Goal: Transaction & Acquisition: Book appointment/travel/reservation

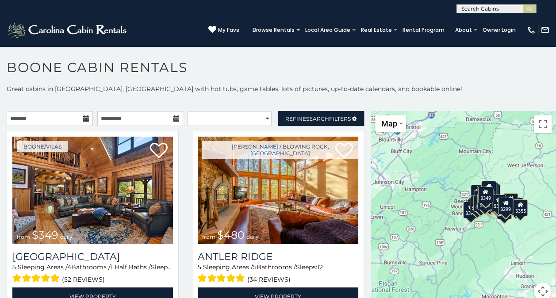
click at [86, 118] on icon at bounding box center [86, 118] width 6 height 6
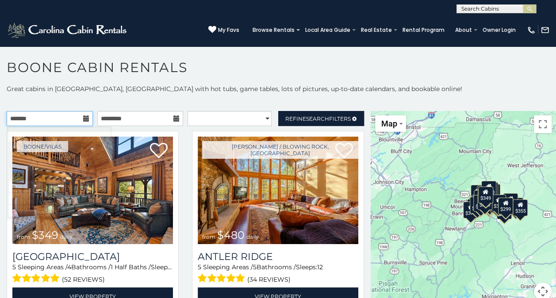
click at [79, 122] on input "text" at bounding box center [50, 118] width 86 height 15
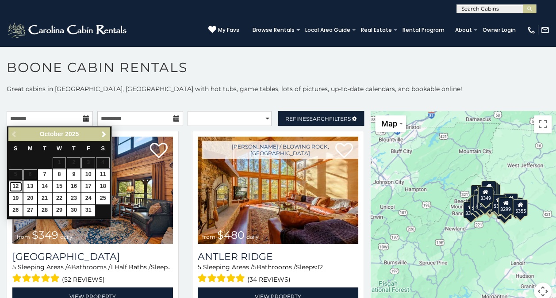
click at [16, 184] on link "12" at bounding box center [16, 186] width 14 height 11
type input "**********"
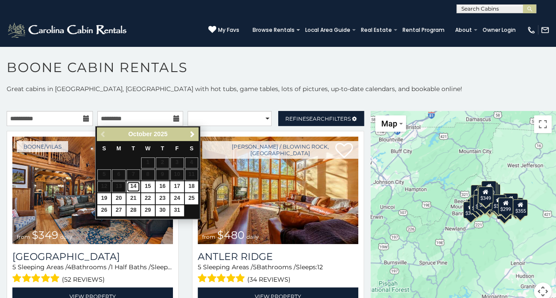
click at [135, 185] on link "14" at bounding box center [134, 186] width 14 height 11
type input "**********"
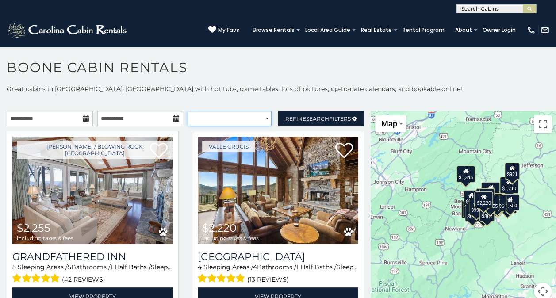
click at [256, 122] on select "**********" at bounding box center [230, 118] width 84 height 15
click at [240, 119] on select "**********" at bounding box center [230, 118] width 84 height 15
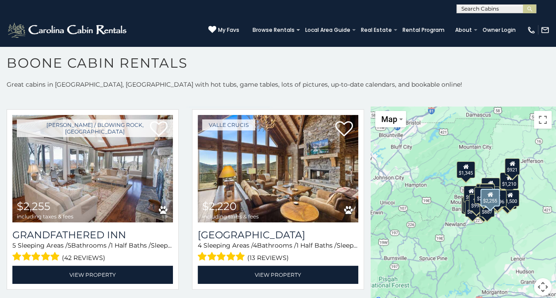
scroll to position [17, 0]
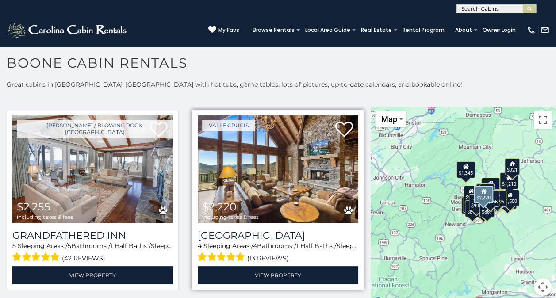
click at [260, 172] on img at bounding box center [278, 169] width 161 height 108
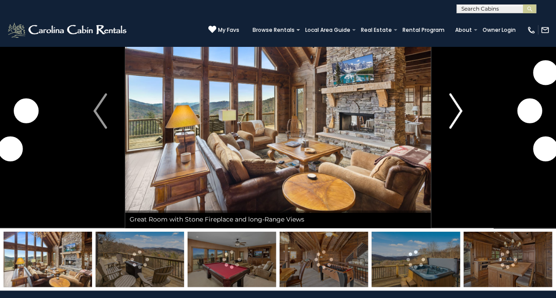
click at [461, 107] on img "Next" at bounding box center [455, 110] width 13 height 35
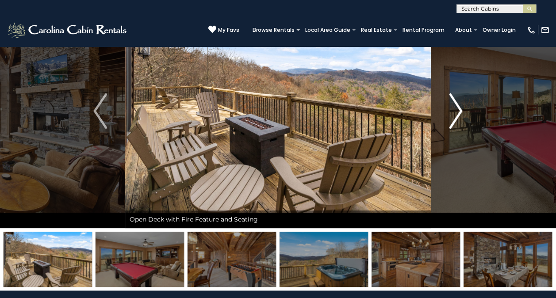
click at [459, 113] on img "Next" at bounding box center [455, 110] width 13 height 35
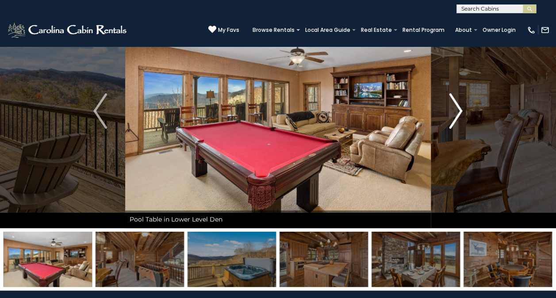
click at [459, 113] on img "Next" at bounding box center [455, 110] width 13 height 35
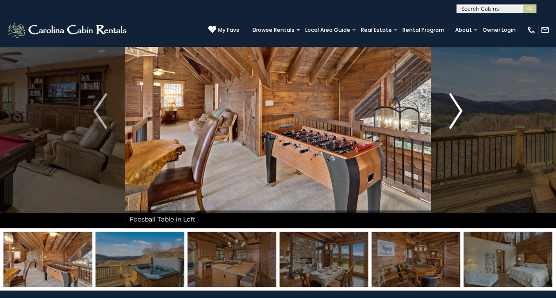
click at [459, 113] on img "Next" at bounding box center [455, 110] width 13 height 35
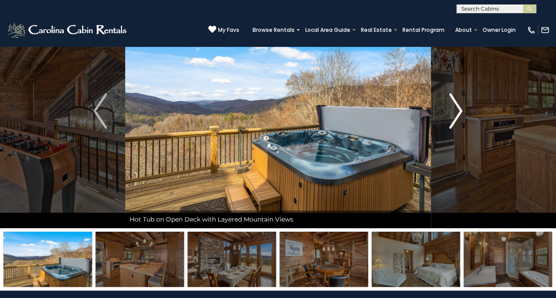
click at [459, 113] on img "Next" at bounding box center [455, 110] width 13 height 35
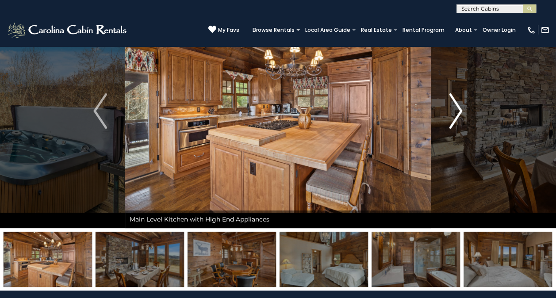
click at [459, 113] on img "Next" at bounding box center [455, 110] width 13 height 35
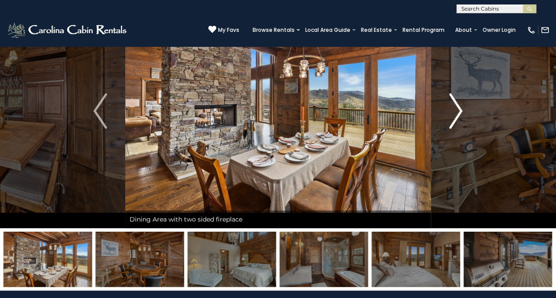
click at [459, 113] on img "Next" at bounding box center [455, 110] width 13 height 35
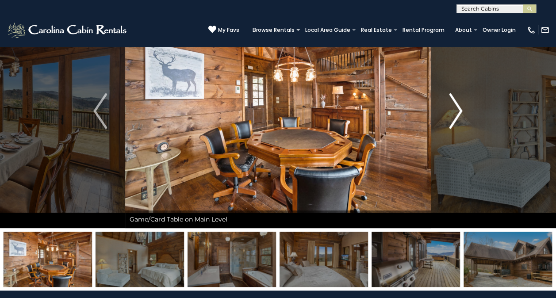
click at [459, 113] on img "Next" at bounding box center [455, 110] width 13 height 35
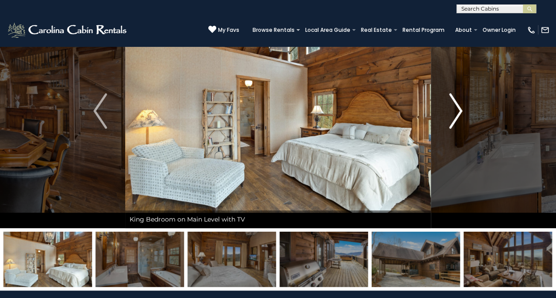
click at [459, 113] on img "Next" at bounding box center [455, 110] width 13 height 35
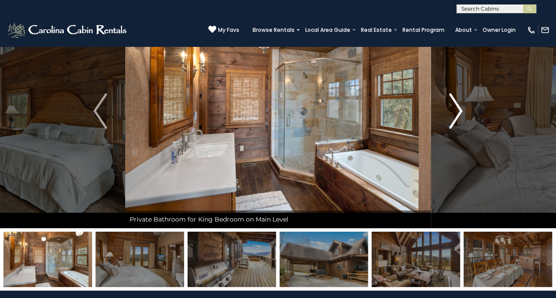
click at [459, 113] on img "Next" at bounding box center [455, 110] width 13 height 35
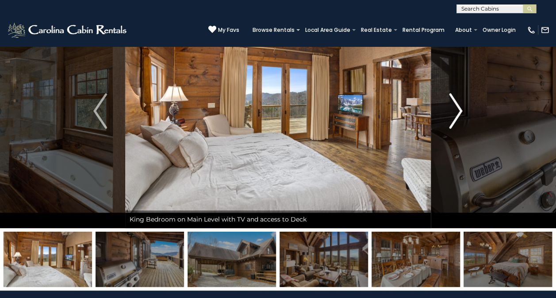
click at [459, 113] on img "Next" at bounding box center [455, 110] width 13 height 35
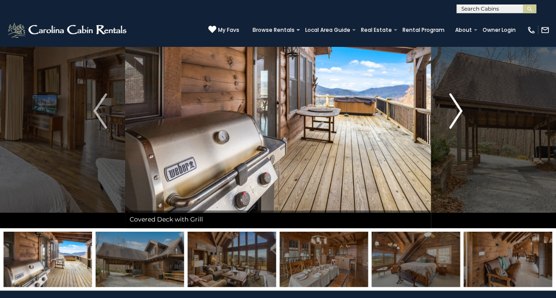
click at [459, 113] on img "Next" at bounding box center [455, 110] width 13 height 35
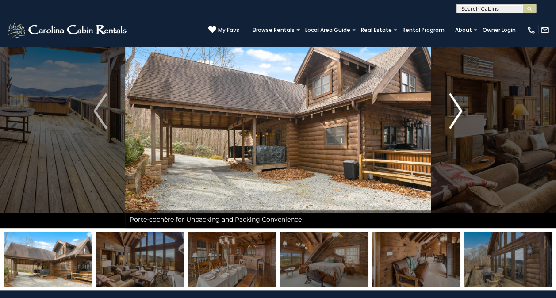
click at [459, 113] on img "Next" at bounding box center [455, 110] width 13 height 35
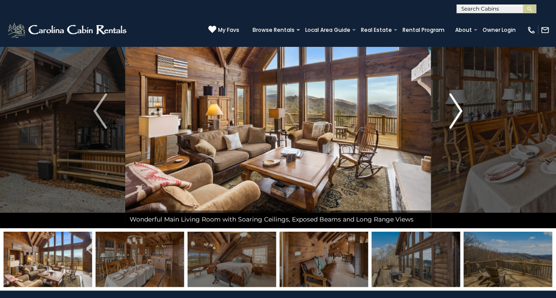
click at [459, 113] on img "Next" at bounding box center [455, 110] width 13 height 35
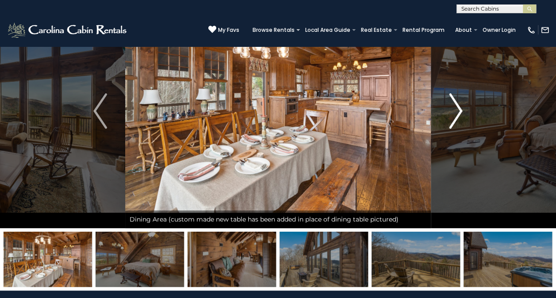
click at [459, 113] on img "Next" at bounding box center [455, 110] width 13 height 35
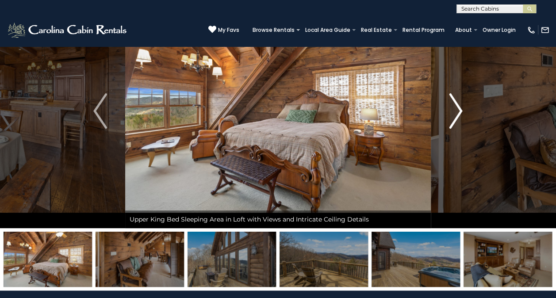
click at [459, 113] on img "Next" at bounding box center [455, 110] width 13 height 35
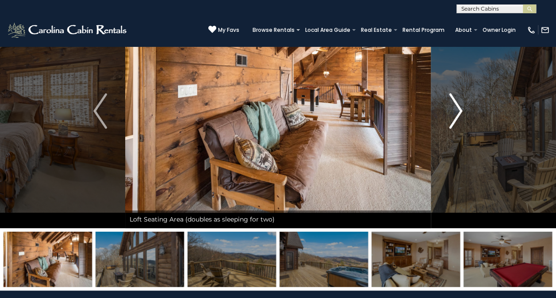
click at [459, 113] on img "Next" at bounding box center [455, 110] width 13 height 35
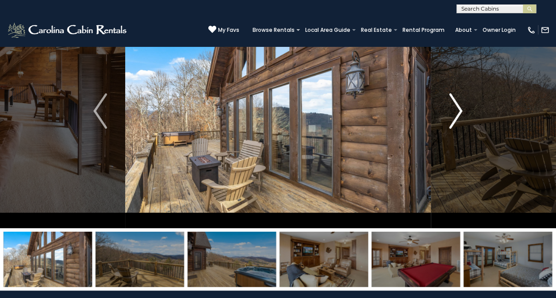
click at [459, 113] on img "Next" at bounding box center [455, 110] width 13 height 35
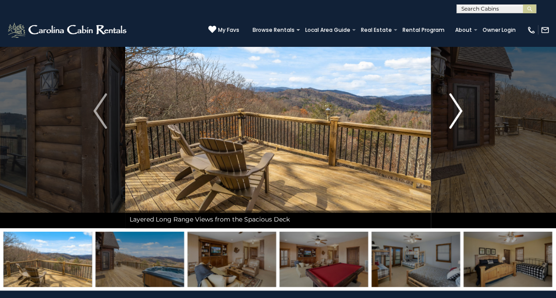
click at [459, 113] on img "Next" at bounding box center [455, 110] width 13 height 35
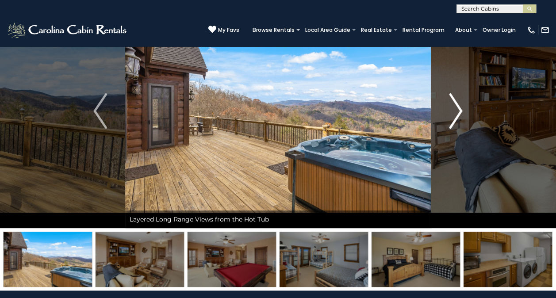
click at [459, 113] on img "Next" at bounding box center [455, 110] width 13 height 35
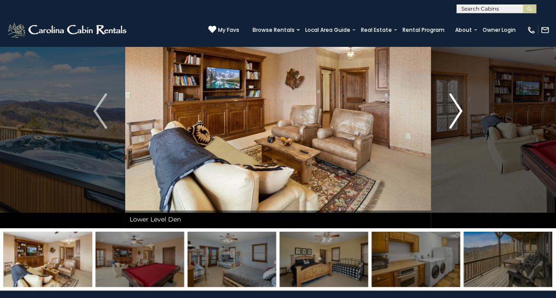
click at [459, 113] on img "Next" at bounding box center [455, 110] width 13 height 35
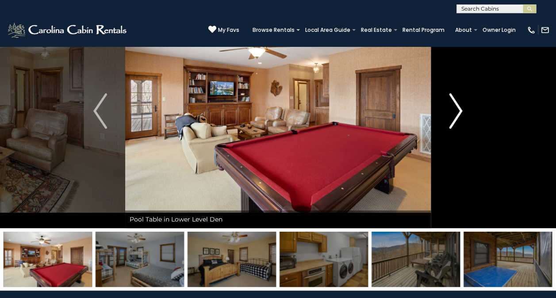
click at [459, 113] on img "Next" at bounding box center [455, 110] width 13 height 35
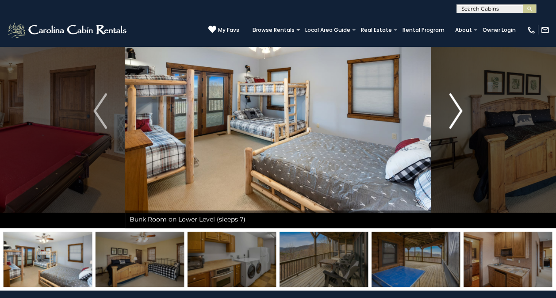
click at [459, 113] on img "Next" at bounding box center [455, 110] width 13 height 35
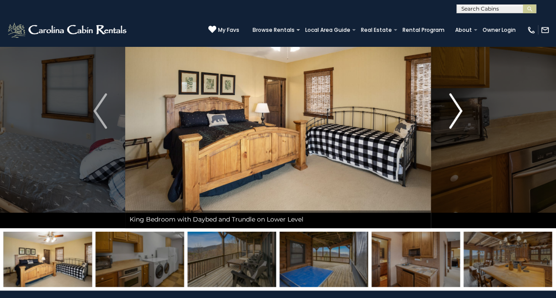
click at [459, 113] on img "Next" at bounding box center [455, 110] width 13 height 35
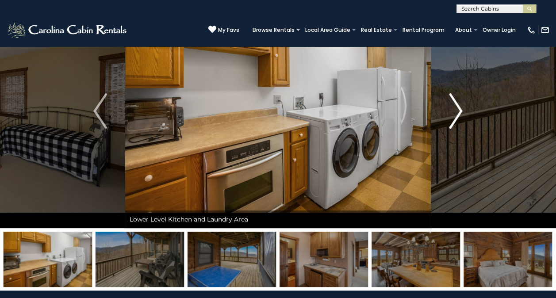
click at [459, 113] on img "Next" at bounding box center [455, 110] width 13 height 35
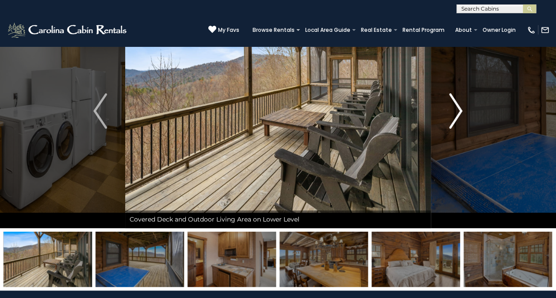
click at [459, 113] on img "Next" at bounding box center [455, 110] width 13 height 35
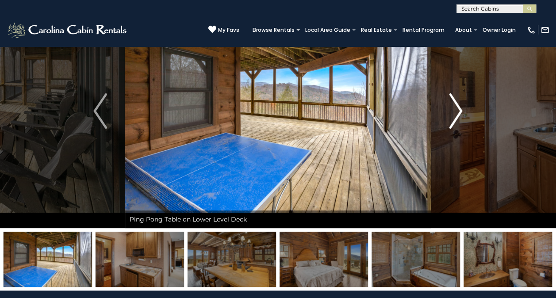
click at [459, 113] on img "Next" at bounding box center [455, 110] width 13 height 35
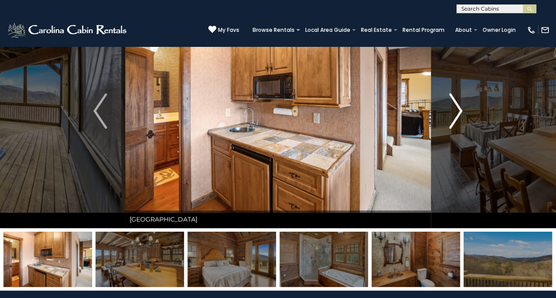
click at [459, 113] on img "Next" at bounding box center [455, 110] width 13 height 35
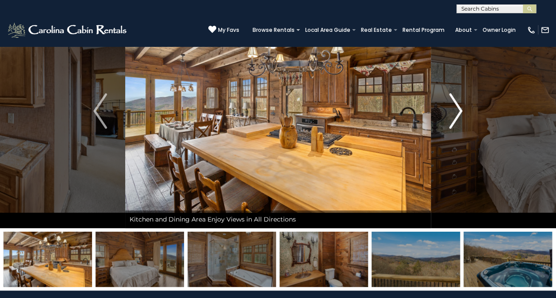
click at [459, 113] on img "Next" at bounding box center [455, 110] width 13 height 35
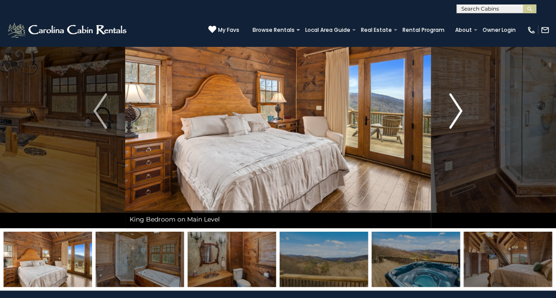
click at [459, 113] on img "Next" at bounding box center [455, 110] width 13 height 35
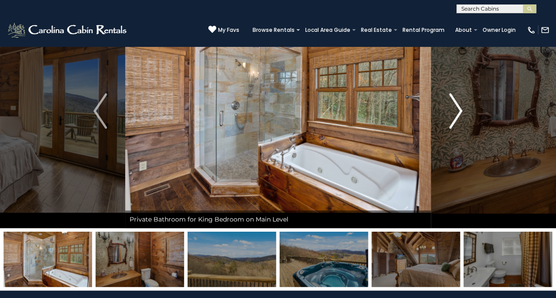
click at [459, 113] on img "Next" at bounding box center [455, 110] width 13 height 35
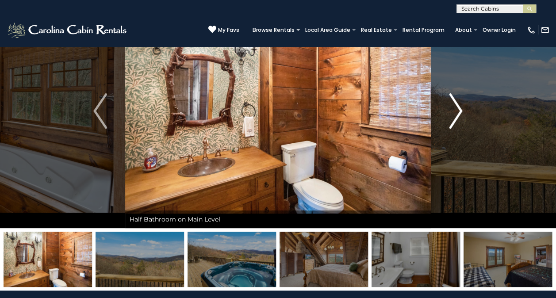
click at [459, 113] on img "Next" at bounding box center [455, 110] width 13 height 35
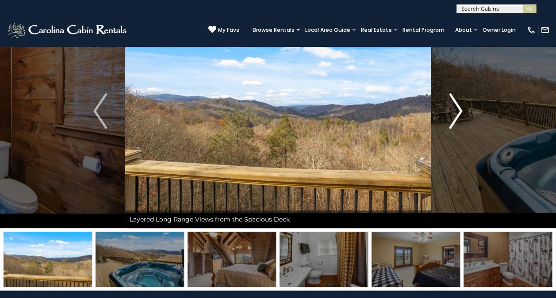
click at [459, 113] on img "Next" at bounding box center [455, 110] width 13 height 35
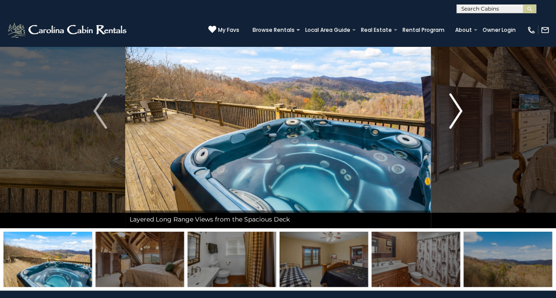
click at [459, 113] on img "Next" at bounding box center [455, 110] width 13 height 35
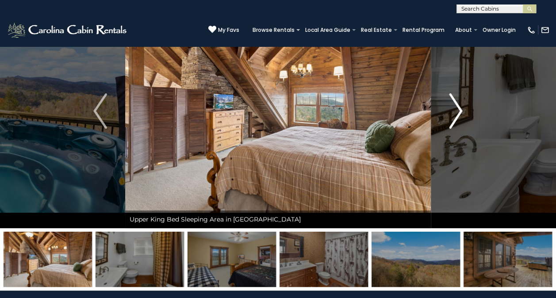
click at [459, 113] on img "Next" at bounding box center [455, 110] width 13 height 35
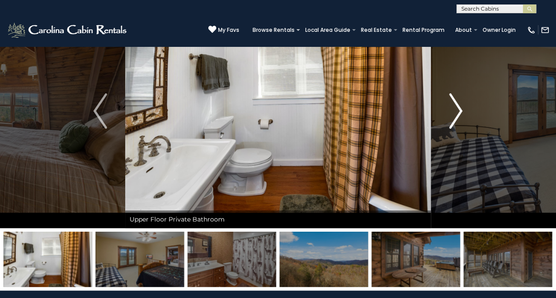
click at [459, 113] on img "Next" at bounding box center [455, 110] width 13 height 35
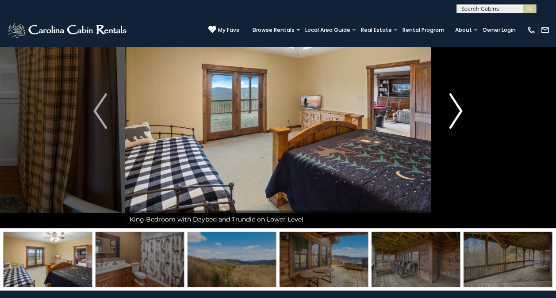
click at [459, 113] on img "Next" at bounding box center [455, 110] width 13 height 35
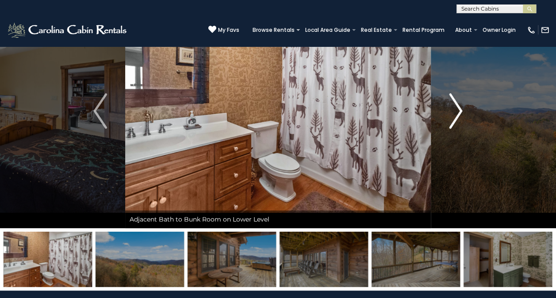
click at [459, 113] on img "Next" at bounding box center [455, 110] width 13 height 35
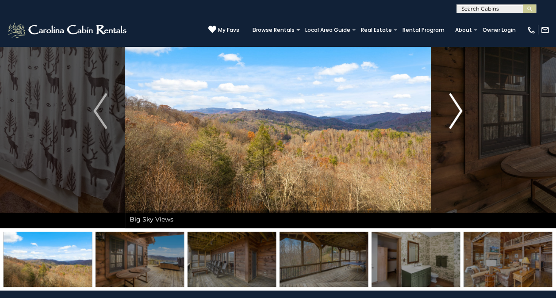
click at [459, 113] on img "Next" at bounding box center [455, 110] width 13 height 35
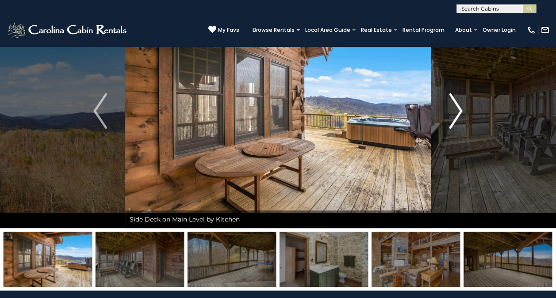
click at [459, 113] on img "Next" at bounding box center [455, 110] width 13 height 35
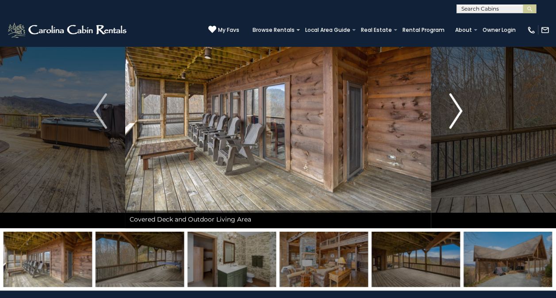
click at [459, 113] on img "Next" at bounding box center [455, 110] width 13 height 35
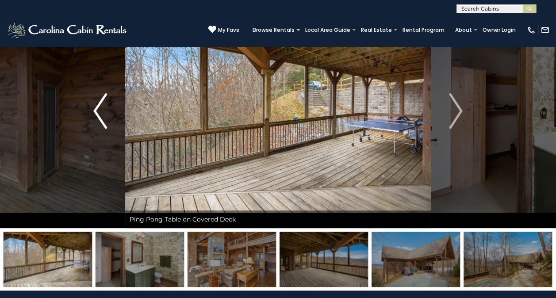
click at [94, 104] on img "Previous" at bounding box center [99, 110] width 13 height 35
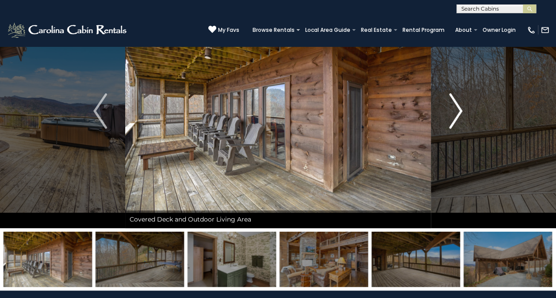
click at [466, 118] on button "Next" at bounding box center [456, 111] width 50 height 235
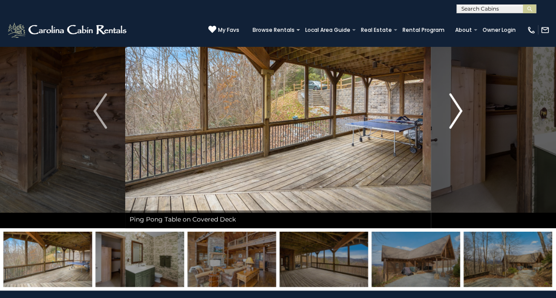
click at [465, 116] on button "Next" at bounding box center [456, 111] width 50 height 235
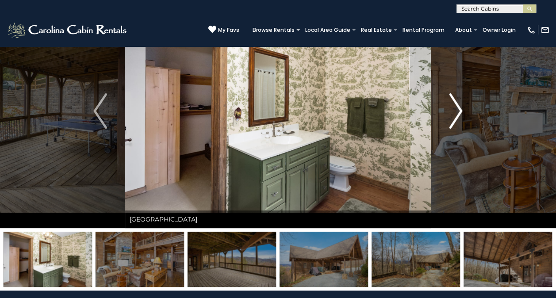
click at [465, 116] on button "Next" at bounding box center [456, 111] width 50 height 235
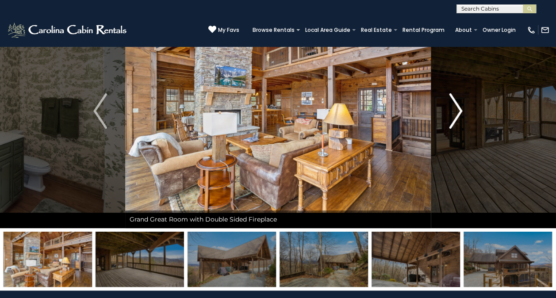
click at [465, 116] on button "Next" at bounding box center [456, 111] width 50 height 235
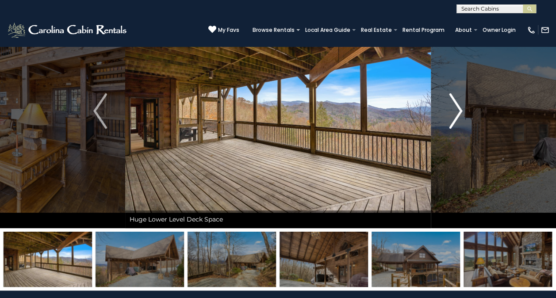
click at [465, 116] on button "Next" at bounding box center [456, 111] width 50 height 235
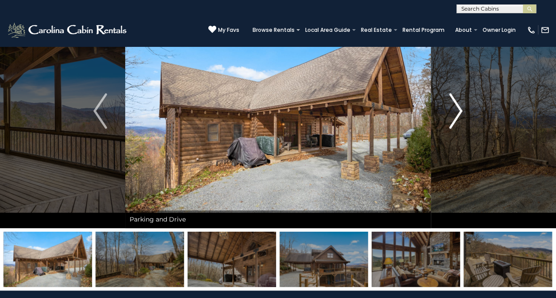
click at [465, 116] on button "Next" at bounding box center [456, 111] width 50 height 235
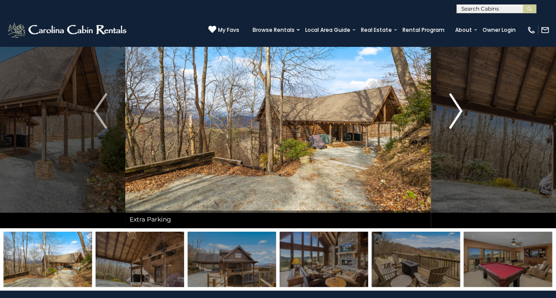
click at [465, 116] on button "Next" at bounding box center [456, 111] width 50 height 235
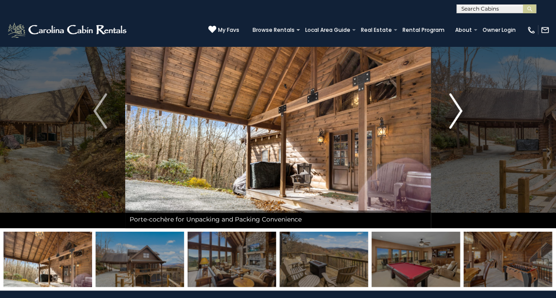
click at [465, 116] on button "Next" at bounding box center [456, 111] width 50 height 235
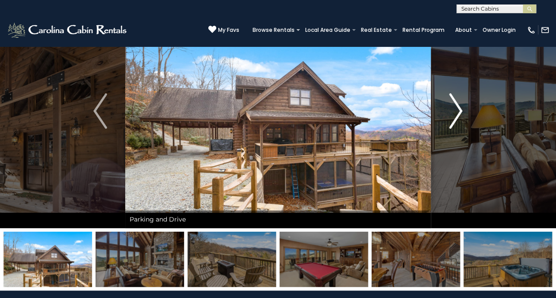
click at [465, 116] on button "Next" at bounding box center [456, 111] width 50 height 235
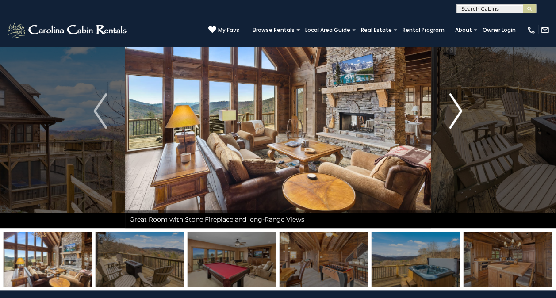
click at [465, 116] on button "Next" at bounding box center [456, 111] width 50 height 235
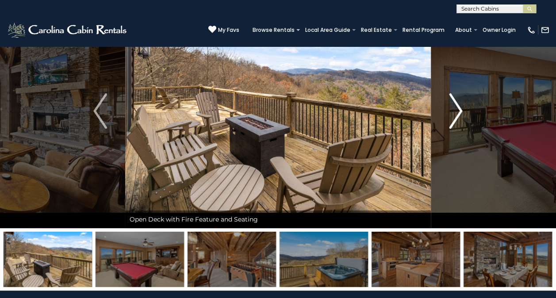
click at [465, 116] on button "Next" at bounding box center [456, 111] width 50 height 235
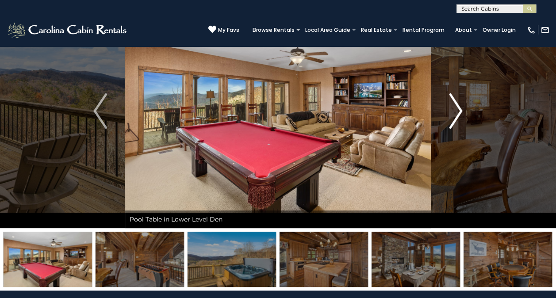
click at [465, 116] on button "Next" at bounding box center [456, 111] width 50 height 235
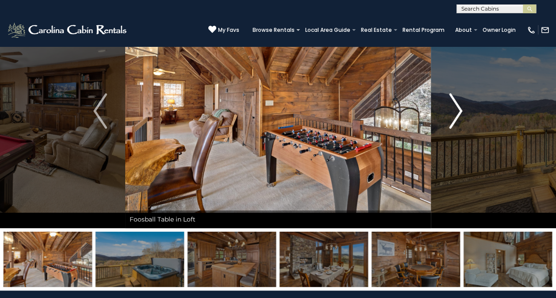
click at [465, 116] on button "Next" at bounding box center [456, 111] width 50 height 235
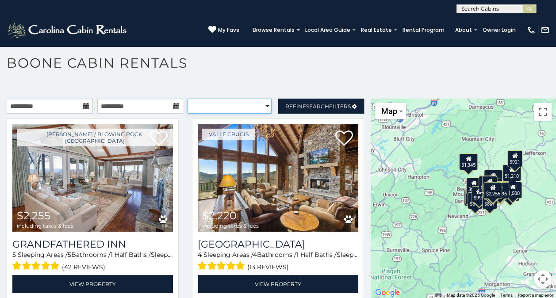
click at [260, 108] on select "**********" at bounding box center [230, 106] width 84 height 15
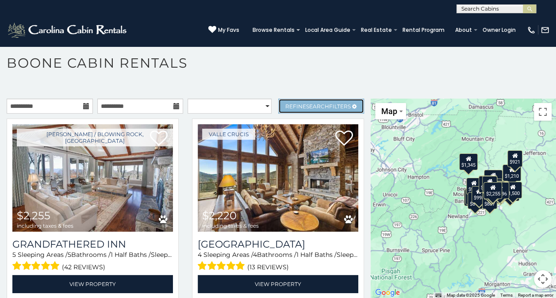
click at [306, 103] on span "Search" at bounding box center [317, 106] width 23 height 7
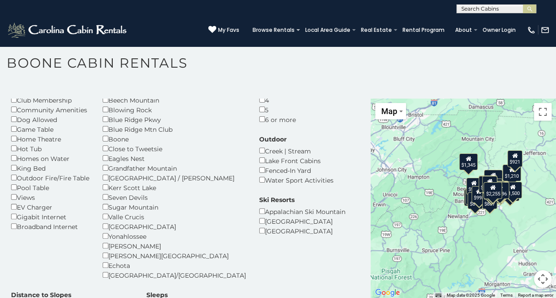
scroll to position [66, 0]
click at [109, 138] on div "Boone" at bounding box center [174, 139] width 143 height 10
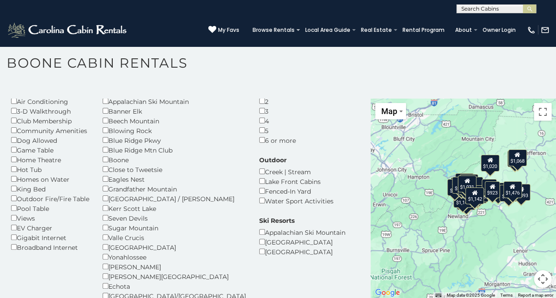
scroll to position [45, 0]
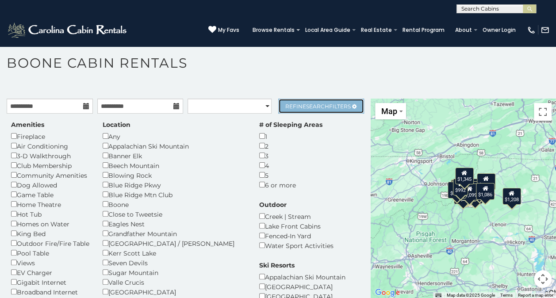
click at [323, 106] on span "Refine Search Filters" at bounding box center [317, 106] width 65 height 7
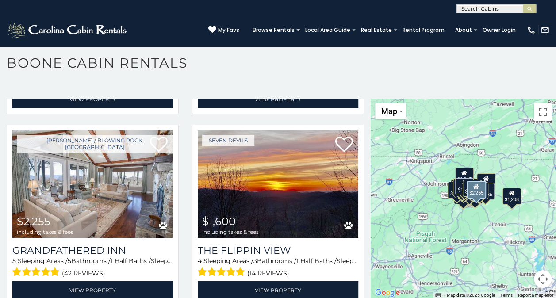
scroll to position [951, 0]
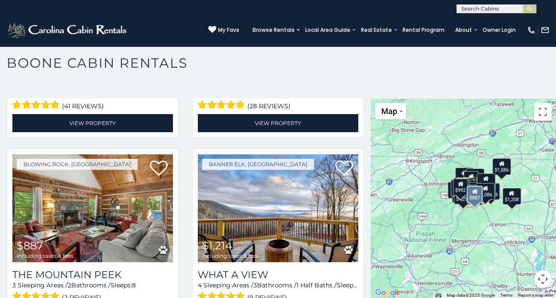
scroll to position [1321, 0]
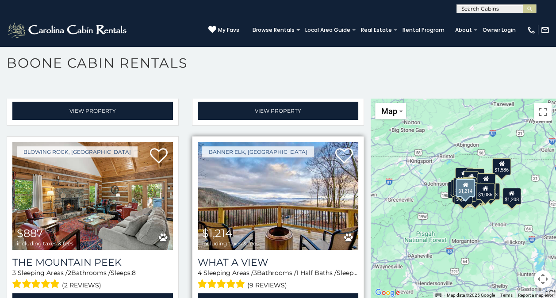
click at [289, 162] on img at bounding box center [278, 196] width 161 height 108
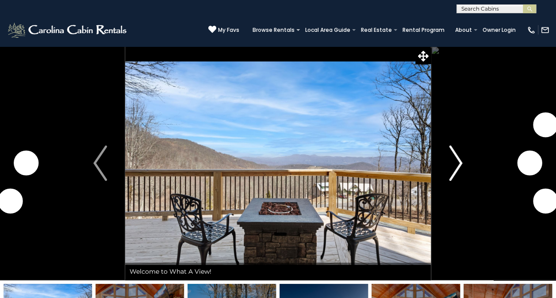
click at [455, 169] on img "Next" at bounding box center [455, 163] width 13 height 35
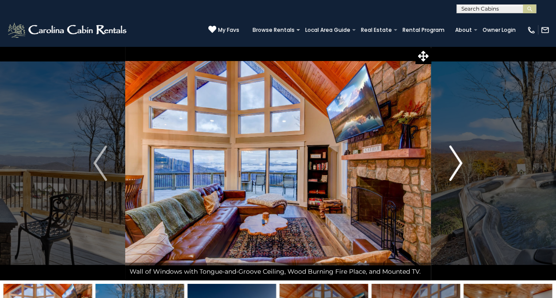
click at [455, 169] on img "Next" at bounding box center [455, 163] width 13 height 35
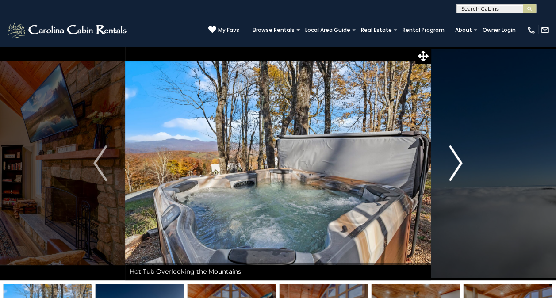
click at [455, 169] on img "Next" at bounding box center [455, 163] width 13 height 35
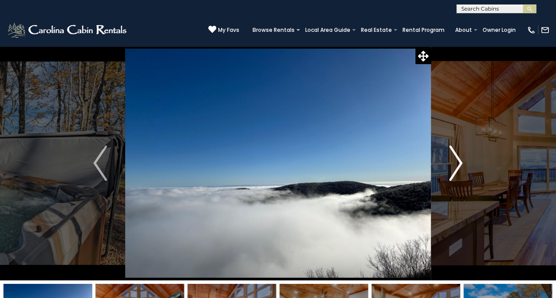
click at [455, 169] on img "Next" at bounding box center [455, 163] width 13 height 35
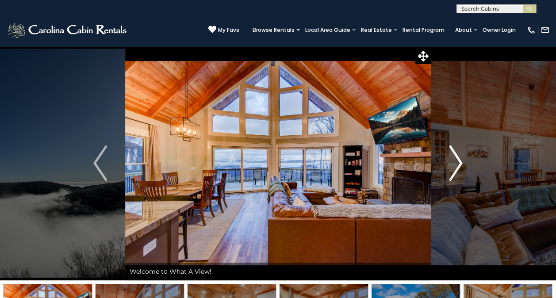
click at [455, 169] on img "Next" at bounding box center [455, 163] width 13 height 35
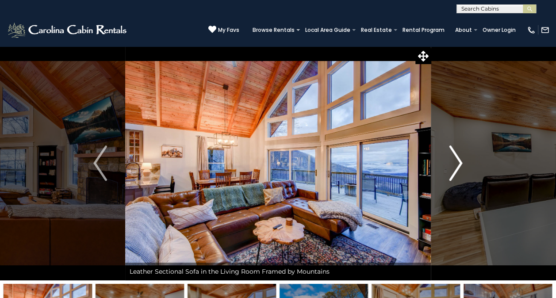
click at [455, 169] on img "Next" at bounding box center [455, 163] width 13 height 35
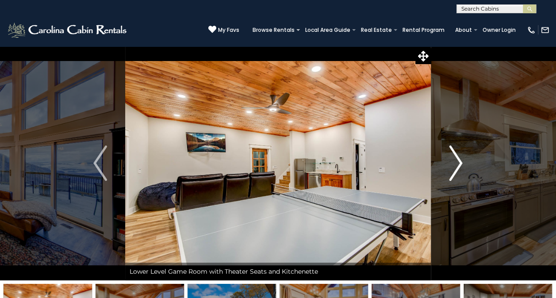
click at [455, 169] on img "Next" at bounding box center [455, 163] width 13 height 35
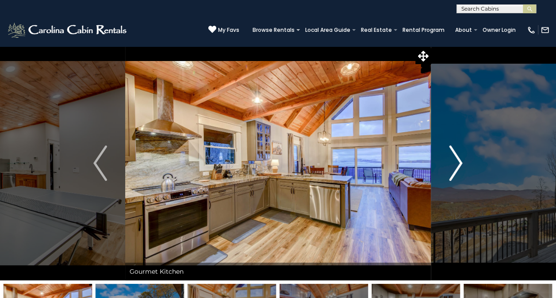
click at [455, 169] on img "Next" at bounding box center [455, 163] width 13 height 35
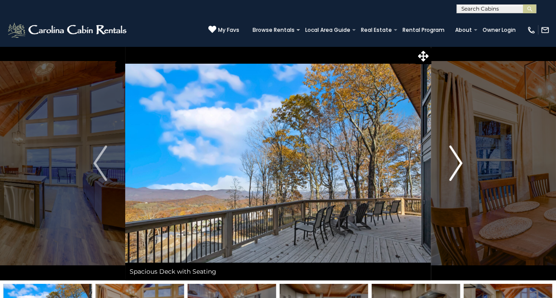
click at [455, 169] on img "Next" at bounding box center [455, 163] width 13 height 35
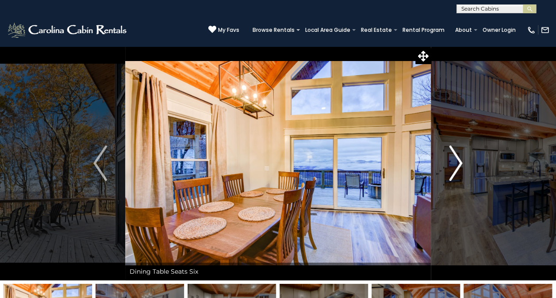
click at [455, 169] on img "Next" at bounding box center [455, 163] width 13 height 35
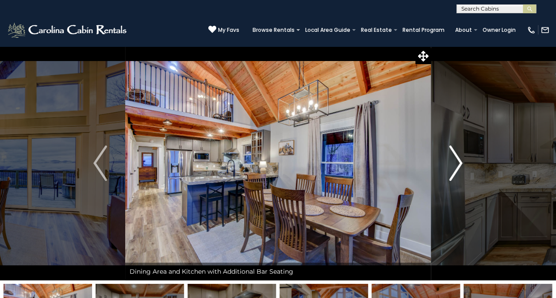
click at [455, 169] on img "Next" at bounding box center [455, 163] width 13 height 35
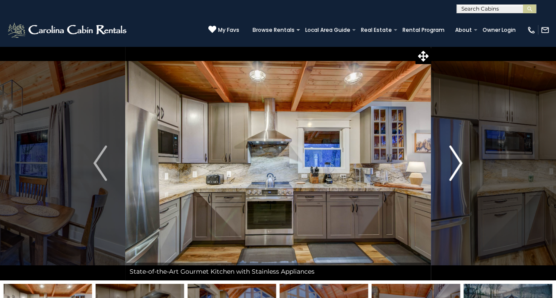
click at [455, 169] on img "Next" at bounding box center [455, 163] width 13 height 35
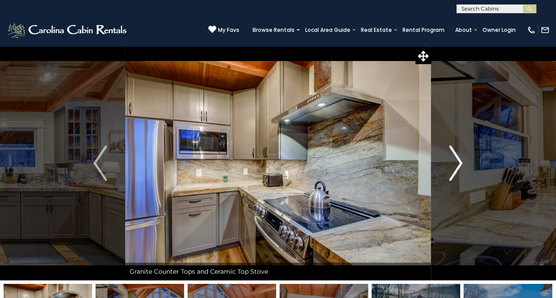
click at [455, 169] on img "Next" at bounding box center [455, 163] width 13 height 35
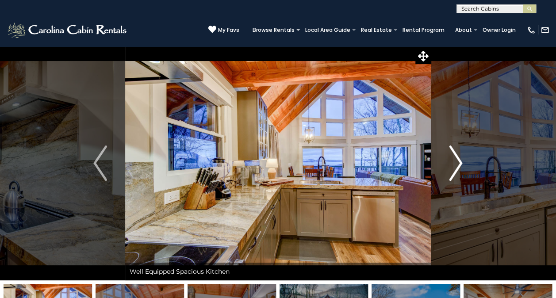
click at [455, 169] on img "Next" at bounding box center [455, 163] width 13 height 35
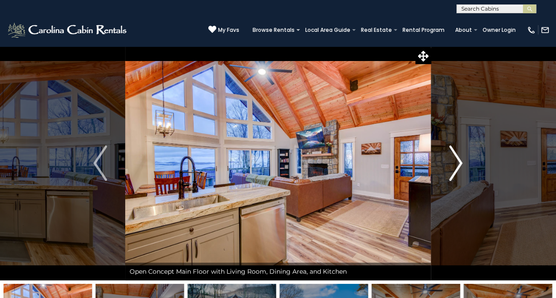
click at [455, 169] on img "Next" at bounding box center [455, 163] width 13 height 35
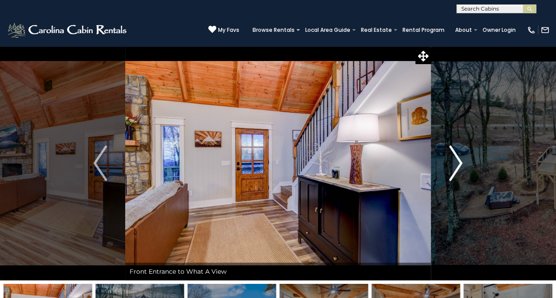
click at [455, 169] on img "Next" at bounding box center [455, 163] width 13 height 35
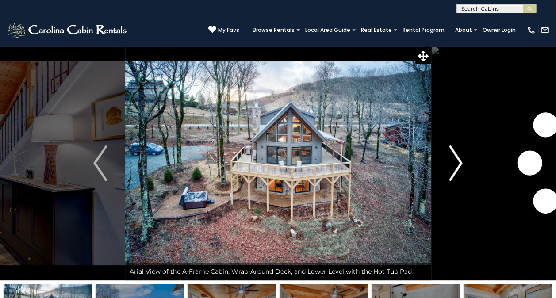
click at [455, 169] on img "Next" at bounding box center [455, 163] width 13 height 35
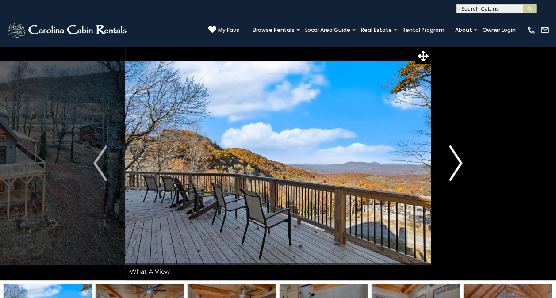
click at [455, 169] on img "Next" at bounding box center [455, 163] width 13 height 35
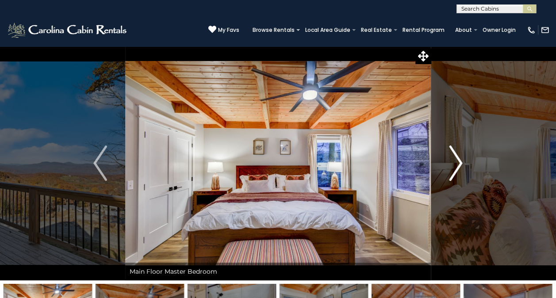
click at [455, 169] on img "Next" at bounding box center [455, 163] width 13 height 35
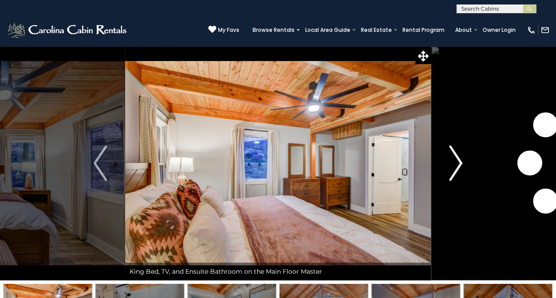
click at [455, 169] on img "Next" at bounding box center [455, 163] width 13 height 35
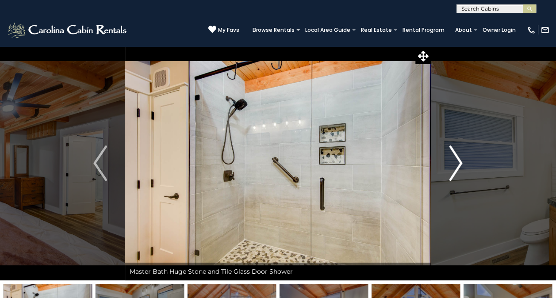
click at [455, 169] on img "Next" at bounding box center [455, 163] width 13 height 35
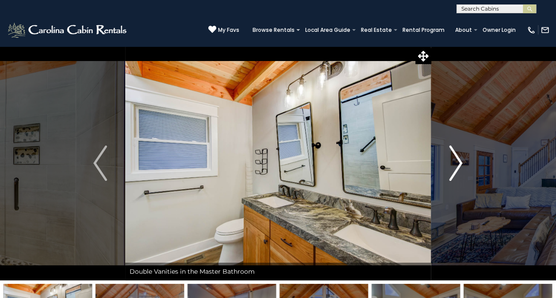
click at [455, 169] on img "Next" at bounding box center [455, 163] width 13 height 35
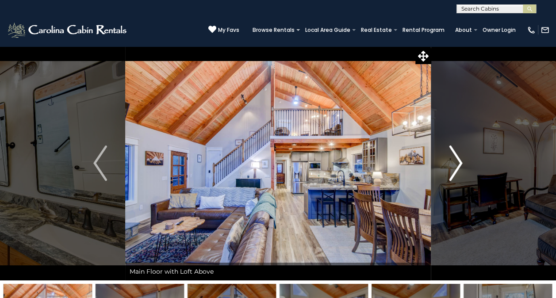
click at [455, 169] on img "Next" at bounding box center [455, 163] width 13 height 35
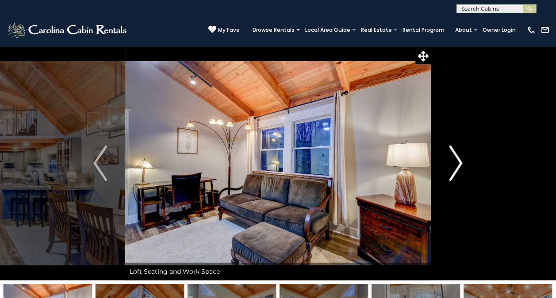
click at [455, 169] on img "Next" at bounding box center [455, 163] width 13 height 35
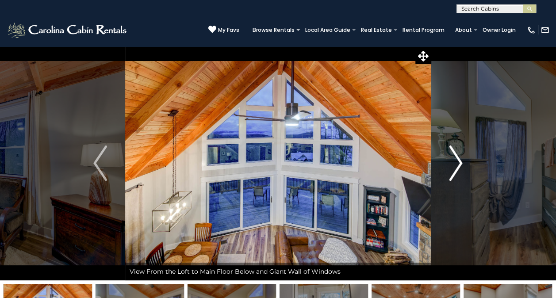
click at [455, 169] on img "Next" at bounding box center [455, 163] width 13 height 35
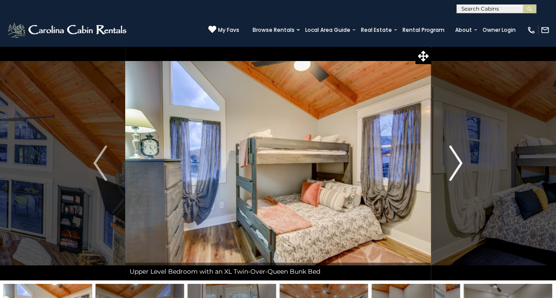
click at [455, 169] on img "Next" at bounding box center [455, 163] width 13 height 35
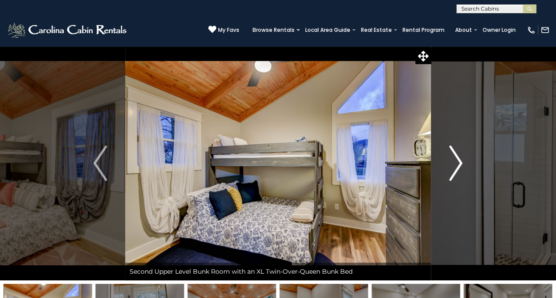
click at [455, 169] on img "Next" at bounding box center [455, 163] width 13 height 35
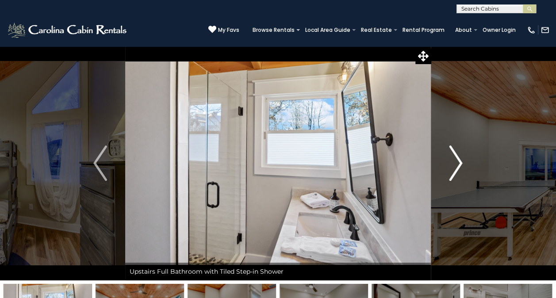
click at [455, 169] on img "Next" at bounding box center [455, 163] width 13 height 35
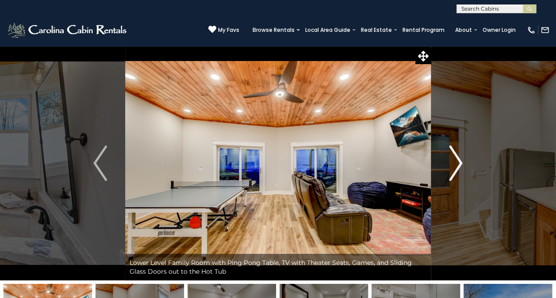
click at [455, 169] on img "Next" at bounding box center [455, 163] width 13 height 35
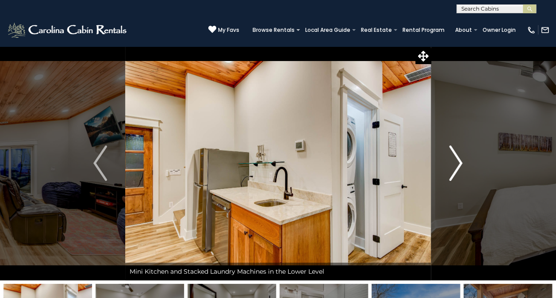
click at [455, 169] on img "Next" at bounding box center [455, 163] width 13 height 35
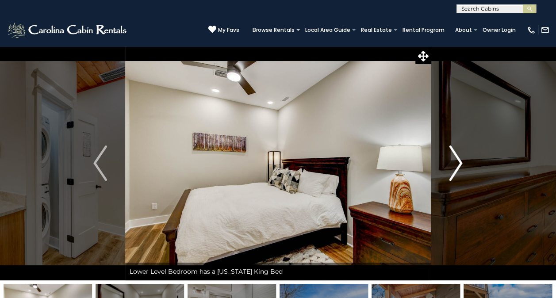
click at [455, 169] on img "Next" at bounding box center [455, 163] width 13 height 35
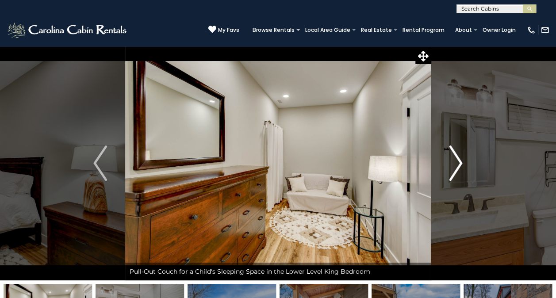
click at [455, 169] on img "Next" at bounding box center [455, 163] width 13 height 35
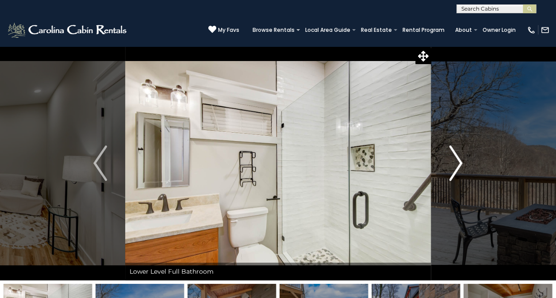
click at [455, 169] on img "Next" at bounding box center [455, 163] width 13 height 35
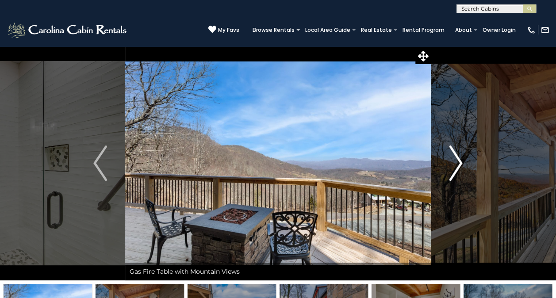
click at [455, 169] on img "Next" at bounding box center [455, 163] width 13 height 35
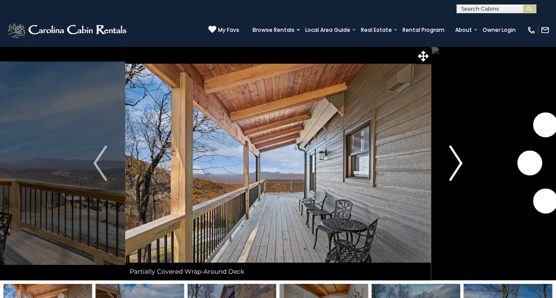
click at [455, 169] on img "Next" at bounding box center [455, 163] width 13 height 35
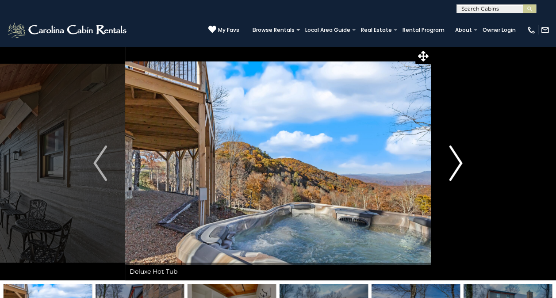
click at [455, 169] on img "Next" at bounding box center [455, 163] width 13 height 35
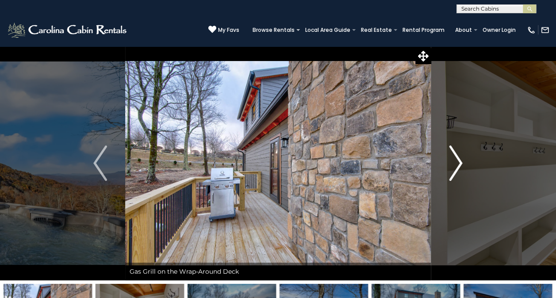
click at [455, 169] on img "Next" at bounding box center [455, 163] width 13 height 35
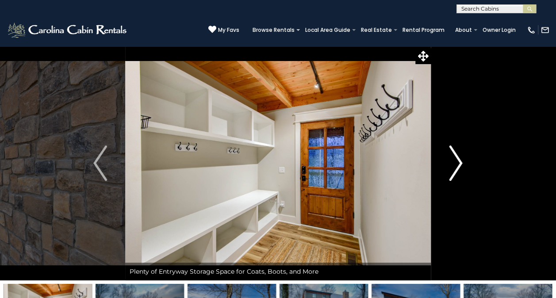
click at [455, 169] on img "Next" at bounding box center [455, 163] width 13 height 35
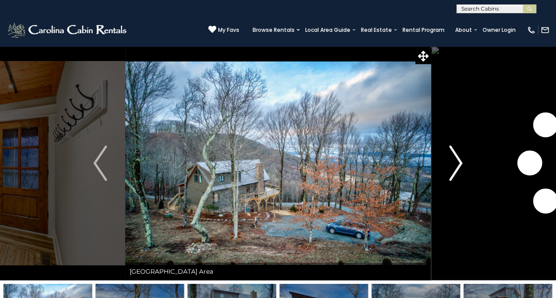
click at [455, 169] on img "Next" at bounding box center [455, 163] width 13 height 35
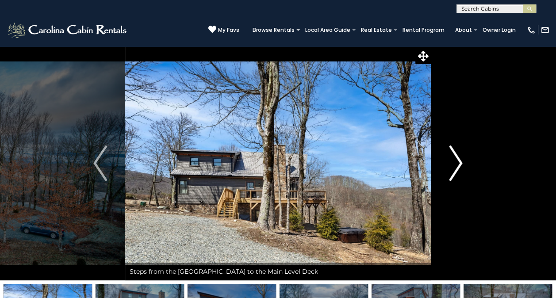
click at [455, 169] on img "Next" at bounding box center [455, 163] width 13 height 35
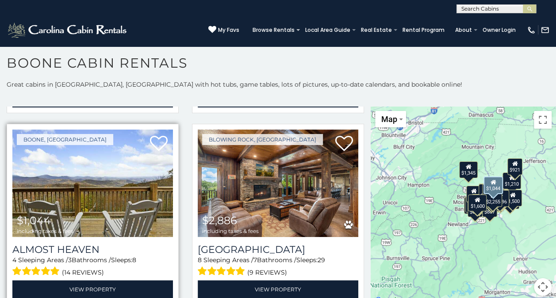
scroll to position [395, 0]
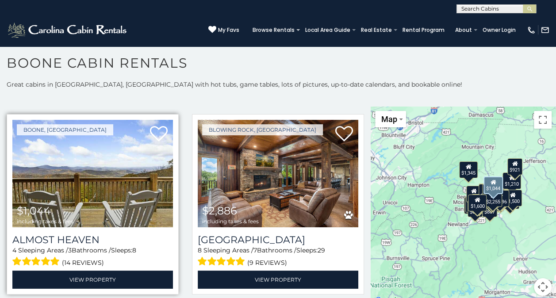
click at [90, 165] on img at bounding box center [92, 174] width 161 height 108
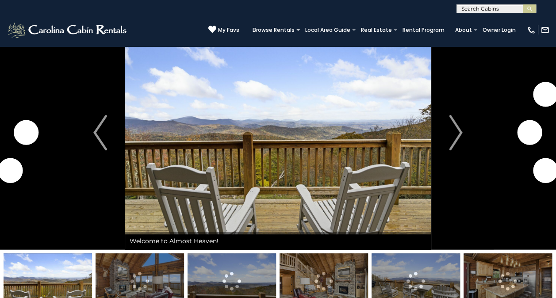
scroll to position [29, 0]
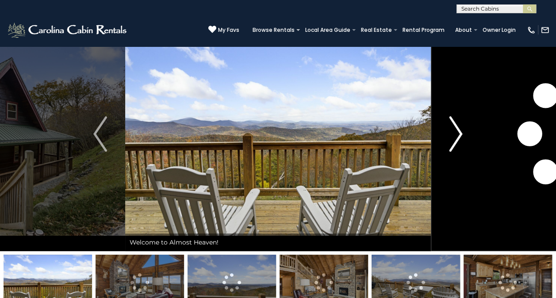
click at [460, 135] on img "Next" at bounding box center [455, 133] width 13 height 35
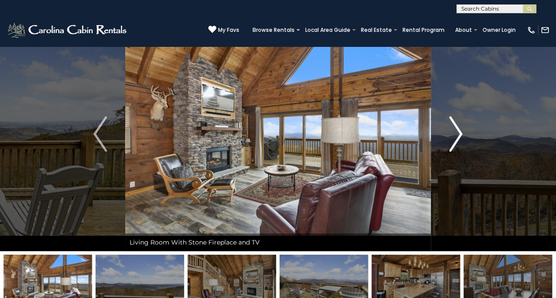
click at [460, 135] on img "Next" at bounding box center [455, 133] width 13 height 35
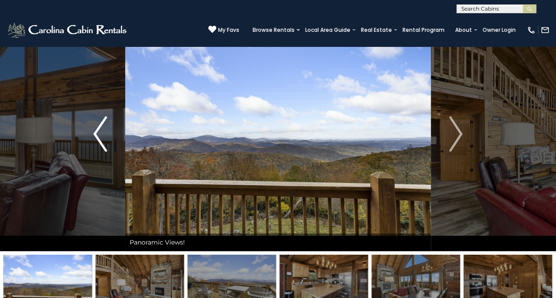
click at [94, 135] on img "Previous" at bounding box center [99, 133] width 13 height 35
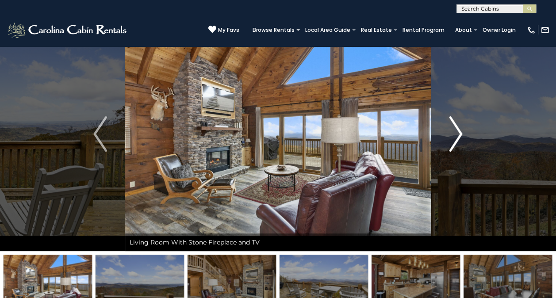
click at [459, 137] on img "Next" at bounding box center [455, 133] width 13 height 35
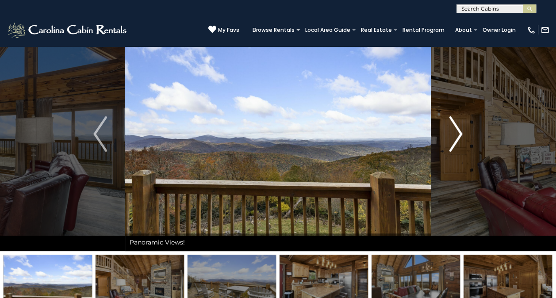
click at [459, 137] on img "Next" at bounding box center [455, 133] width 13 height 35
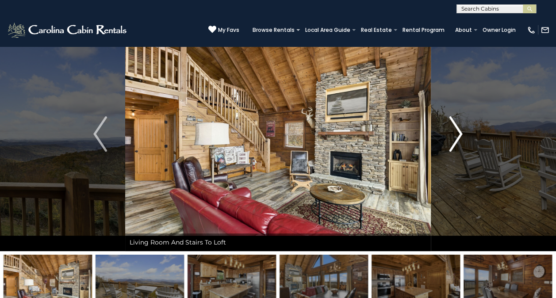
click at [459, 137] on img "Next" at bounding box center [455, 133] width 13 height 35
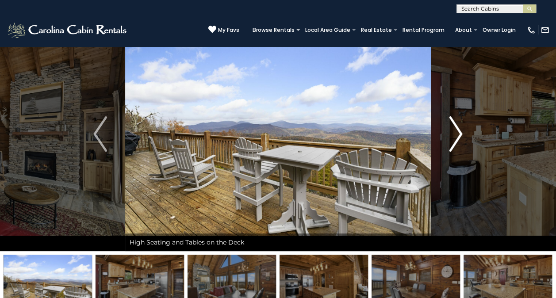
click at [459, 137] on img "Next" at bounding box center [455, 133] width 13 height 35
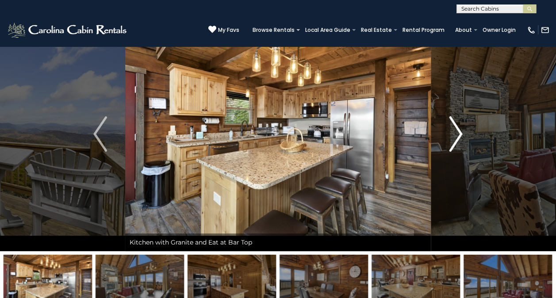
click at [459, 137] on img "Next" at bounding box center [455, 133] width 13 height 35
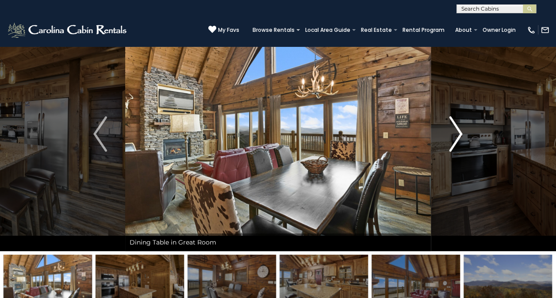
click at [459, 137] on img "Next" at bounding box center [455, 133] width 13 height 35
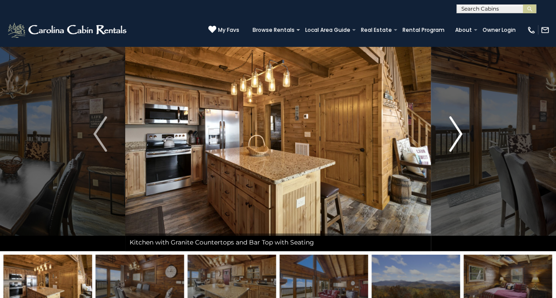
click at [459, 137] on img "Next" at bounding box center [455, 133] width 13 height 35
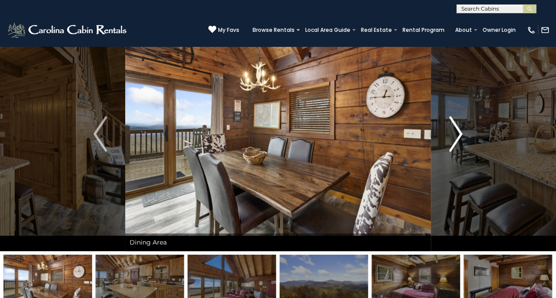
click at [459, 137] on img "Next" at bounding box center [455, 133] width 13 height 35
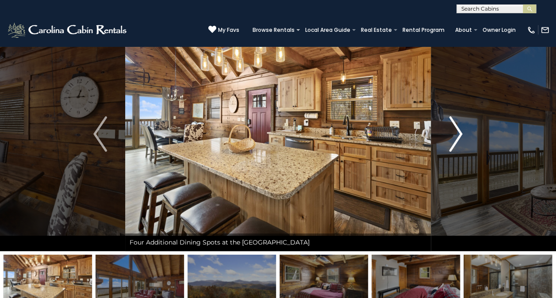
click at [459, 137] on img "Next" at bounding box center [455, 133] width 13 height 35
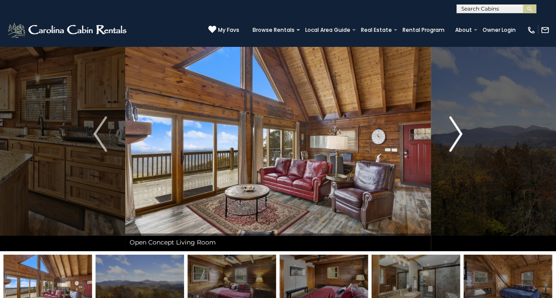
click at [459, 137] on img "Next" at bounding box center [455, 133] width 13 height 35
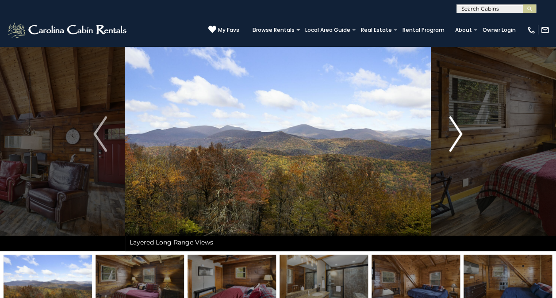
click at [459, 137] on img "Next" at bounding box center [455, 133] width 13 height 35
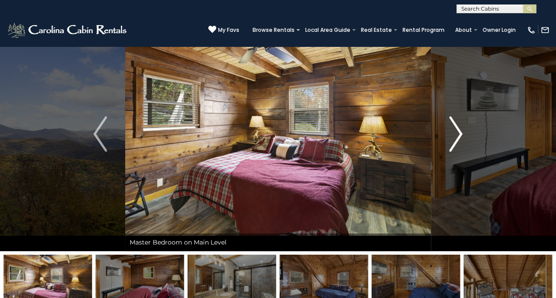
click at [459, 137] on img "Next" at bounding box center [455, 133] width 13 height 35
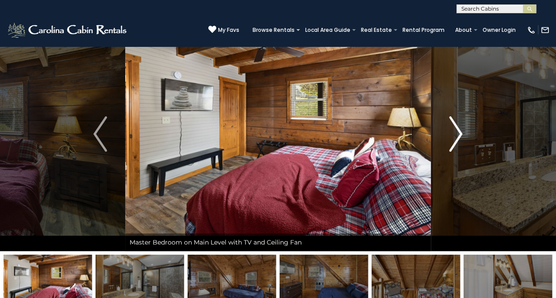
click at [459, 137] on img "Next" at bounding box center [455, 133] width 13 height 35
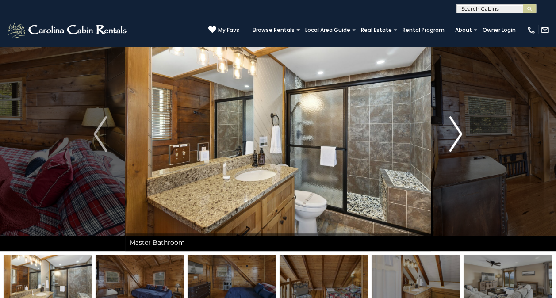
click at [459, 137] on img "Next" at bounding box center [455, 133] width 13 height 35
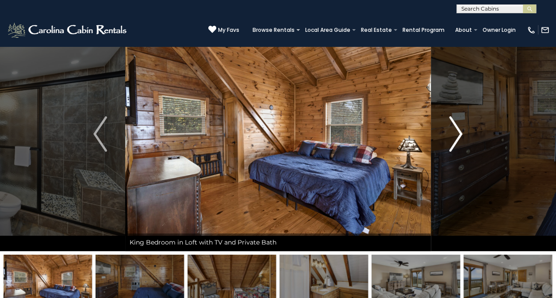
click at [459, 137] on img "Next" at bounding box center [455, 133] width 13 height 35
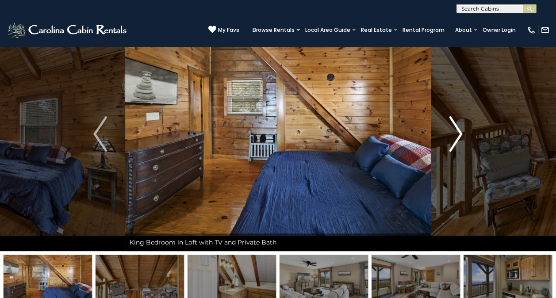
click at [459, 137] on img "Next" at bounding box center [455, 133] width 13 height 35
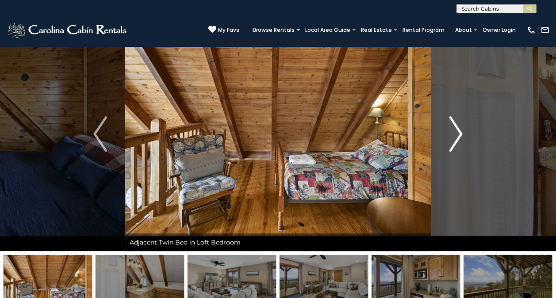
click at [459, 137] on img "Next" at bounding box center [455, 133] width 13 height 35
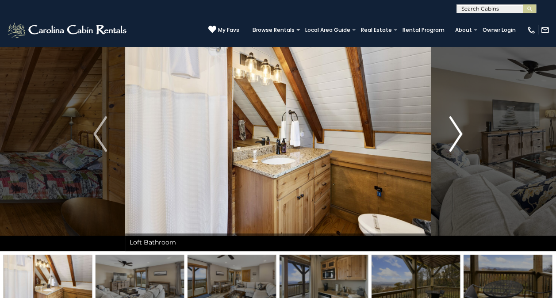
click at [459, 137] on img "Next" at bounding box center [455, 133] width 13 height 35
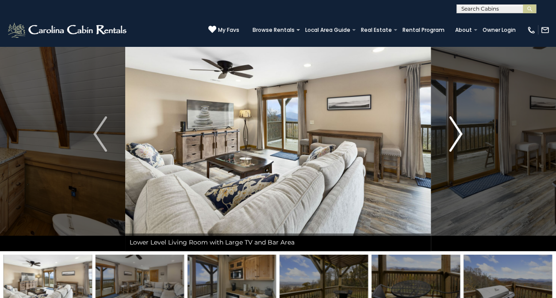
click at [459, 137] on img "Next" at bounding box center [455, 133] width 13 height 35
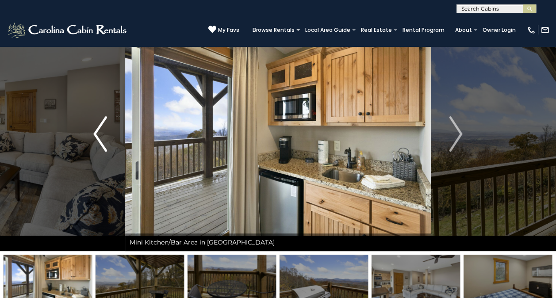
click at [96, 133] on img "Previous" at bounding box center [99, 133] width 13 height 35
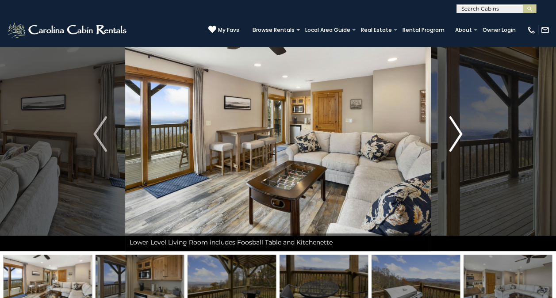
click at [460, 132] on img "Next" at bounding box center [455, 133] width 13 height 35
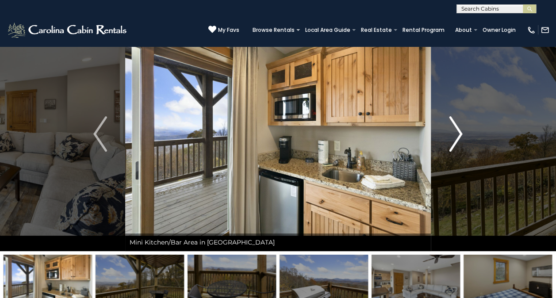
click at [460, 132] on img "Next" at bounding box center [455, 133] width 13 height 35
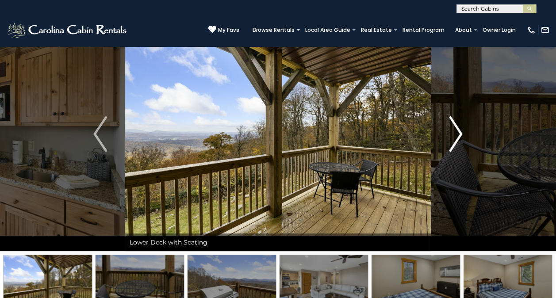
click at [460, 132] on img "Next" at bounding box center [455, 133] width 13 height 35
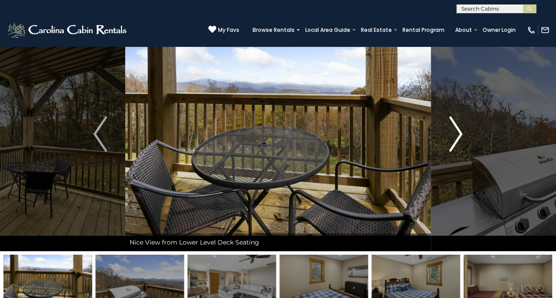
click at [460, 132] on img "Next" at bounding box center [455, 133] width 13 height 35
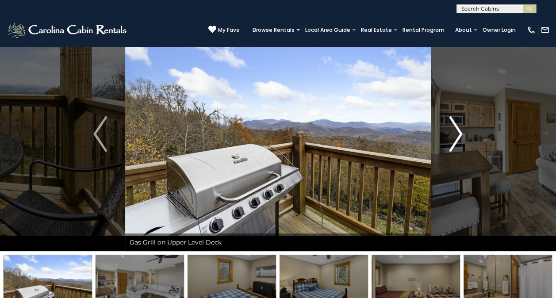
click at [460, 132] on img "Next" at bounding box center [455, 133] width 13 height 35
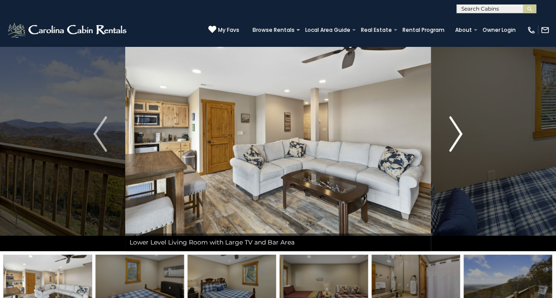
click at [460, 132] on img "Next" at bounding box center [455, 133] width 13 height 35
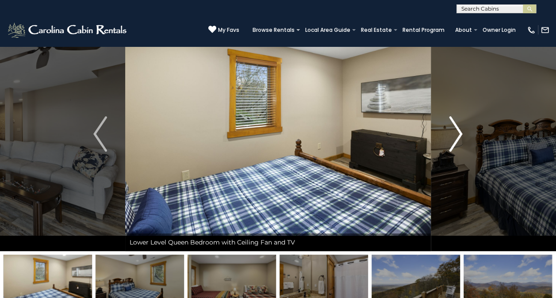
click at [460, 132] on img "Next" at bounding box center [455, 133] width 13 height 35
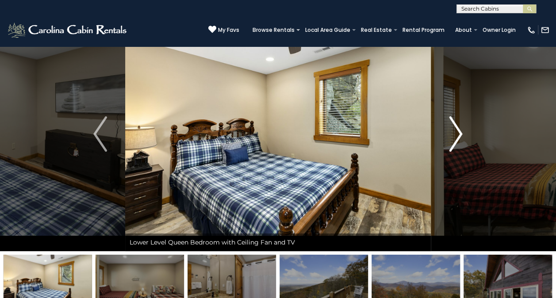
click at [460, 132] on img "Next" at bounding box center [455, 133] width 13 height 35
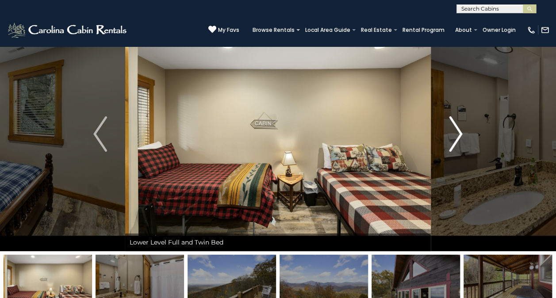
click at [460, 132] on img "Next" at bounding box center [455, 133] width 13 height 35
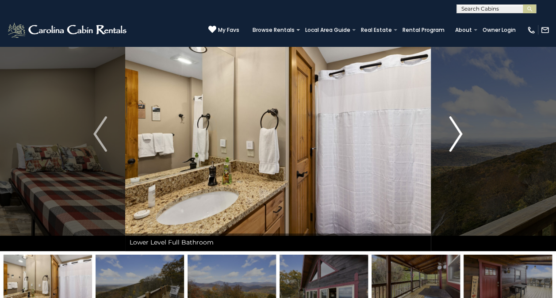
click at [460, 132] on img "Next" at bounding box center [455, 133] width 13 height 35
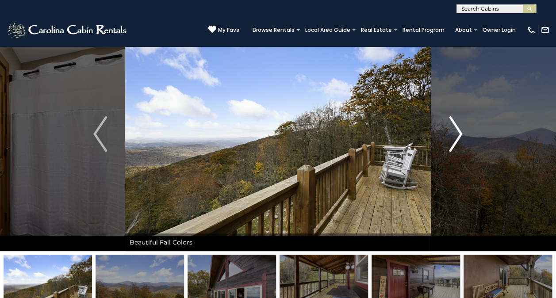
click at [460, 132] on img "Next" at bounding box center [455, 133] width 13 height 35
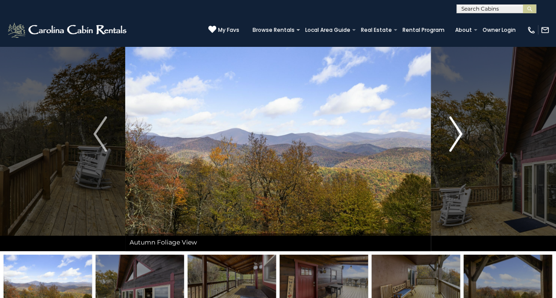
click at [460, 132] on img "Next" at bounding box center [455, 133] width 13 height 35
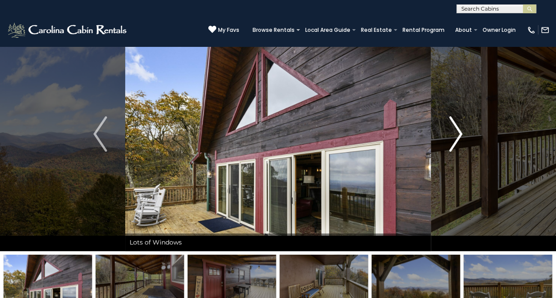
click at [460, 132] on img "Next" at bounding box center [455, 133] width 13 height 35
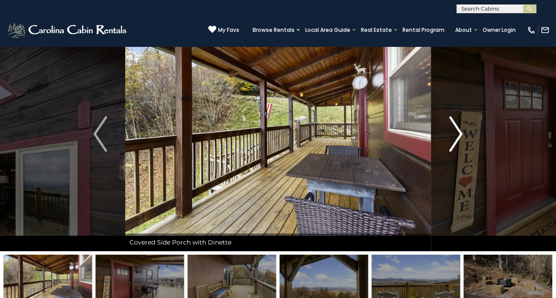
click at [460, 132] on img "Next" at bounding box center [455, 133] width 13 height 35
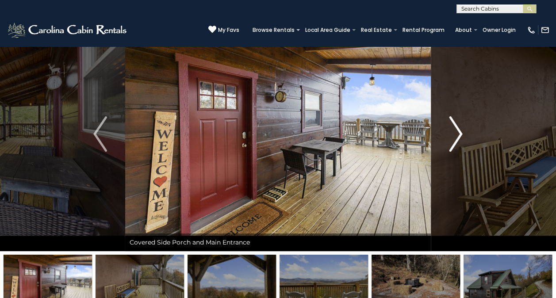
click at [460, 132] on img "Next" at bounding box center [455, 133] width 13 height 35
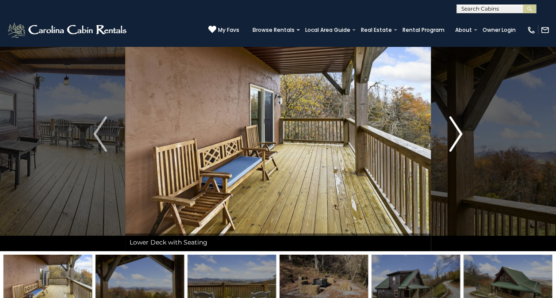
click at [460, 132] on img "Next" at bounding box center [455, 133] width 13 height 35
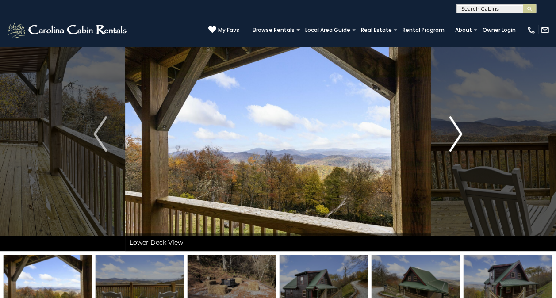
click at [460, 132] on img "Next" at bounding box center [455, 133] width 13 height 35
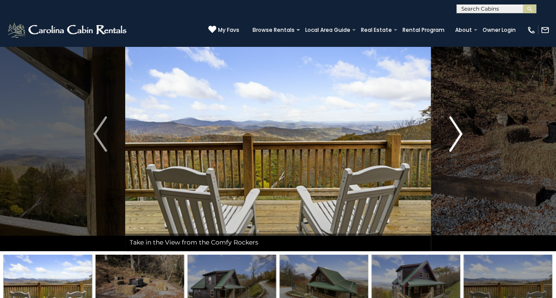
click at [460, 132] on img "Next" at bounding box center [455, 133] width 13 height 35
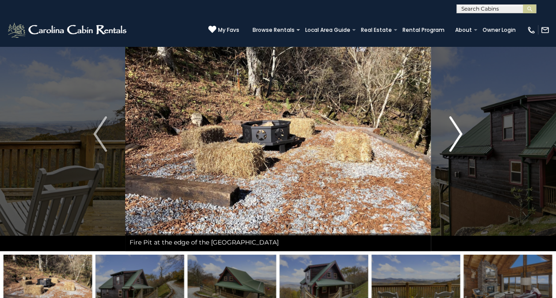
click at [460, 132] on img "Next" at bounding box center [455, 133] width 13 height 35
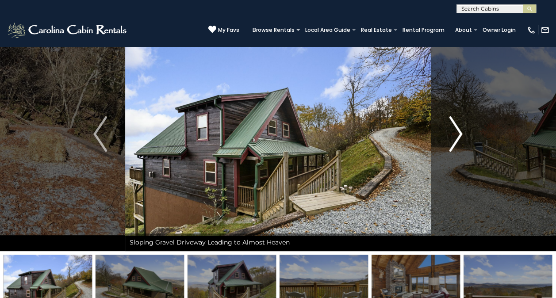
click at [460, 132] on img "Next" at bounding box center [455, 133] width 13 height 35
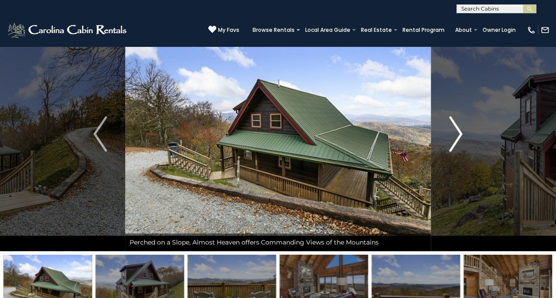
click at [460, 132] on img "Next" at bounding box center [455, 133] width 13 height 35
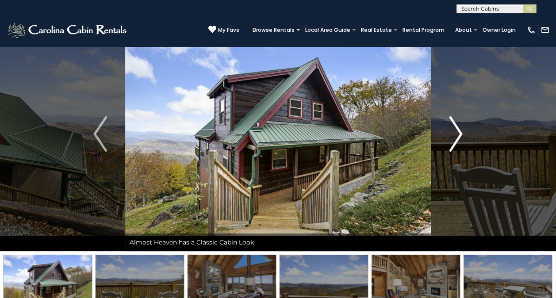
click at [460, 132] on img "Next" at bounding box center [455, 133] width 13 height 35
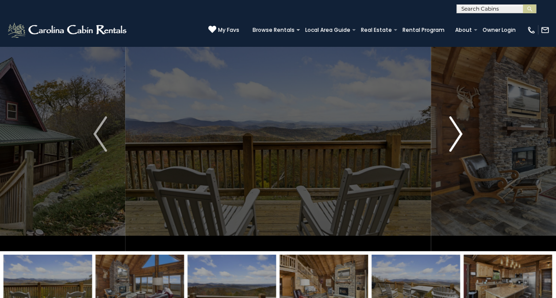
click at [460, 132] on img "Next" at bounding box center [455, 133] width 13 height 35
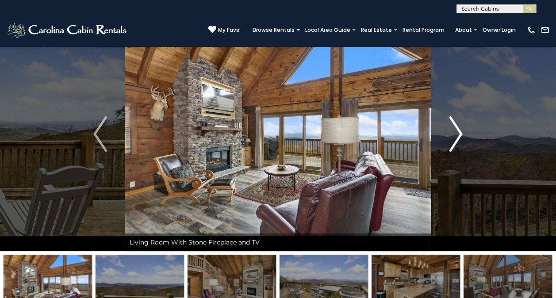
click at [460, 132] on img "Next" at bounding box center [455, 133] width 13 height 35
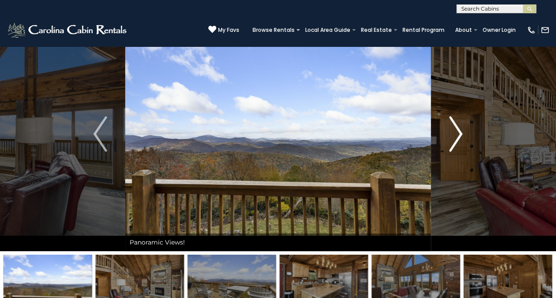
click at [460, 132] on img "Next" at bounding box center [455, 133] width 13 height 35
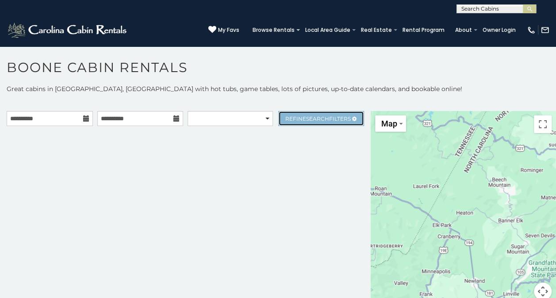
click at [308, 112] on link "Refine Search Filters" at bounding box center [321, 118] width 86 height 15
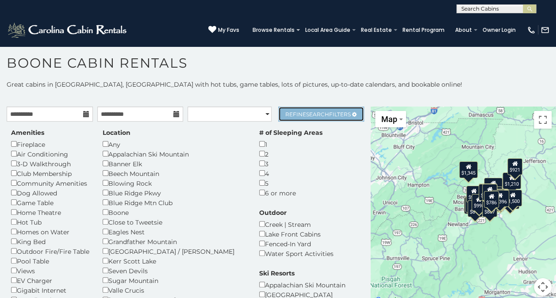
click at [306, 114] on span "Search" at bounding box center [317, 114] width 23 height 7
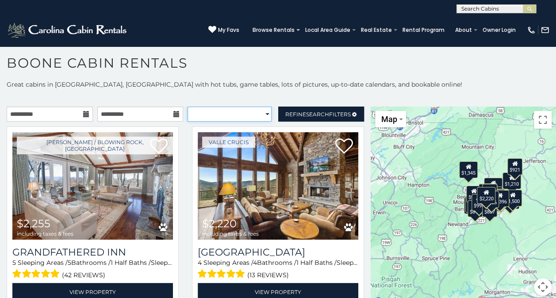
click at [217, 117] on select "**********" at bounding box center [230, 114] width 84 height 15
click at [73, 112] on input "**********" at bounding box center [50, 114] width 86 height 15
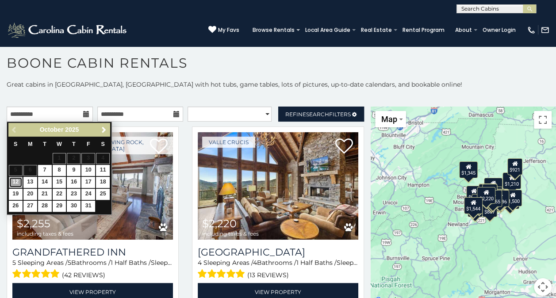
click at [18, 180] on link "12" at bounding box center [16, 182] width 14 height 11
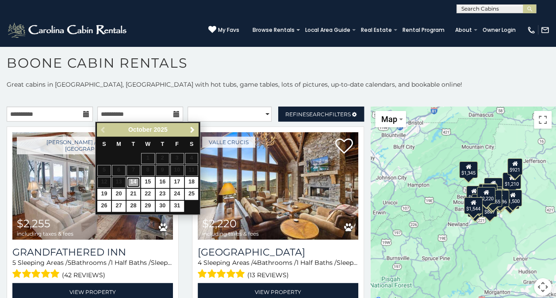
click at [133, 182] on link "14" at bounding box center [134, 182] width 14 height 11
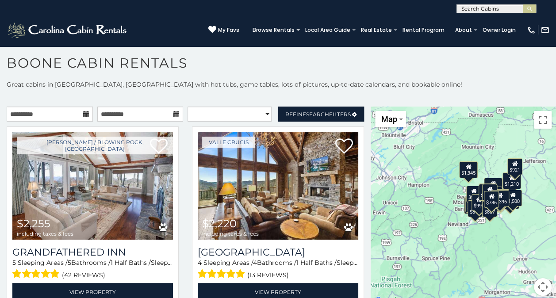
click at [217, 82] on p "Great cabins in [GEOGRAPHIC_DATA], [GEOGRAPHIC_DATA] with hot tubs, game tables…" at bounding box center [278, 84] width 556 height 9
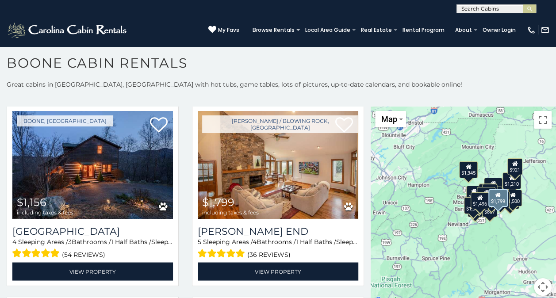
scroll to position [788, 0]
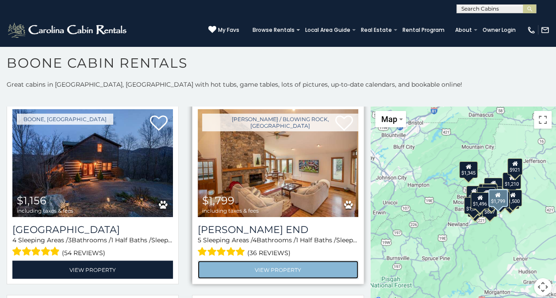
click at [268, 261] on link "View Property" at bounding box center [278, 270] width 161 height 18
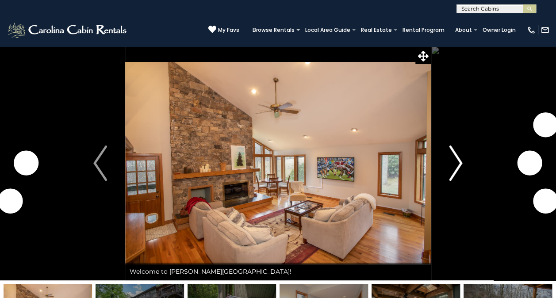
click at [452, 162] on img "Next" at bounding box center [455, 163] width 13 height 35
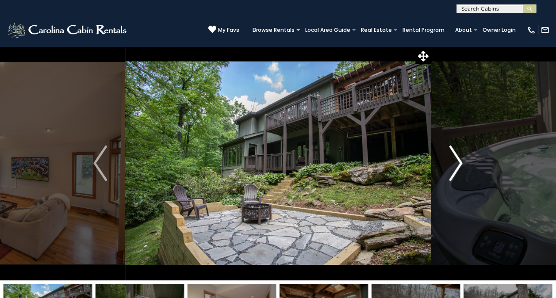
click at [452, 162] on img "Next" at bounding box center [455, 163] width 13 height 35
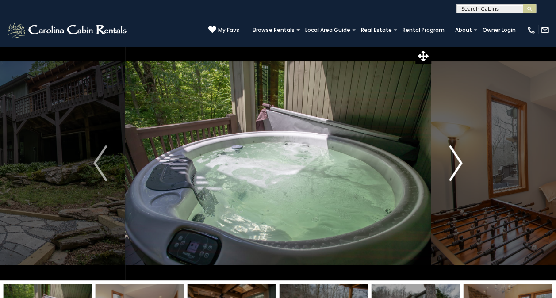
click at [452, 162] on img "Next" at bounding box center [455, 163] width 13 height 35
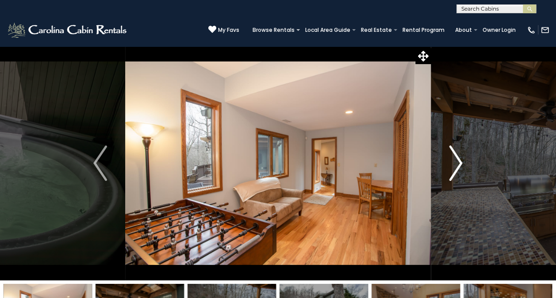
click at [452, 162] on img "Next" at bounding box center [455, 163] width 13 height 35
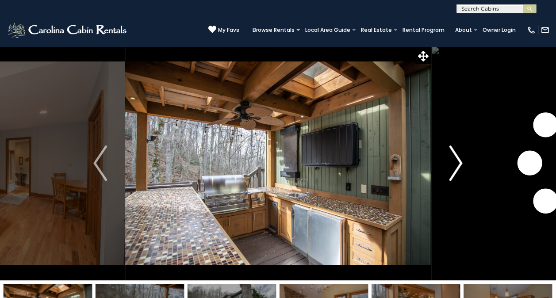
click at [452, 162] on img "Next" at bounding box center [455, 163] width 13 height 35
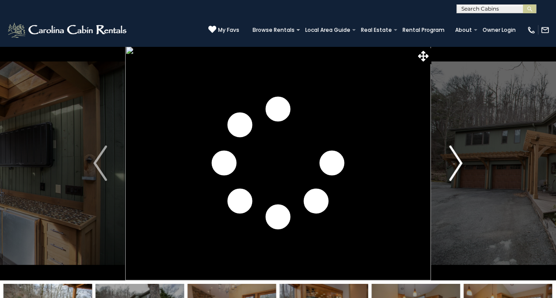
click at [452, 162] on img "Next" at bounding box center [455, 163] width 13 height 35
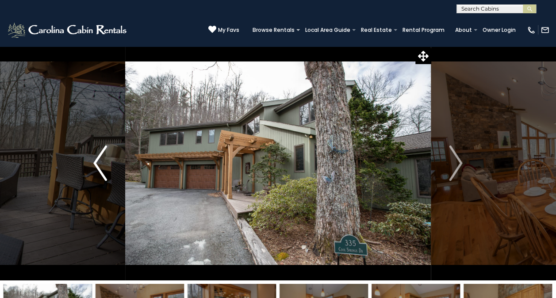
click at [98, 164] on img "Previous" at bounding box center [99, 163] width 13 height 35
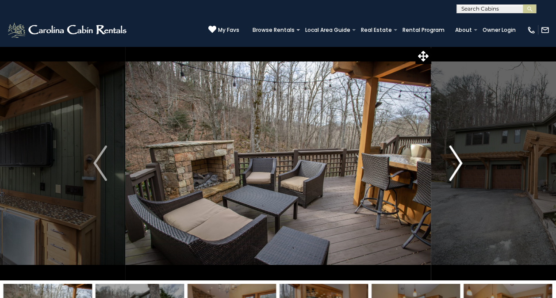
click at [453, 165] on img "Next" at bounding box center [455, 163] width 13 height 35
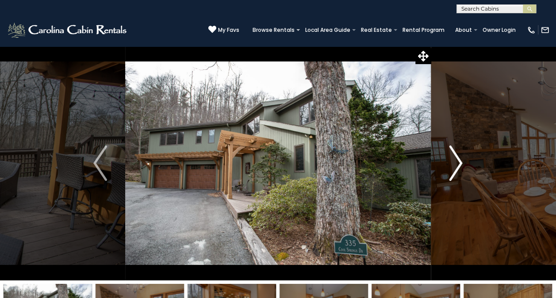
click at [453, 165] on img "Next" at bounding box center [455, 163] width 13 height 35
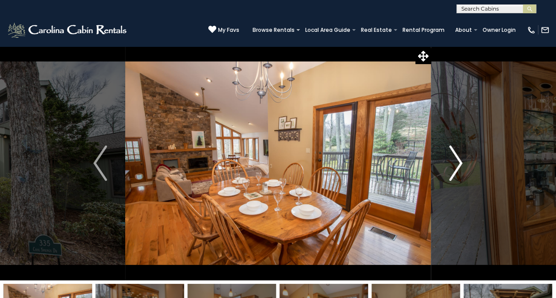
click at [453, 165] on img "Next" at bounding box center [455, 163] width 13 height 35
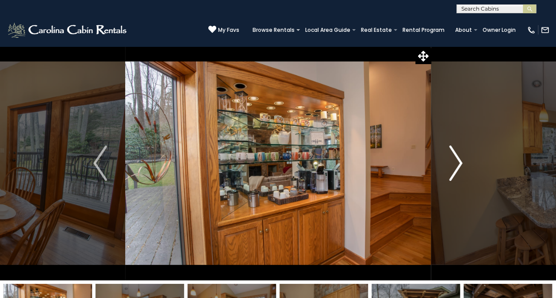
click at [453, 165] on img "Next" at bounding box center [455, 163] width 13 height 35
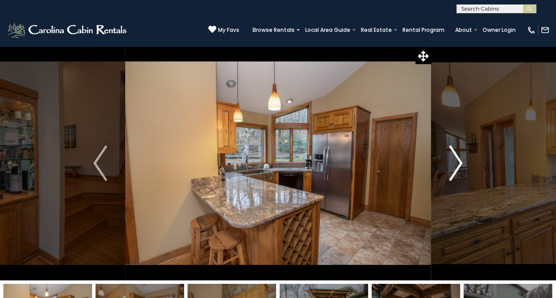
click at [454, 165] on img "Next" at bounding box center [455, 163] width 13 height 35
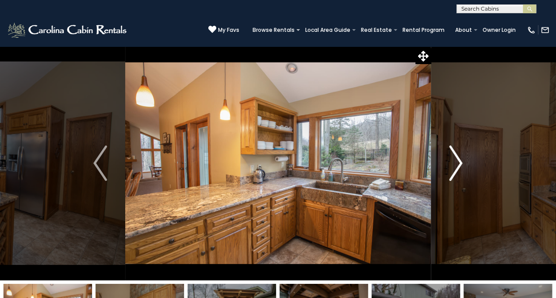
click at [454, 165] on img "Next" at bounding box center [455, 163] width 13 height 35
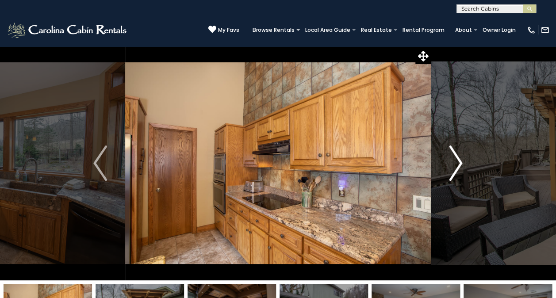
click at [454, 165] on img "Next" at bounding box center [455, 163] width 13 height 35
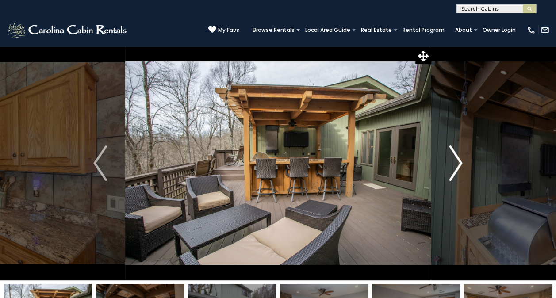
click at [454, 165] on img "Next" at bounding box center [455, 163] width 13 height 35
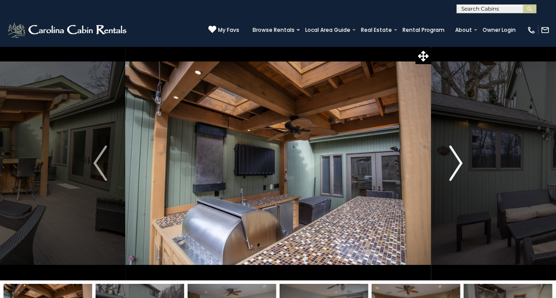
click at [454, 165] on img "Next" at bounding box center [455, 163] width 13 height 35
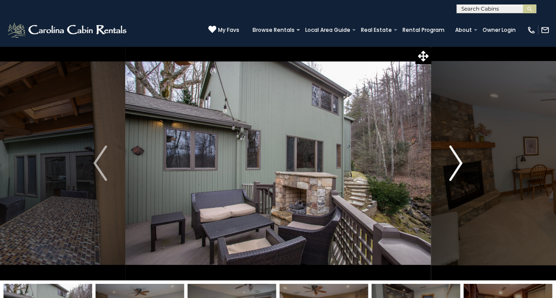
click at [454, 165] on img "Next" at bounding box center [455, 163] width 13 height 35
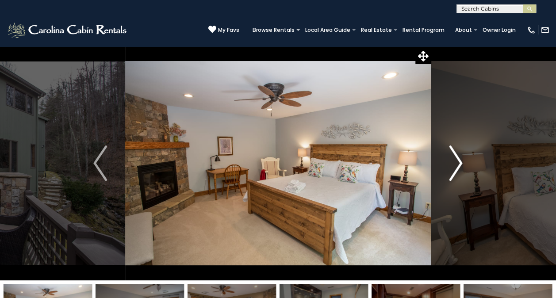
click at [454, 165] on img "Next" at bounding box center [455, 163] width 13 height 35
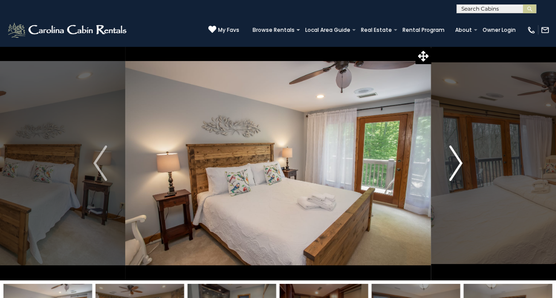
click at [454, 165] on img "Next" at bounding box center [455, 163] width 13 height 35
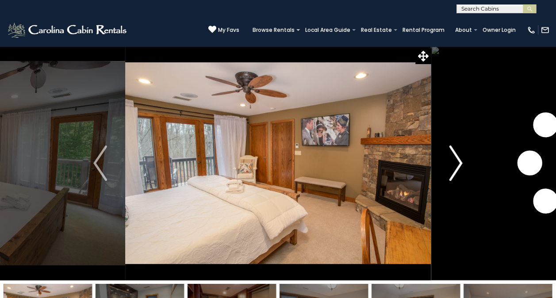
click at [454, 165] on img "Next" at bounding box center [455, 163] width 13 height 35
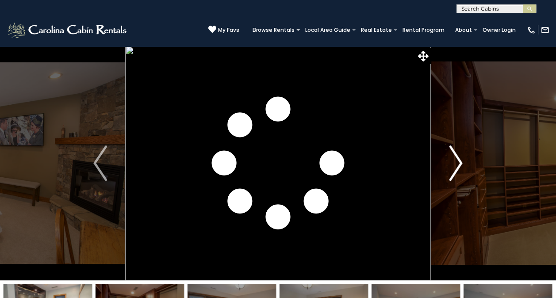
click at [454, 165] on img "Next" at bounding box center [455, 163] width 13 height 35
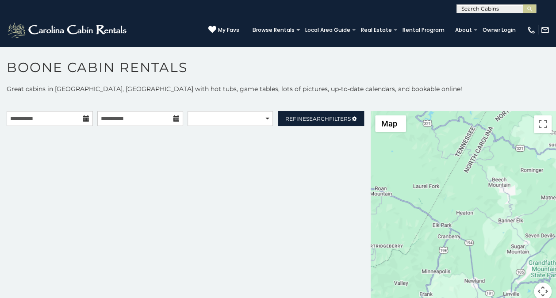
scroll to position [4, 0]
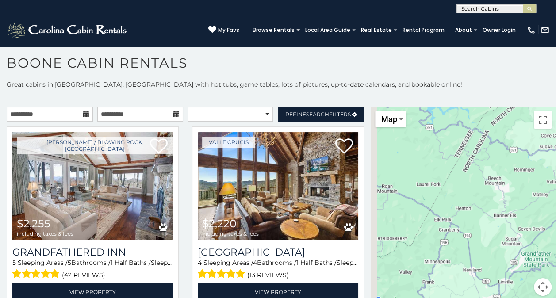
click at [84, 111] on icon at bounding box center [86, 114] width 6 height 6
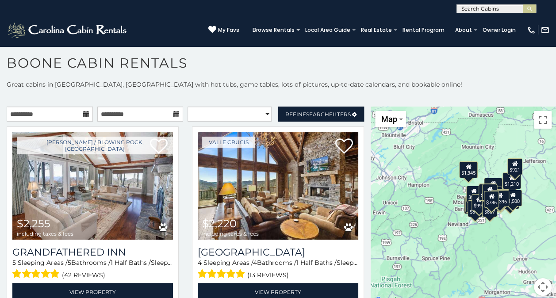
click at [83, 114] on icon at bounding box center [86, 114] width 6 height 6
click at [40, 112] on input "**********" at bounding box center [50, 114] width 86 height 15
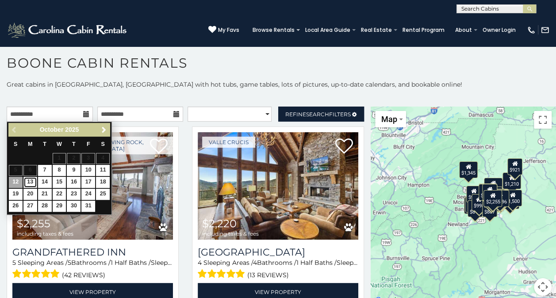
click at [31, 182] on link "13" at bounding box center [30, 182] width 14 height 11
type input "**********"
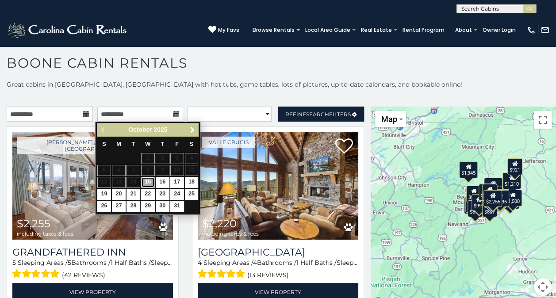
click at [148, 181] on link "15" at bounding box center [148, 182] width 14 height 11
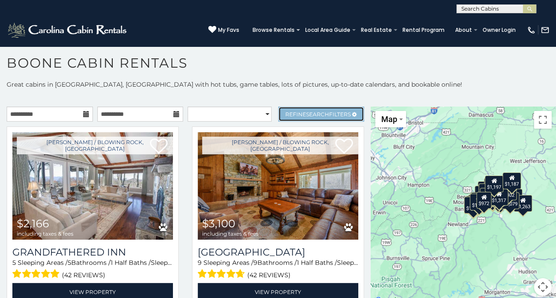
click at [306, 112] on span "Search" at bounding box center [317, 114] width 23 height 7
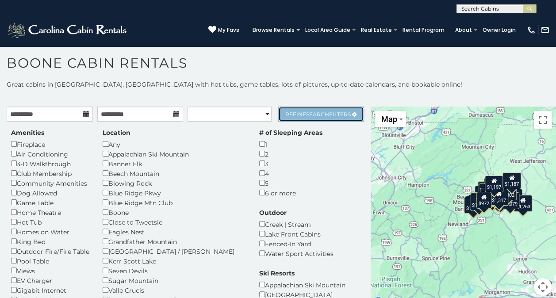
click at [306, 112] on span "Search" at bounding box center [317, 114] width 23 height 7
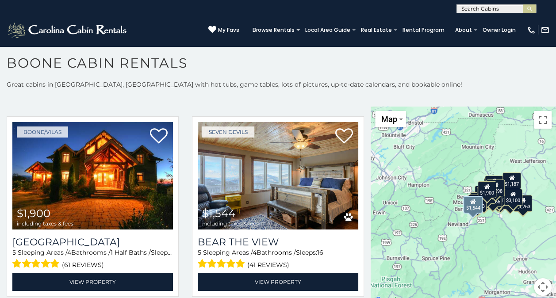
scroll to position [585, 0]
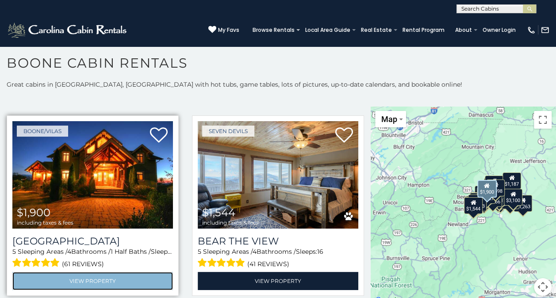
click at [90, 272] on link "View Property" at bounding box center [92, 281] width 161 height 18
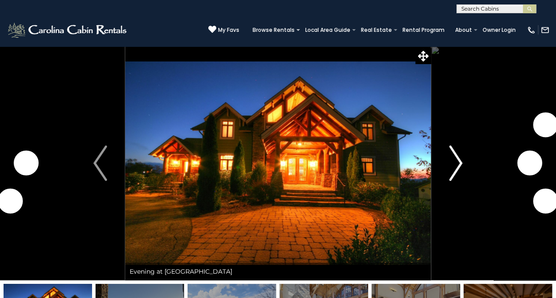
click at [457, 166] on img "Next" at bounding box center [455, 163] width 13 height 35
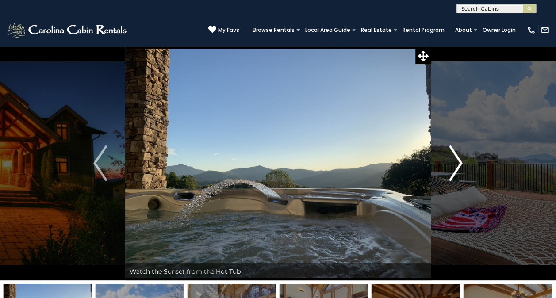
click at [457, 166] on img "Next" at bounding box center [455, 163] width 13 height 35
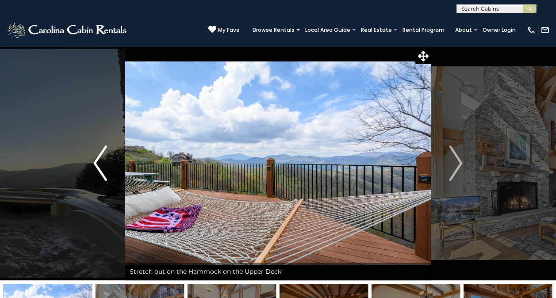
click at [100, 162] on img "Previous" at bounding box center [99, 163] width 13 height 35
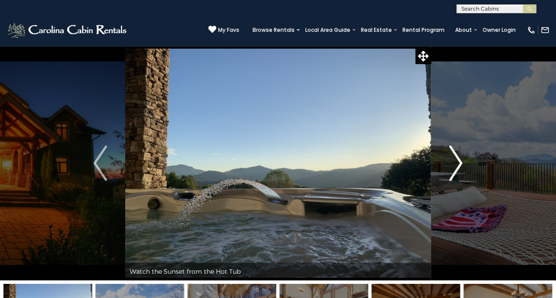
click at [459, 164] on img "Next" at bounding box center [455, 163] width 13 height 35
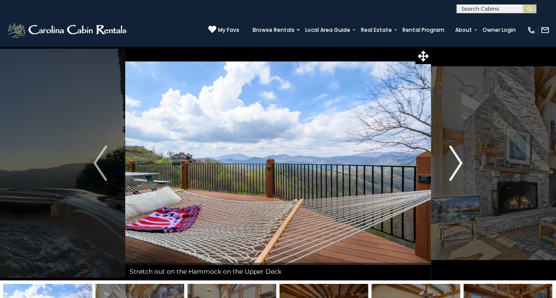
click at [459, 164] on img "Next" at bounding box center [455, 163] width 13 height 35
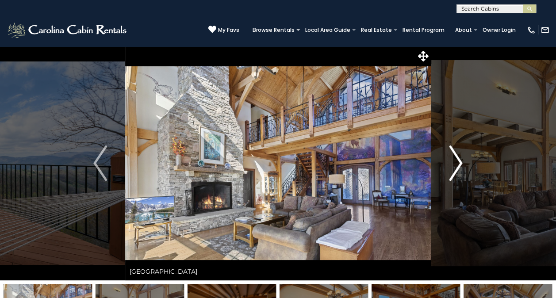
click at [459, 164] on img "Next" at bounding box center [455, 163] width 13 height 35
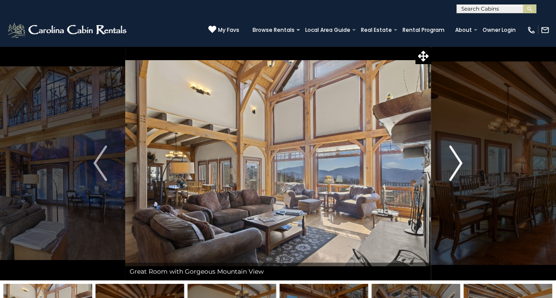
click at [459, 164] on img "Next" at bounding box center [455, 163] width 13 height 35
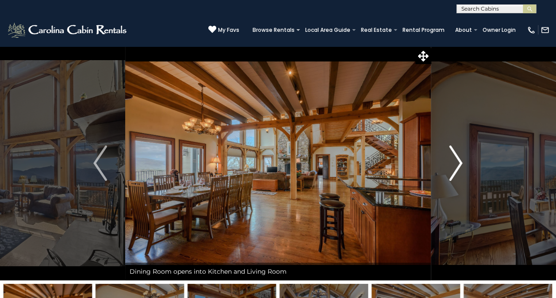
click at [459, 164] on img "Next" at bounding box center [455, 163] width 13 height 35
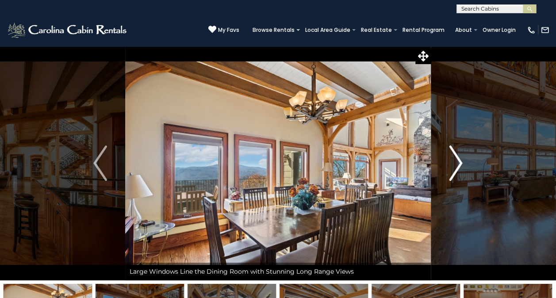
click at [459, 164] on img "Next" at bounding box center [455, 163] width 13 height 35
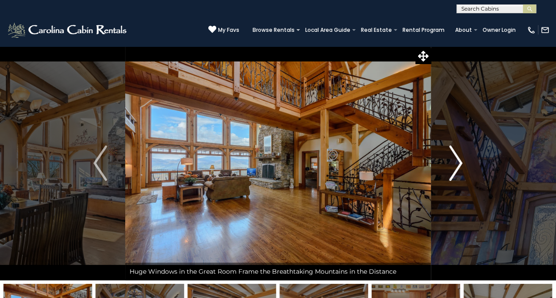
click at [459, 164] on img "Next" at bounding box center [455, 163] width 13 height 35
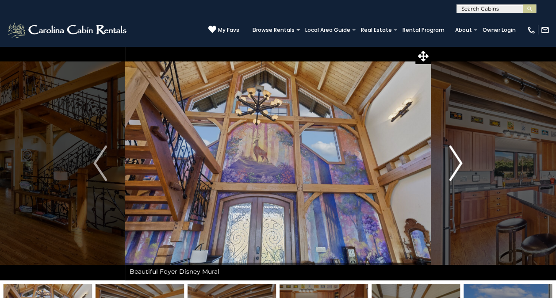
click at [459, 164] on img "Next" at bounding box center [455, 163] width 13 height 35
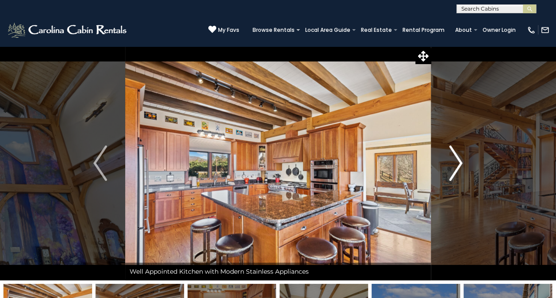
click at [459, 164] on img "Next" at bounding box center [455, 163] width 13 height 35
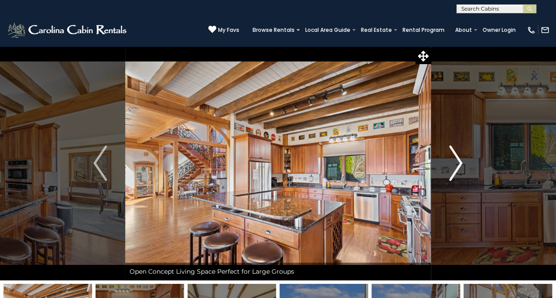
click at [459, 164] on img "Next" at bounding box center [455, 163] width 13 height 35
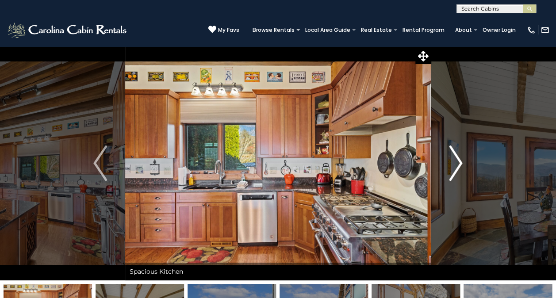
click at [459, 164] on img "Next" at bounding box center [455, 163] width 13 height 35
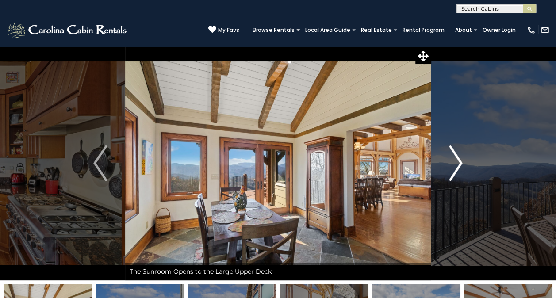
click at [459, 164] on img "Next" at bounding box center [455, 163] width 13 height 35
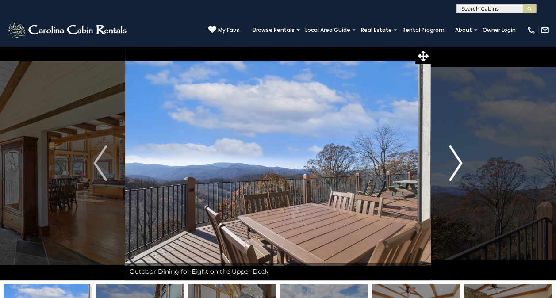
click at [459, 164] on img "Next" at bounding box center [455, 163] width 13 height 35
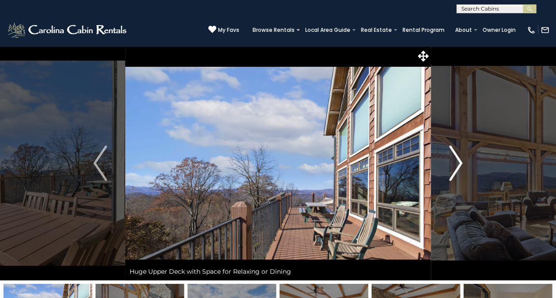
click at [459, 164] on img "Next" at bounding box center [455, 163] width 13 height 35
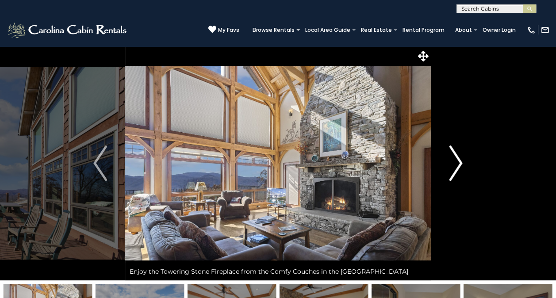
click at [459, 164] on img "Next" at bounding box center [455, 163] width 13 height 35
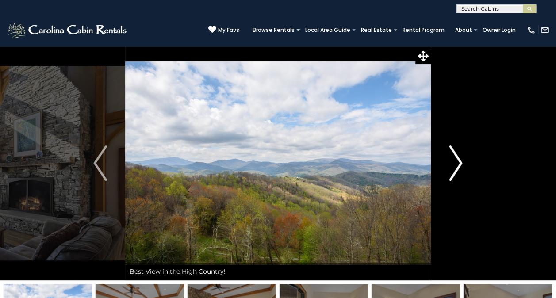
click at [459, 164] on img "Next" at bounding box center [455, 163] width 13 height 35
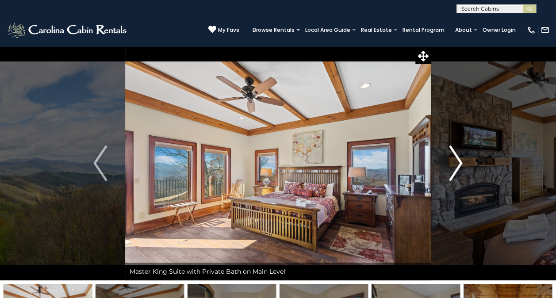
click at [459, 164] on img "Next" at bounding box center [455, 163] width 13 height 35
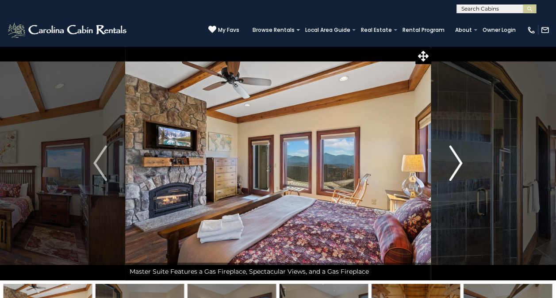
click at [459, 164] on img "Next" at bounding box center [455, 163] width 13 height 35
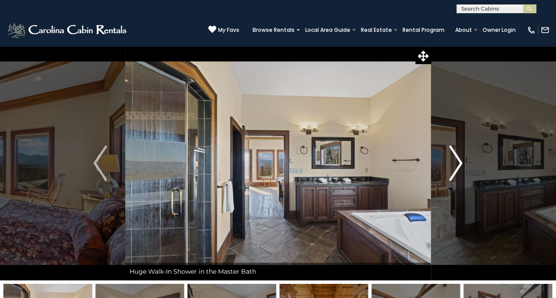
click at [459, 164] on img "Next" at bounding box center [455, 163] width 13 height 35
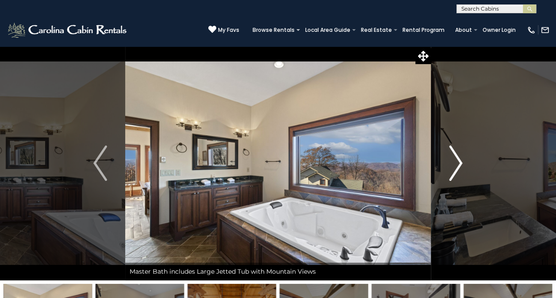
click at [459, 164] on img "Next" at bounding box center [455, 163] width 13 height 35
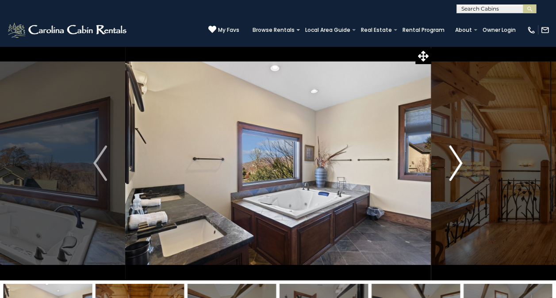
click at [459, 164] on img "Next" at bounding box center [455, 163] width 13 height 35
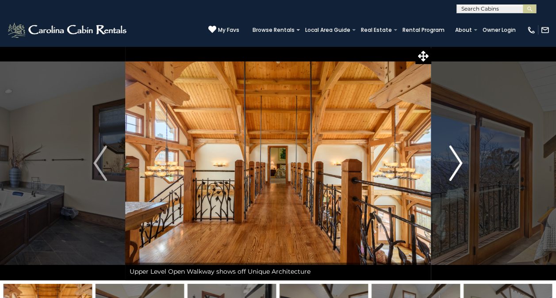
click at [459, 164] on img "Next" at bounding box center [455, 163] width 13 height 35
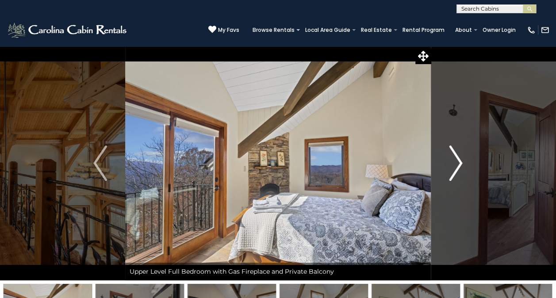
click at [459, 164] on img "Next" at bounding box center [455, 163] width 13 height 35
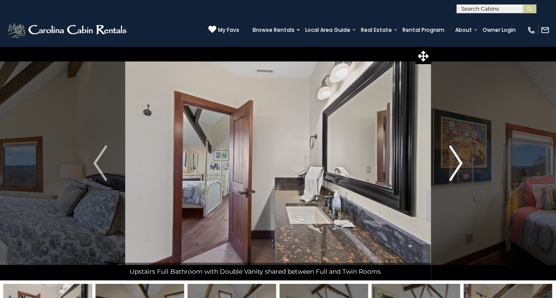
click at [459, 164] on img "Next" at bounding box center [455, 163] width 13 height 35
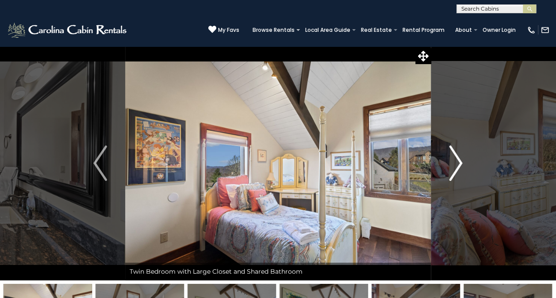
click at [459, 164] on img "Next" at bounding box center [455, 163] width 13 height 35
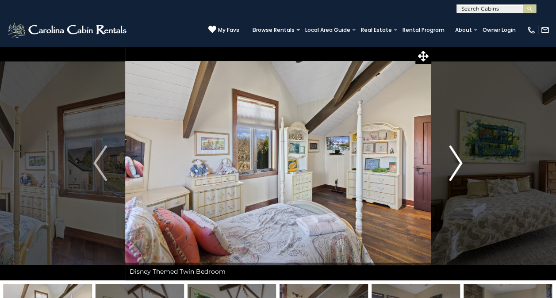
click at [459, 164] on img "Next" at bounding box center [455, 163] width 13 height 35
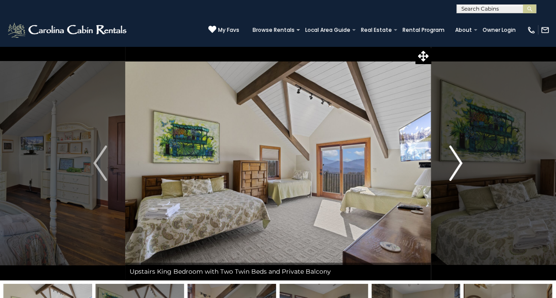
click at [459, 164] on img "Next" at bounding box center [455, 163] width 13 height 35
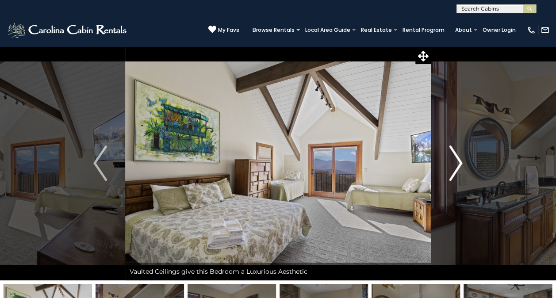
click at [459, 164] on img "Next" at bounding box center [455, 163] width 13 height 35
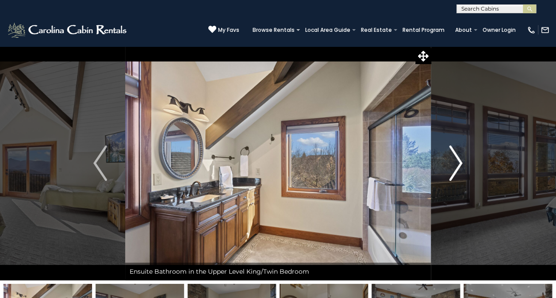
click at [459, 164] on img "Next" at bounding box center [455, 163] width 13 height 35
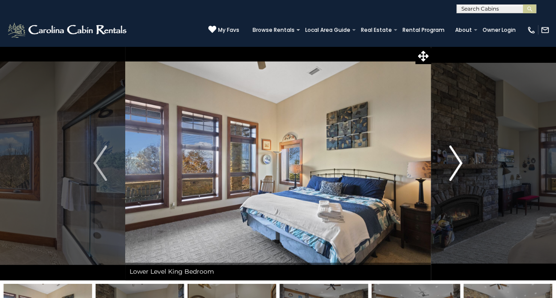
click at [459, 164] on img "Next" at bounding box center [455, 163] width 13 height 35
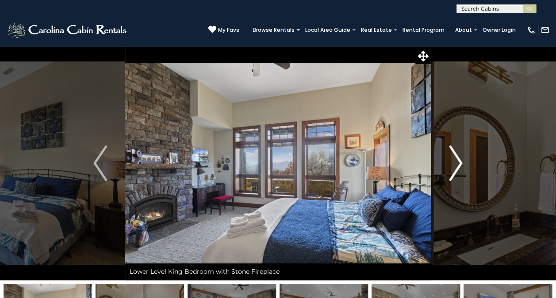
click at [459, 164] on img "Next" at bounding box center [455, 163] width 13 height 35
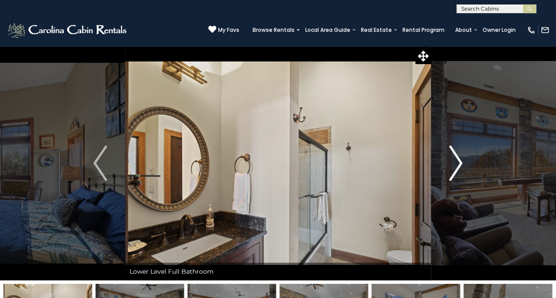
click at [459, 164] on img "Next" at bounding box center [455, 163] width 13 height 35
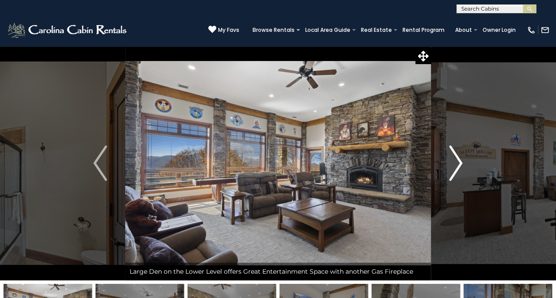
click at [459, 164] on img "Next" at bounding box center [455, 163] width 13 height 35
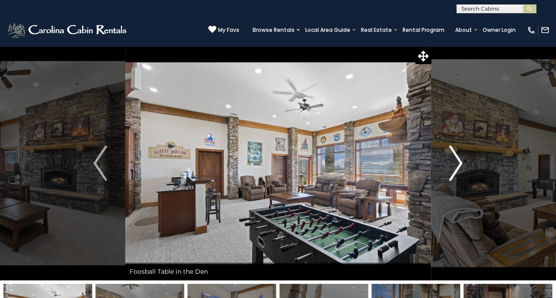
click at [459, 164] on img "Next" at bounding box center [455, 163] width 13 height 35
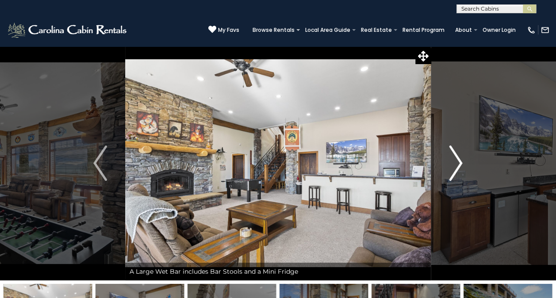
click at [459, 164] on img "Next" at bounding box center [455, 163] width 13 height 35
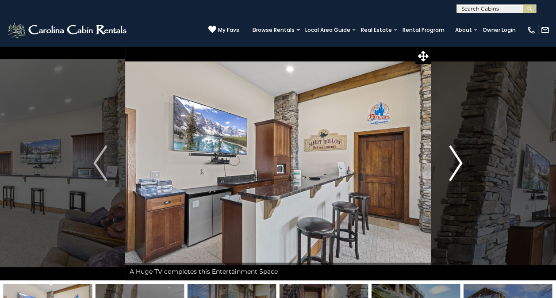
click at [459, 164] on img "Next" at bounding box center [455, 163] width 13 height 35
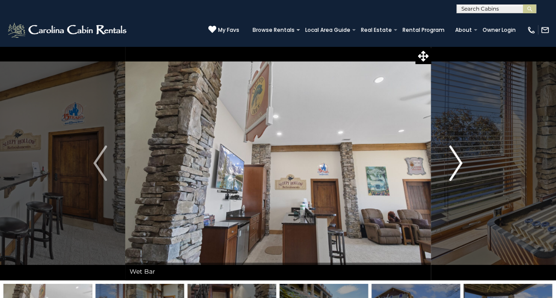
click at [459, 164] on img "Next" at bounding box center [455, 163] width 13 height 35
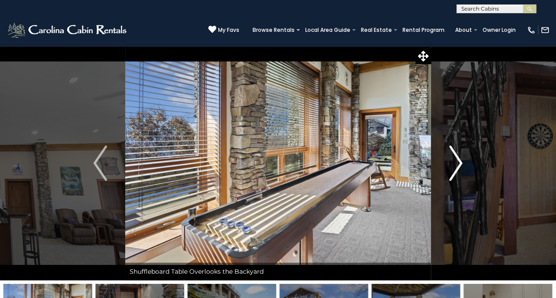
click at [459, 164] on img "Next" at bounding box center [455, 163] width 13 height 35
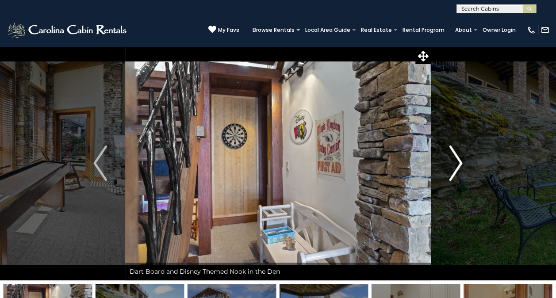
click at [459, 164] on img "Next" at bounding box center [455, 163] width 13 height 35
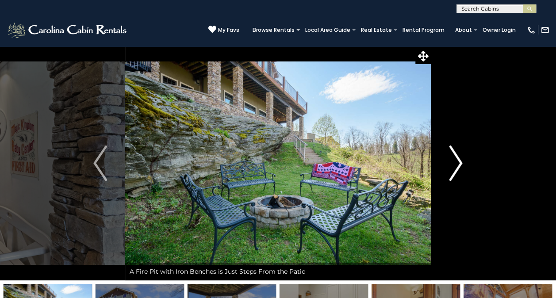
click at [459, 164] on img "Next" at bounding box center [455, 163] width 13 height 35
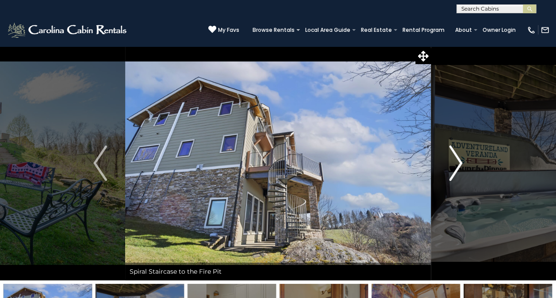
click at [459, 164] on img "Next" at bounding box center [455, 163] width 13 height 35
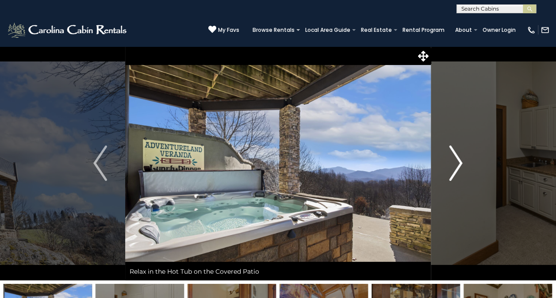
click at [459, 164] on img "Next" at bounding box center [455, 163] width 13 height 35
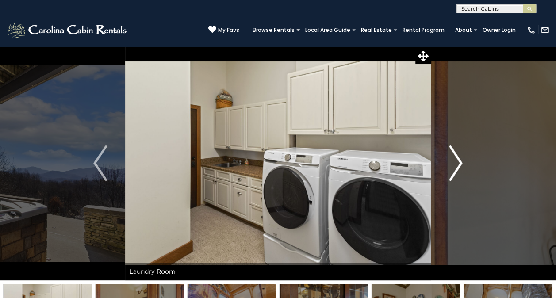
click at [459, 164] on img "Next" at bounding box center [455, 163] width 13 height 35
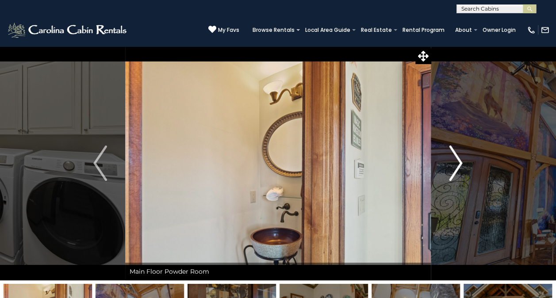
click at [459, 164] on img "Next" at bounding box center [455, 163] width 13 height 35
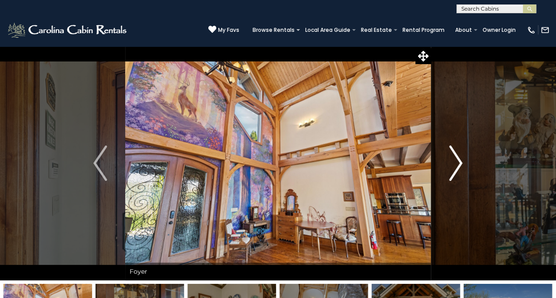
click at [459, 164] on img "Next" at bounding box center [455, 163] width 13 height 35
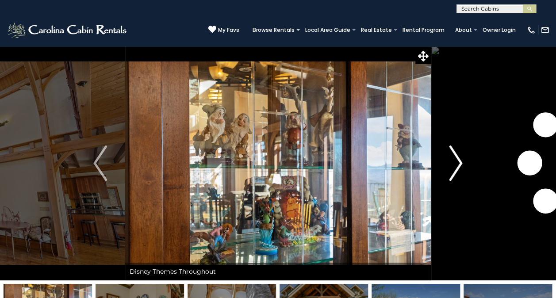
click at [459, 164] on img "Next" at bounding box center [455, 163] width 13 height 35
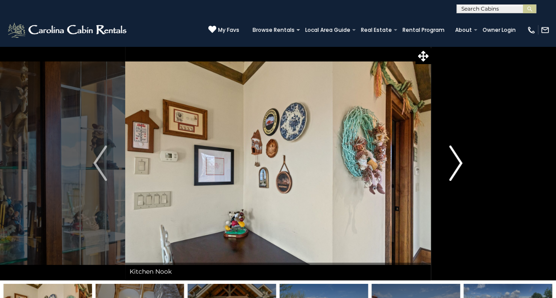
click at [459, 164] on img "Next" at bounding box center [455, 163] width 13 height 35
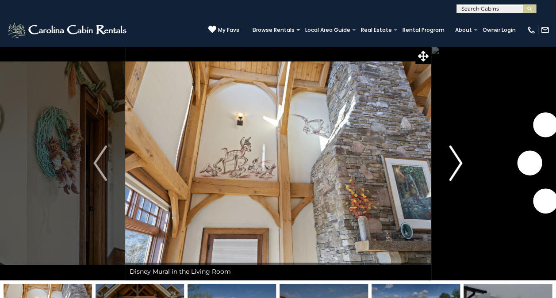
click at [459, 164] on img "Next" at bounding box center [455, 163] width 13 height 35
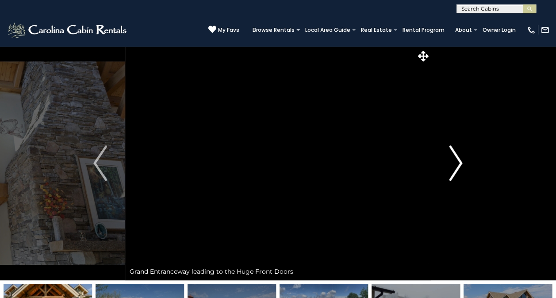
click at [459, 164] on img "Next" at bounding box center [455, 163] width 13 height 35
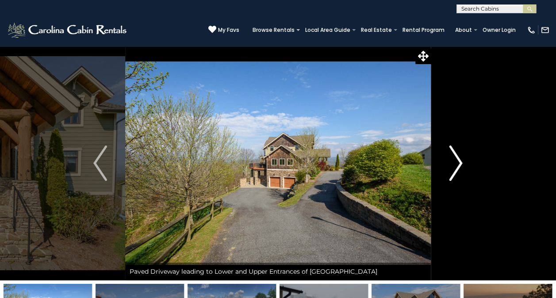
click at [459, 164] on img "Next" at bounding box center [455, 163] width 13 height 35
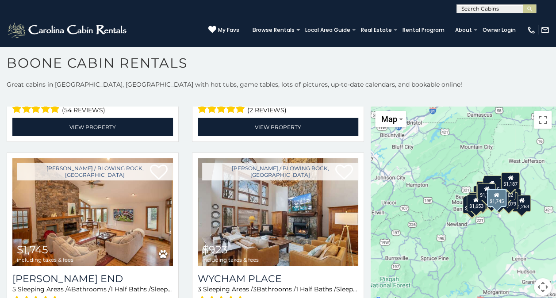
scroll to position [1312, 0]
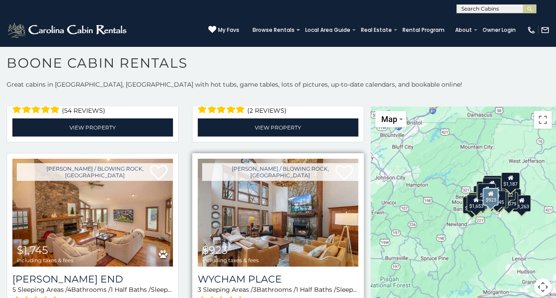
click at [280, 226] on img at bounding box center [278, 213] width 161 height 108
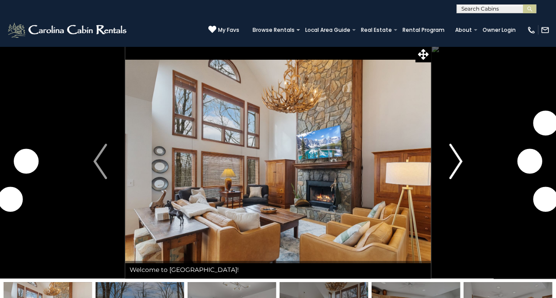
click at [460, 161] on img "Next" at bounding box center [455, 161] width 13 height 35
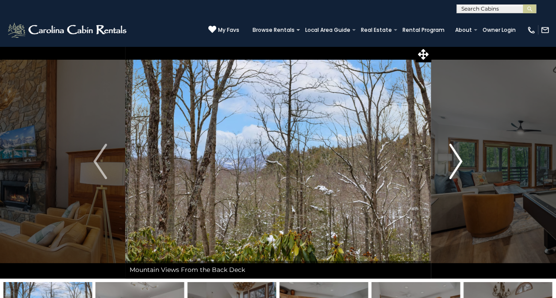
click at [460, 161] on img "Next" at bounding box center [455, 161] width 13 height 35
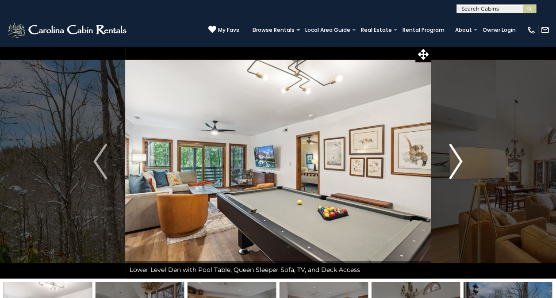
click at [460, 161] on img "Next" at bounding box center [455, 161] width 13 height 35
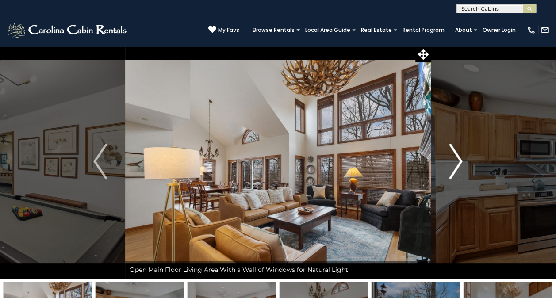
click at [460, 161] on img "Next" at bounding box center [455, 161] width 13 height 35
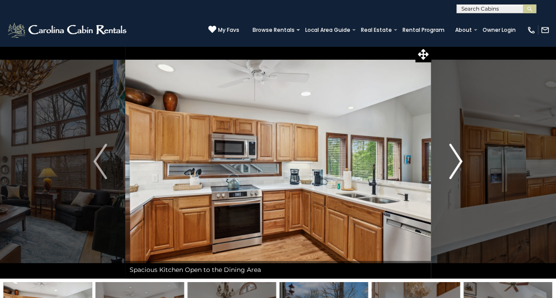
click at [460, 161] on img "Next" at bounding box center [455, 161] width 13 height 35
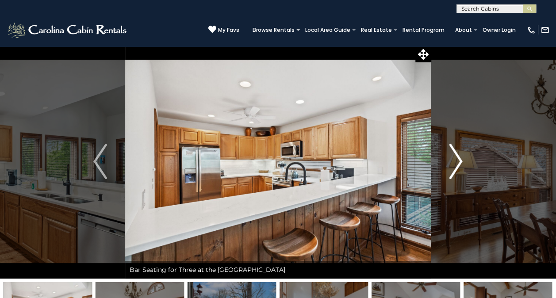
click at [460, 161] on img "Next" at bounding box center [455, 161] width 13 height 35
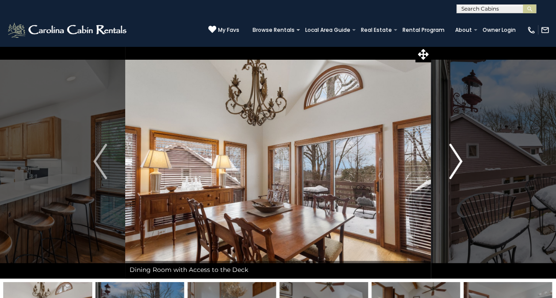
click at [460, 161] on img "Next" at bounding box center [455, 161] width 13 height 35
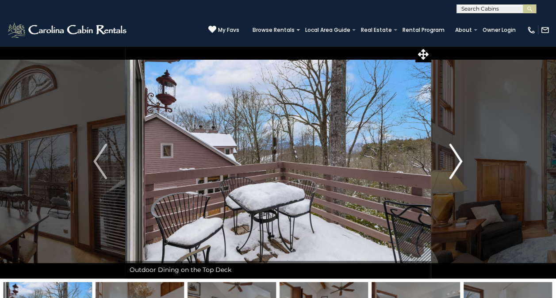
click at [460, 161] on img "Next" at bounding box center [455, 161] width 13 height 35
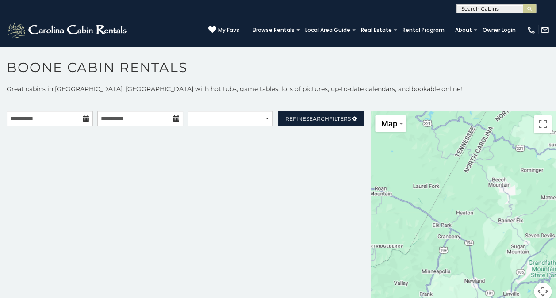
scroll to position [4, 0]
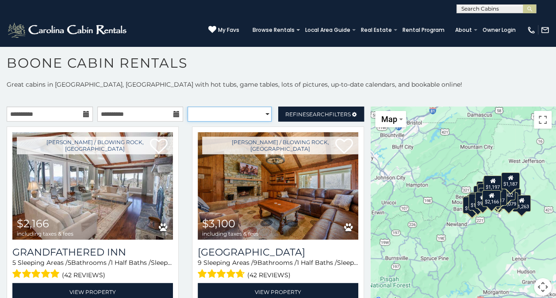
click at [231, 113] on select "**********" at bounding box center [230, 114] width 84 height 15
click at [306, 111] on span "Search" at bounding box center [317, 114] width 23 height 7
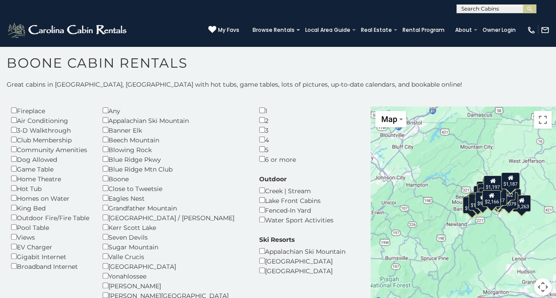
scroll to position [34, 0]
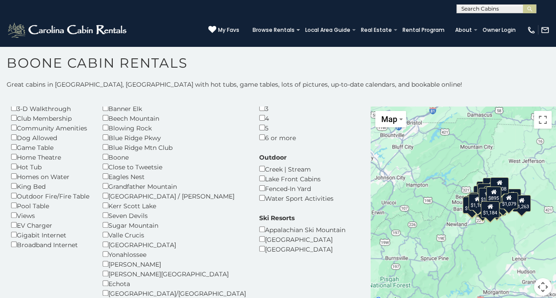
scroll to position [80, 0]
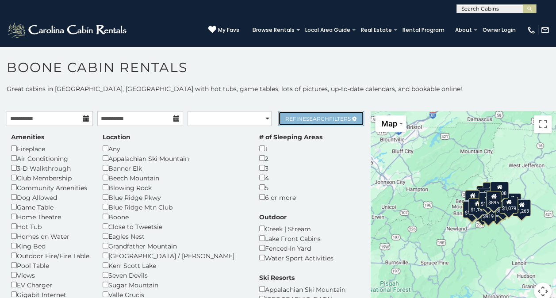
click at [319, 116] on span "Search" at bounding box center [317, 118] width 23 height 7
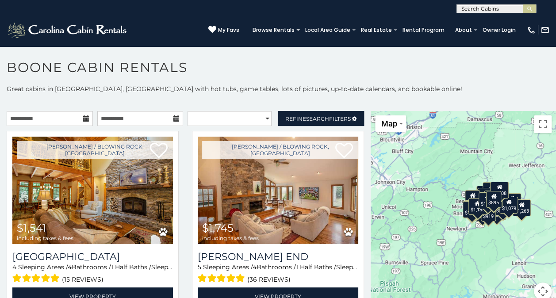
click at [262, 110] on div "**********" at bounding box center [278, 198] width 556 height 227
click at [260, 115] on select "**********" at bounding box center [230, 118] width 84 height 15
select select "*********"
click at [188, 111] on select "**********" at bounding box center [230, 118] width 84 height 15
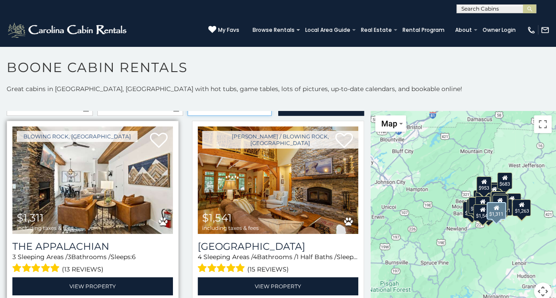
scroll to position [11, 0]
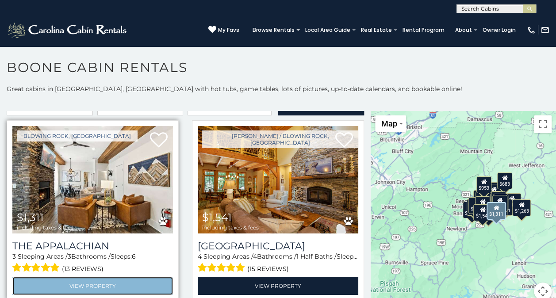
click at [83, 283] on link "View Property" at bounding box center [92, 286] width 161 height 18
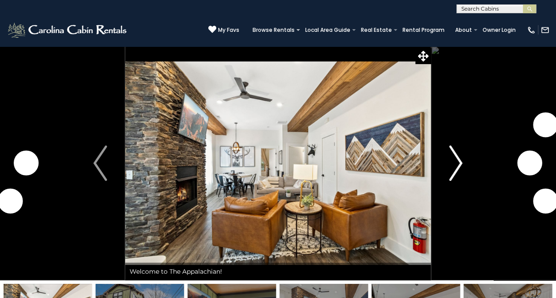
click at [458, 165] on img "Next" at bounding box center [455, 163] width 13 height 35
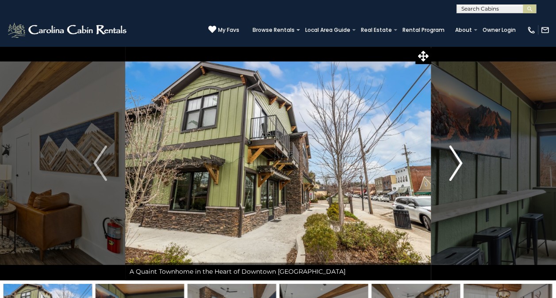
click at [458, 165] on img "Next" at bounding box center [455, 163] width 13 height 35
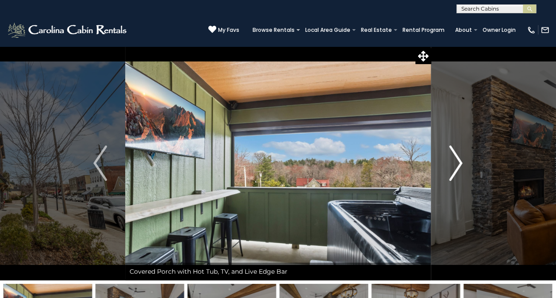
click at [458, 165] on img "Next" at bounding box center [455, 163] width 13 height 35
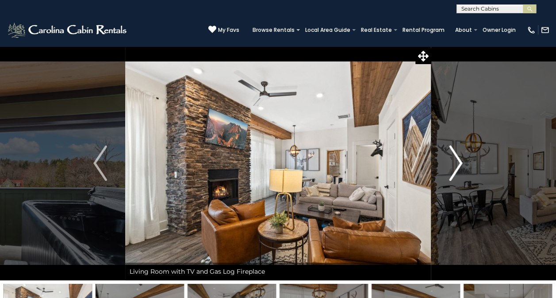
click at [458, 165] on img "Next" at bounding box center [455, 163] width 13 height 35
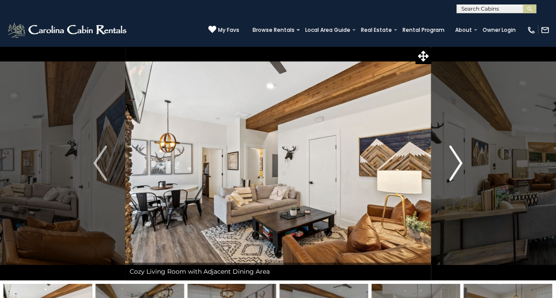
click at [458, 165] on img "Next" at bounding box center [455, 163] width 13 height 35
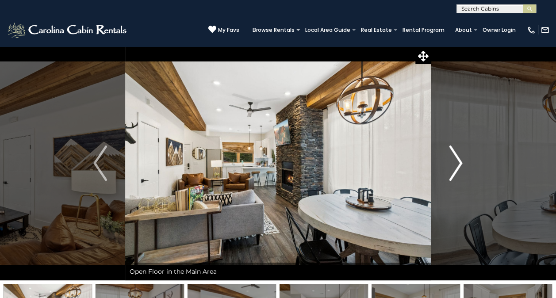
click at [458, 165] on img "Next" at bounding box center [455, 163] width 13 height 35
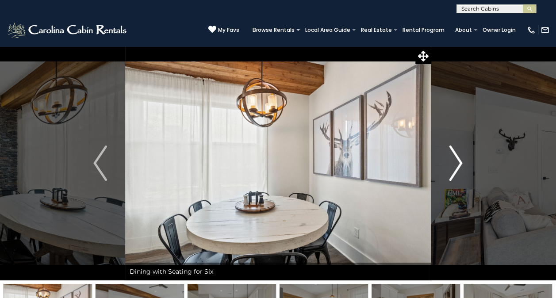
click at [458, 165] on img "Next" at bounding box center [455, 163] width 13 height 35
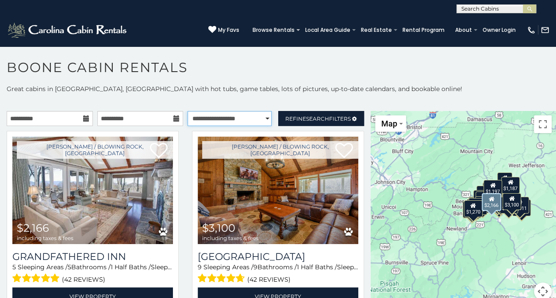
click at [240, 118] on select "**********" at bounding box center [230, 118] width 84 height 15
click at [188, 111] on select "**********" at bounding box center [230, 118] width 84 height 15
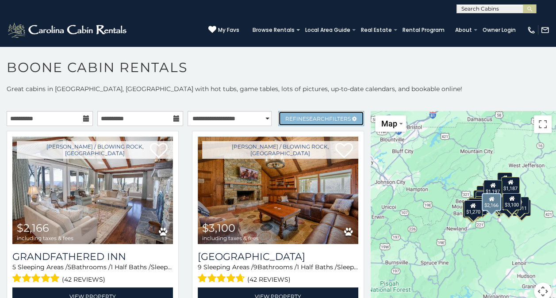
click at [319, 113] on link "Refine Search Filters" at bounding box center [321, 118] width 86 height 15
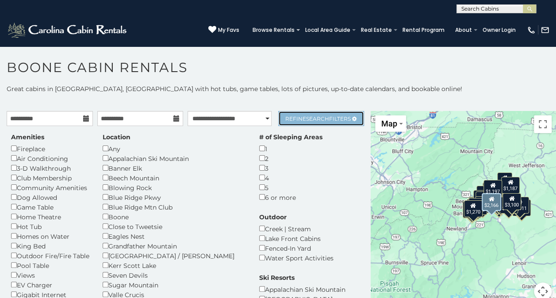
click at [319, 113] on link "Refine Search Filters" at bounding box center [321, 118] width 86 height 15
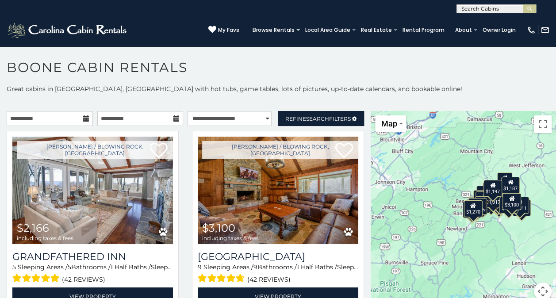
click at [180, 172] on div "Boone / Blowing Rock, NC $2,166 including taxes & fees Grandfathered Inn 5 Slee…" at bounding box center [92, 224] width 185 height 186
click at [217, 121] on select "**********" at bounding box center [230, 118] width 84 height 15
click at [188, 111] on select "**********" at bounding box center [230, 118] width 84 height 15
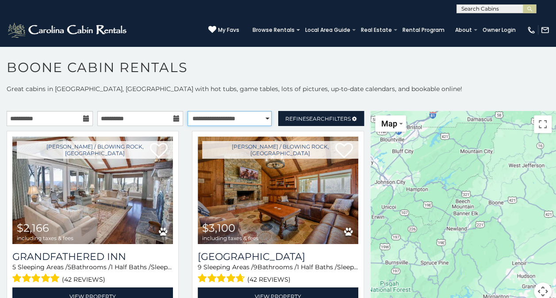
click at [233, 121] on select "**********" at bounding box center [230, 118] width 84 height 15
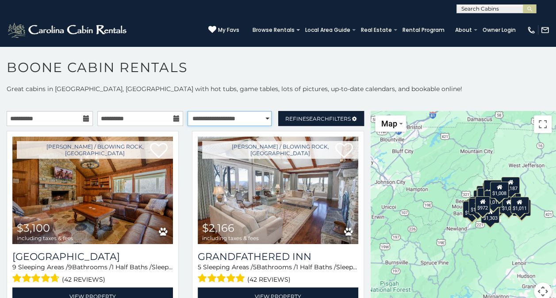
select select "*********"
click at [188, 111] on select "**********" at bounding box center [230, 118] width 84 height 15
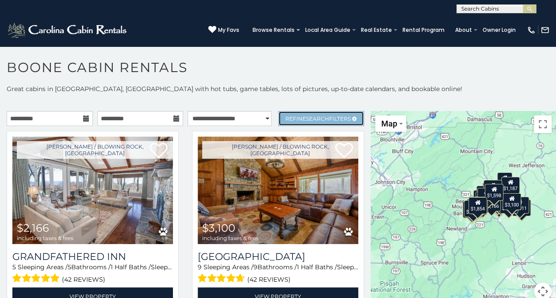
click at [300, 122] on link "Refine Search Filters" at bounding box center [321, 118] width 86 height 15
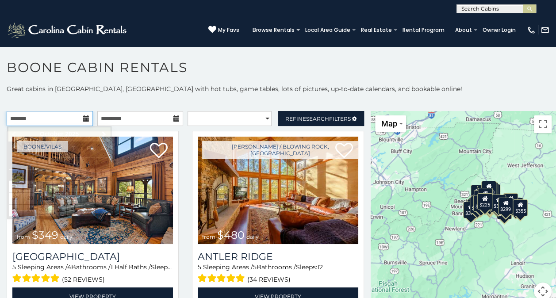
click at [53, 119] on input "text" at bounding box center [50, 118] width 86 height 15
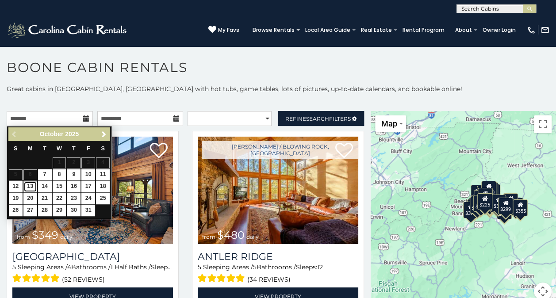
click at [31, 183] on link "13" at bounding box center [30, 186] width 14 height 11
type input "**********"
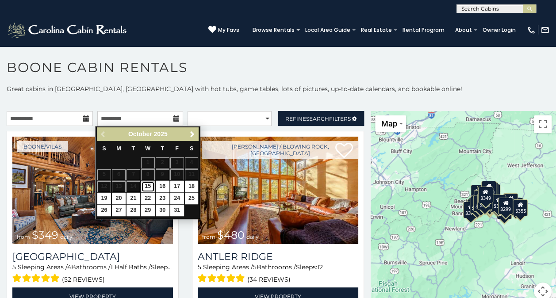
click at [148, 186] on link "15" at bounding box center [148, 186] width 14 height 11
type input "**********"
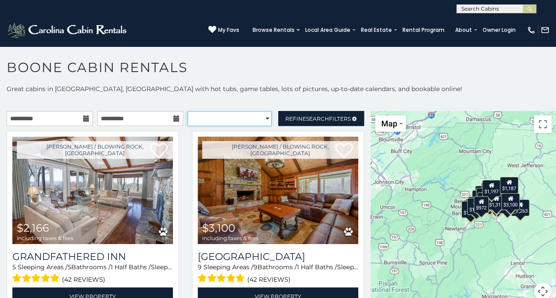
click at [252, 118] on select "**********" at bounding box center [230, 118] width 84 height 15
select select "*********"
click at [188, 111] on select "**********" at bounding box center [230, 118] width 84 height 15
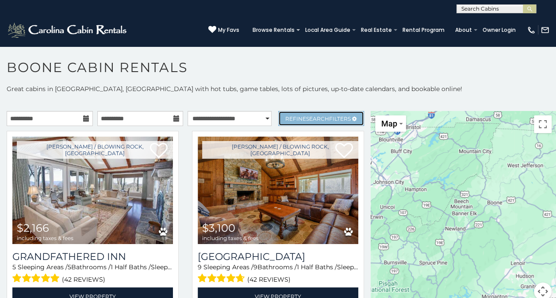
click at [309, 117] on span "Search" at bounding box center [317, 118] width 23 height 7
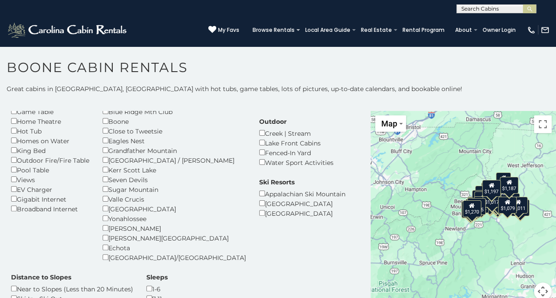
scroll to position [95, 0]
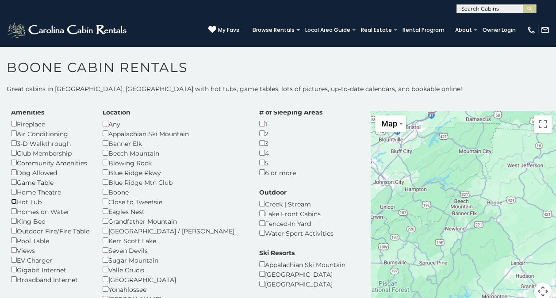
scroll to position [19, 0]
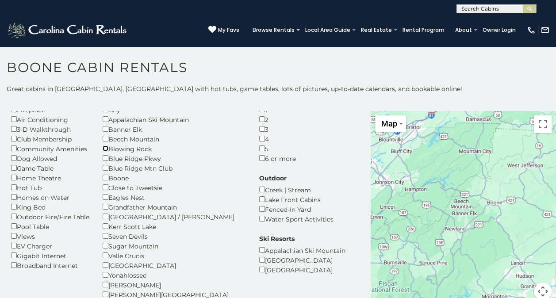
scroll to position [39, 0]
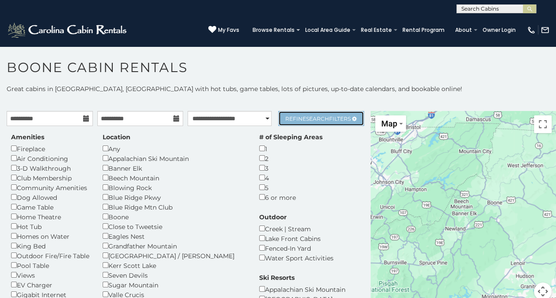
click at [291, 115] on span "Refine Search Filters" at bounding box center [317, 118] width 65 height 7
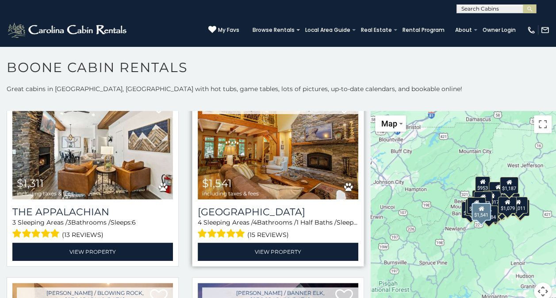
scroll to position [44, 0]
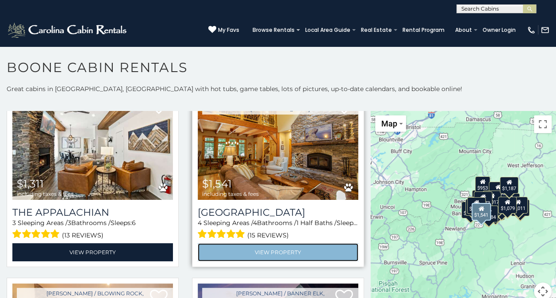
click at [263, 250] on link "View Property" at bounding box center [278, 252] width 161 height 18
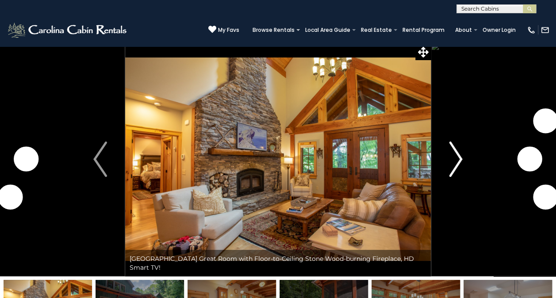
click at [451, 156] on img "Next" at bounding box center [455, 159] width 13 height 35
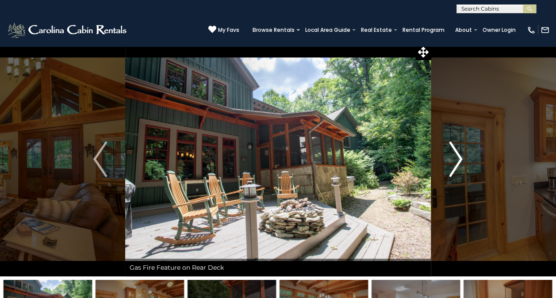
click at [451, 156] on img "Next" at bounding box center [455, 159] width 13 height 35
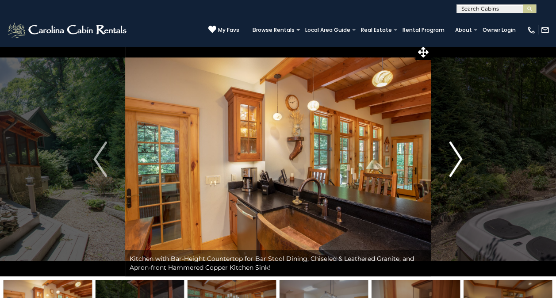
click at [451, 156] on img "Next" at bounding box center [455, 159] width 13 height 35
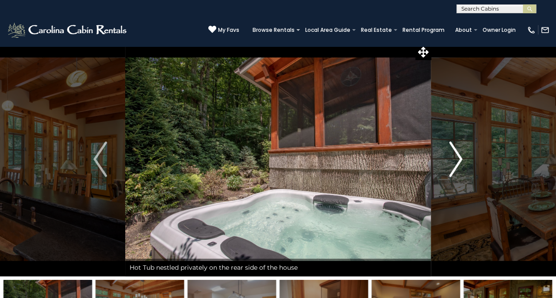
click at [451, 156] on img "Next" at bounding box center [455, 159] width 13 height 35
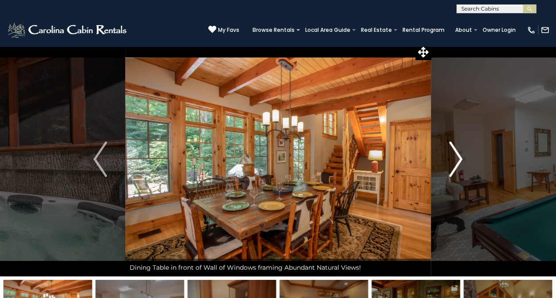
click at [451, 156] on img "Next" at bounding box center [455, 159] width 13 height 35
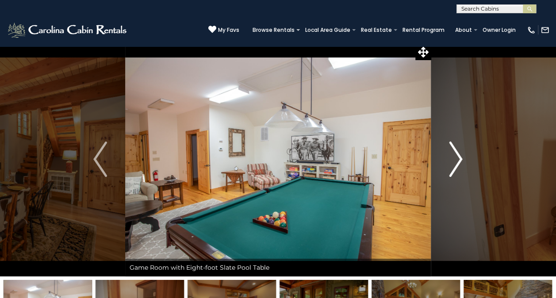
click at [451, 156] on img "Next" at bounding box center [455, 159] width 13 height 35
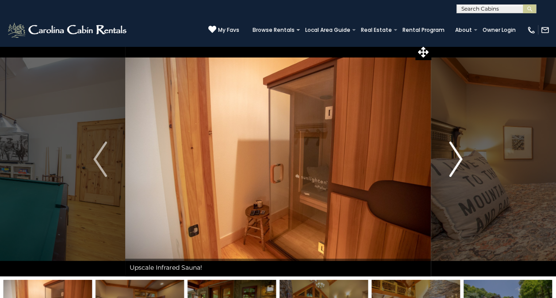
click at [451, 156] on img "Next" at bounding box center [455, 159] width 13 height 35
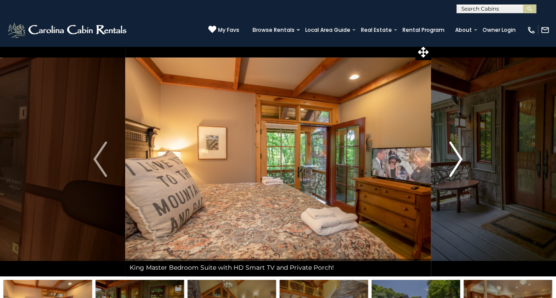
click at [451, 156] on img "Next" at bounding box center [455, 159] width 13 height 35
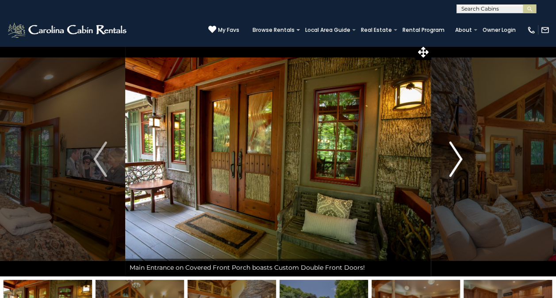
click at [451, 156] on img "Next" at bounding box center [455, 159] width 13 height 35
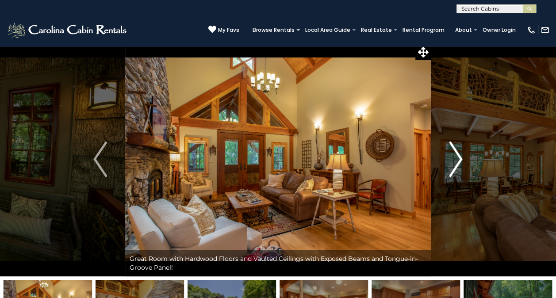
click at [451, 156] on img "Next" at bounding box center [455, 159] width 13 height 35
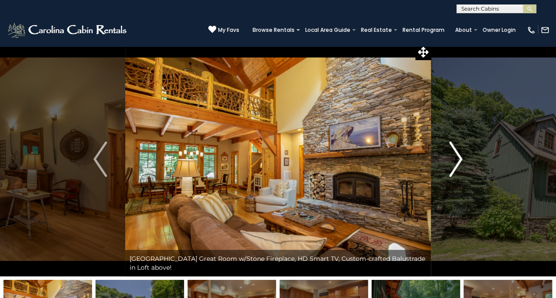
click at [451, 156] on img "Next" at bounding box center [455, 159] width 13 height 35
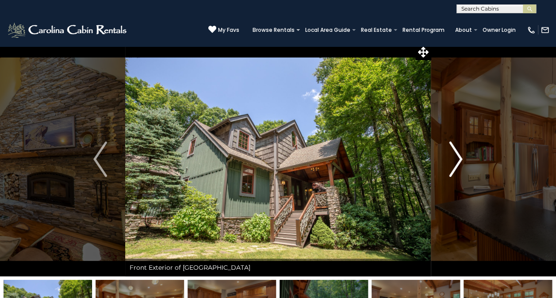
click at [451, 156] on img "Next" at bounding box center [455, 159] width 13 height 35
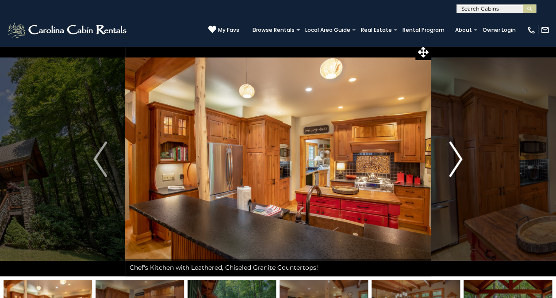
click at [451, 156] on img "Next" at bounding box center [455, 159] width 13 height 35
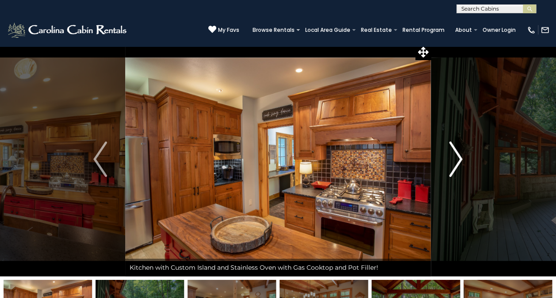
click at [451, 156] on img "Next" at bounding box center [455, 159] width 13 height 35
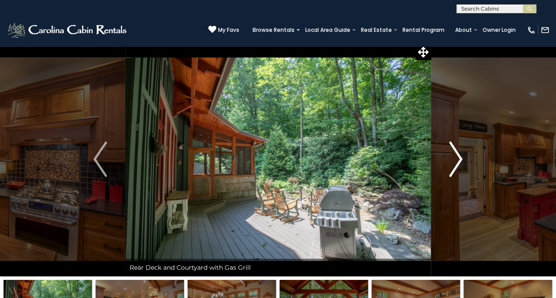
click at [451, 156] on img "Next" at bounding box center [455, 159] width 13 height 35
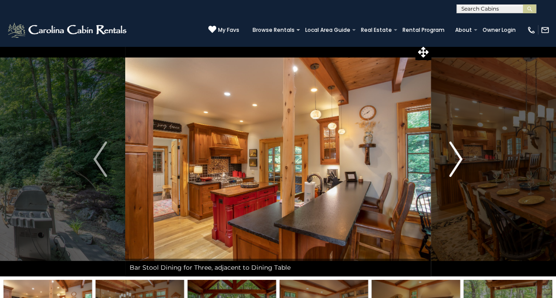
click at [451, 156] on img "Next" at bounding box center [455, 159] width 13 height 35
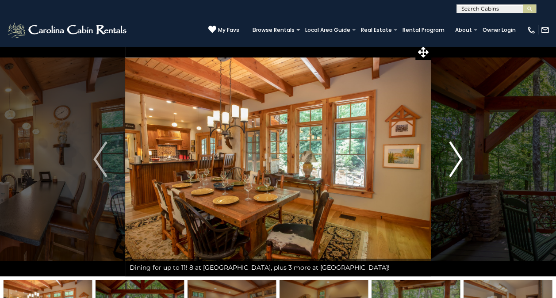
click at [451, 156] on img "Next" at bounding box center [455, 159] width 13 height 35
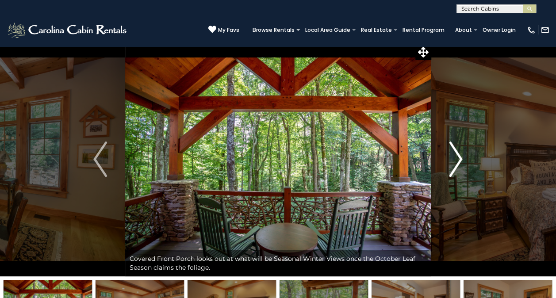
click at [451, 156] on img "Next" at bounding box center [455, 159] width 13 height 35
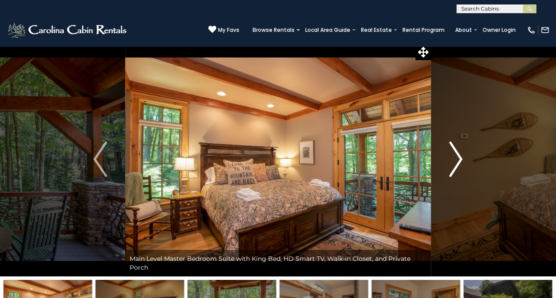
click at [451, 156] on img "Next" at bounding box center [455, 159] width 13 height 35
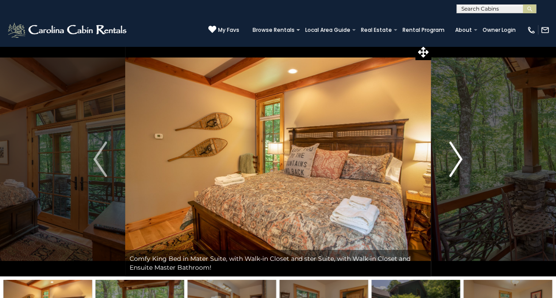
click at [451, 156] on img "Next" at bounding box center [455, 159] width 13 height 35
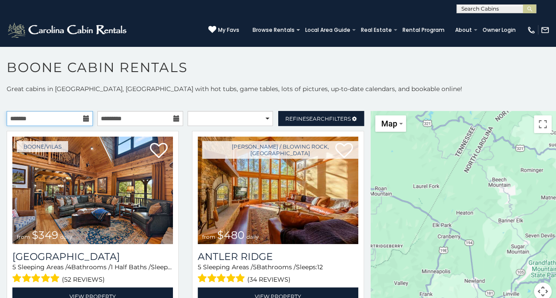
click at [54, 121] on input "text" at bounding box center [50, 118] width 86 height 15
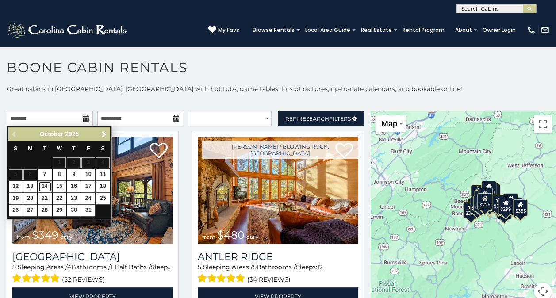
click at [47, 186] on link "14" at bounding box center [45, 186] width 14 height 11
type input "**********"
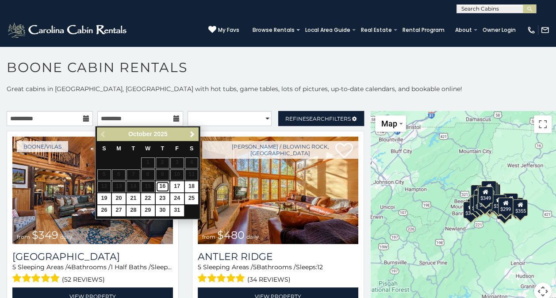
click at [165, 185] on link "16" at bounding box center [163, 186] width 14 height 11
type input "**********"
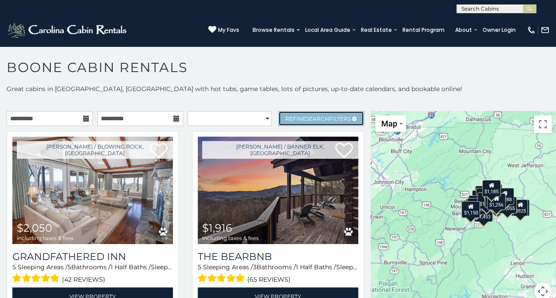
click at [313, 119] on span "Search" at bounding box center [317, 118] width 23 height 7
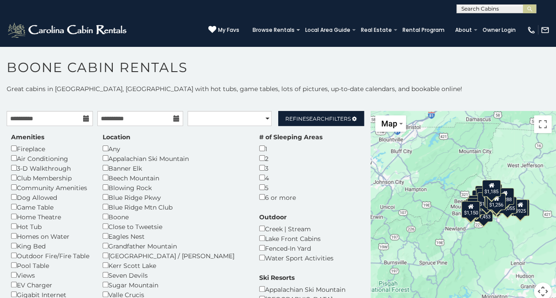
click at [11, 227] on div "Amenities Fireplace Air Conditioning 3-D Walkthrough Club Membership Community …" at bounding box center [50, 221] width 92 height 177
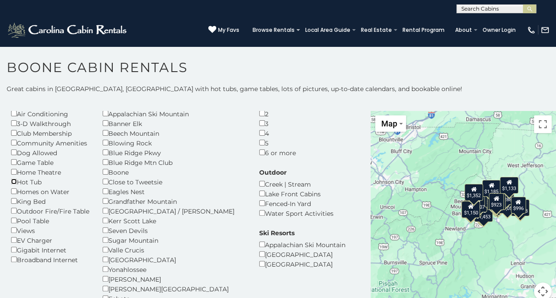
scroll to position [44, 0]
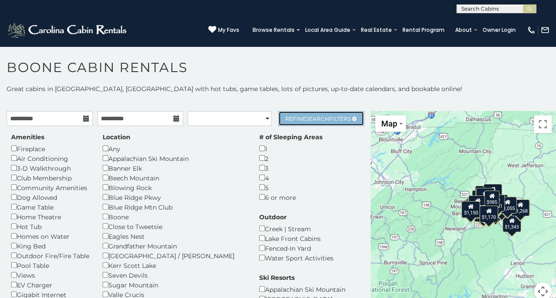
click at [306, 119] on span "Search" at bounding box center [317, 118] width 23 height 7
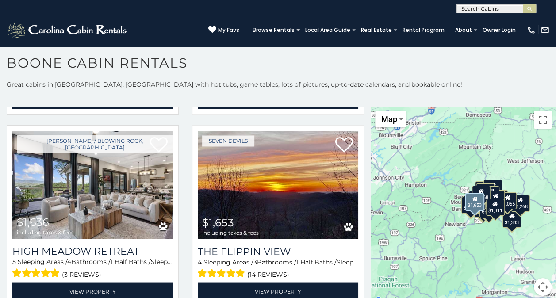
scroll to position [766, 0]
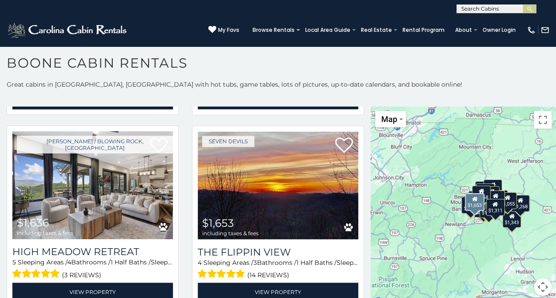
click at [285, 213] on img at bounding box center [278, 185] width 161 height 108
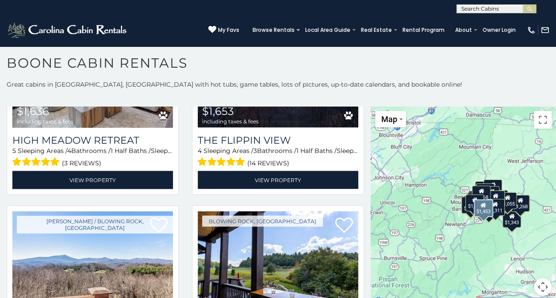
scroll to position [965, 0]
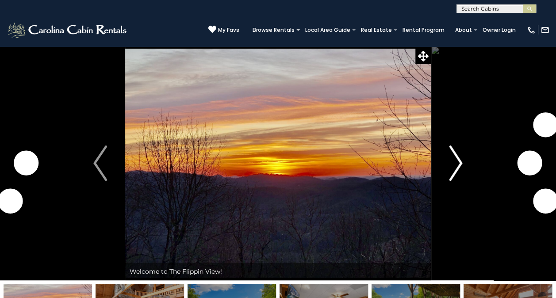
click at [456, 153] on img "Next" at bounding box center [455, 163] width 13 height 35
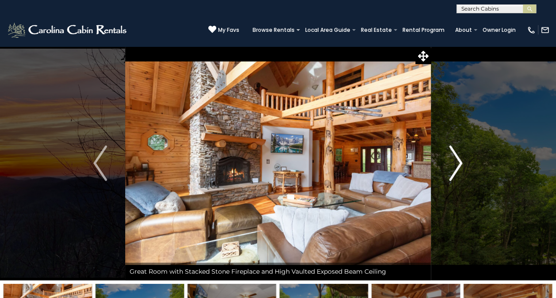
click at [456, 153] on img "Next" at bounding box center [455, 163] width 13 height 35
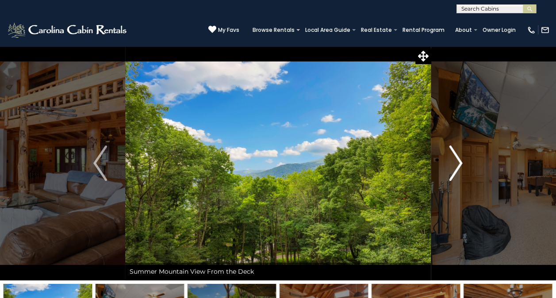
click at [456, 153] on img "Next" at bounding box center [455, 163] width 13 height 35
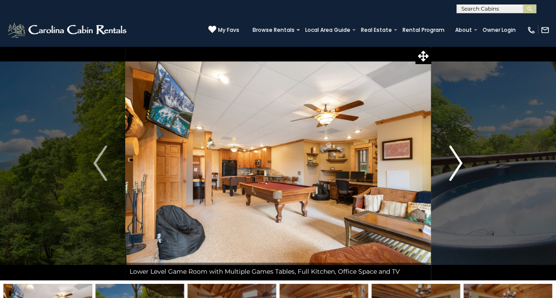
click at [456, 153] on img "Next" at bounding box center [455, 163] width 13 height 35
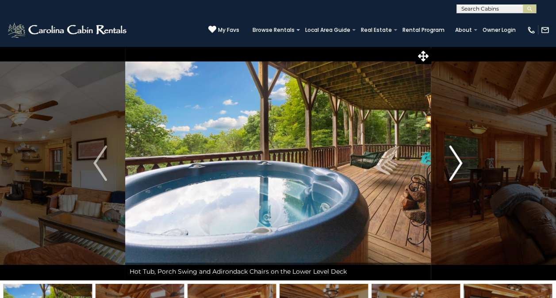
click at [456, 153] on img "Next" at bounding box center [455, 163] width 13 height 35
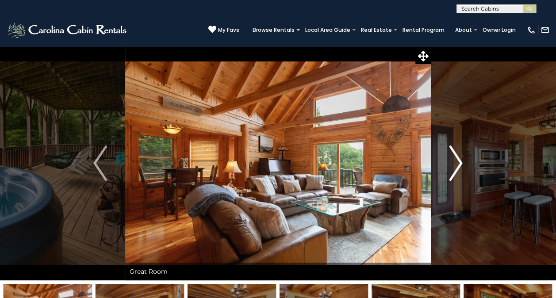
click at [456, 153] on img "Next" at bounding box center [455, 163] width 13 height 35
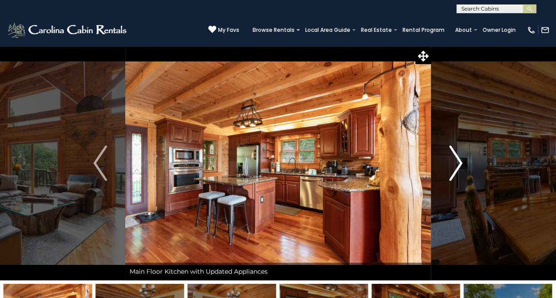
click at [456, 153] on img "Next" at bounding box center [455, 163] width 13 height 35
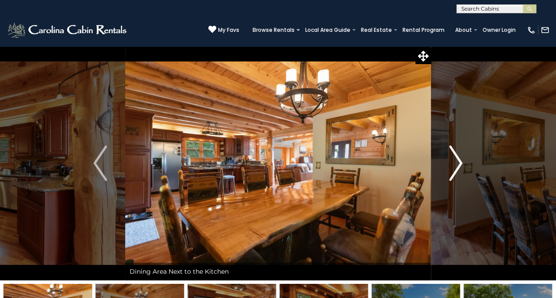
click at [456, 153] on img "Next" at bounding box center [455, 163] width 13 height 35
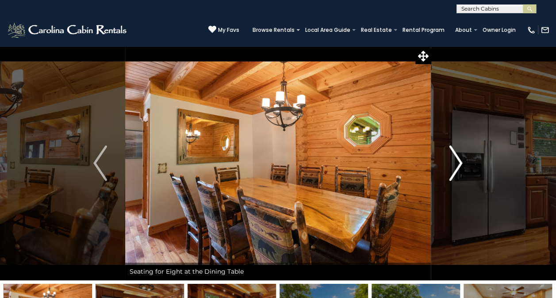
click at [456, 153] on img "Next" at bounding box center [455, 163] width 13 height 35
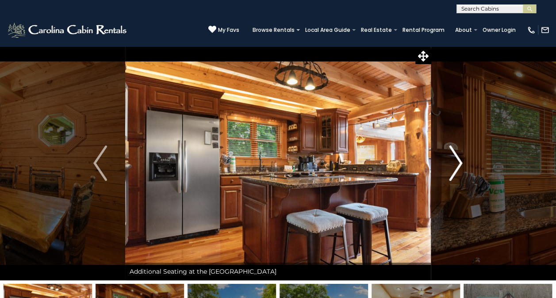
click at [456, 153] on img "Next" at bounding box center [455, 163] width 13 height 35
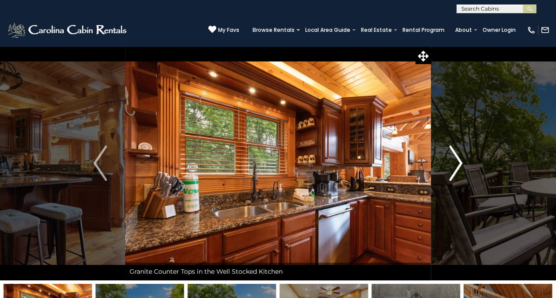
click at [456, 153] on img "Next" at bounding box center [455, 163] width 13 height 35
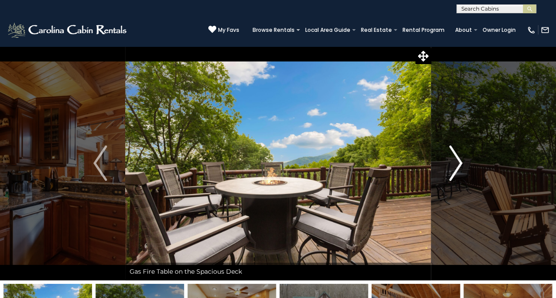
click at [456, 153] on img "Next" at bounding box center [455, 163] width 13 height 35
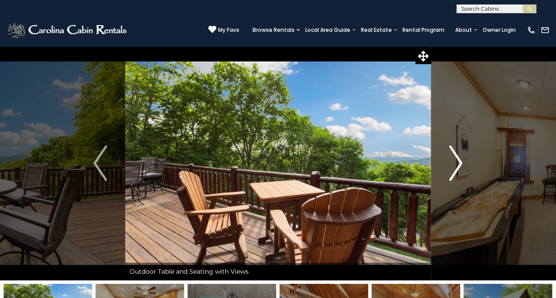
click at [456, 153] on img "Next" at bounding box center [455, 163] width 13 height 35
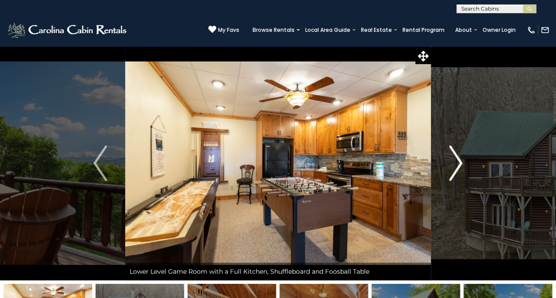
click at [456, 153] on img "Next" at bounding box center [455, 163] width 13 height 35
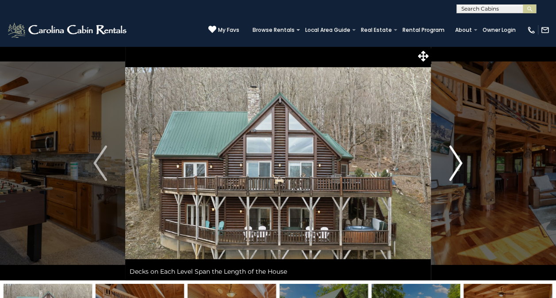
click at [456, 153] on img "Next" at bounding box center [455, 163] width 13 height 35
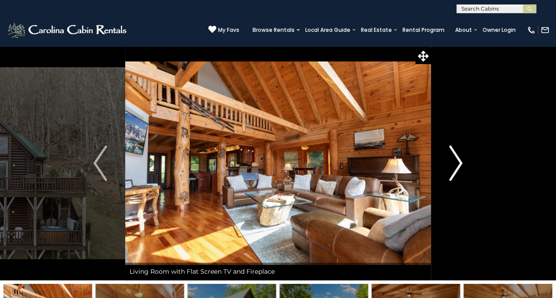
click at [456, 153] on img "Next" at bounding box center [455, 163] width 13 height 35
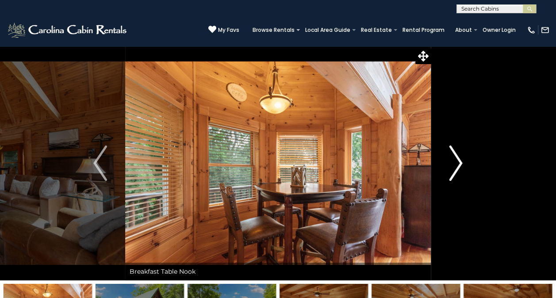
click at [456, 153] on img "Next" at bounding box center [455, 163] width 13 height 35
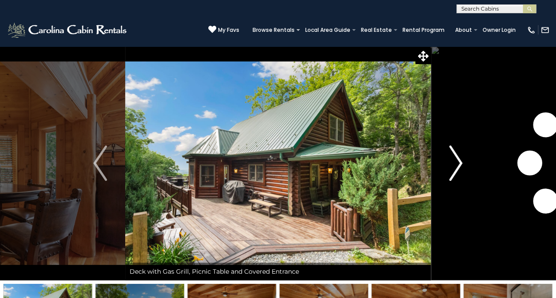
click at [456, 153] on img "Next" at bounding box center [455, 163] width 13 height 35
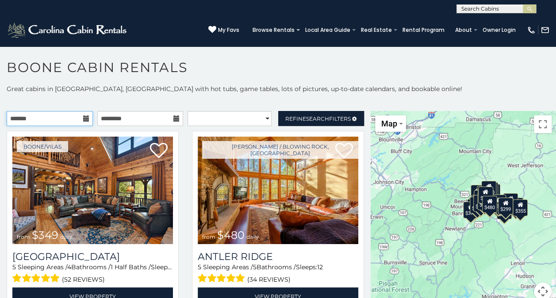
click at [55, 123] on input "text" at bounding box center [50, 118] width 86 height 15
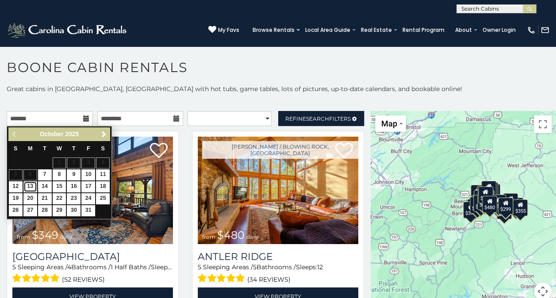
click at [34, 185] on link "13" at bounding box center [30, 186] width 14 height 11
type input "**********"
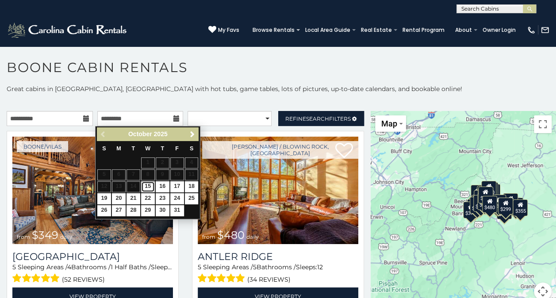
click at [148, 187] on link "15" at bounding box center [148, 186] width 14 height 11
type input "**********"
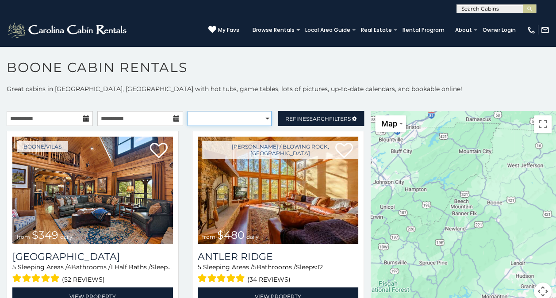
click at [250, 116] on select "**********" at bounding box center [230, 118] width 84 height 15
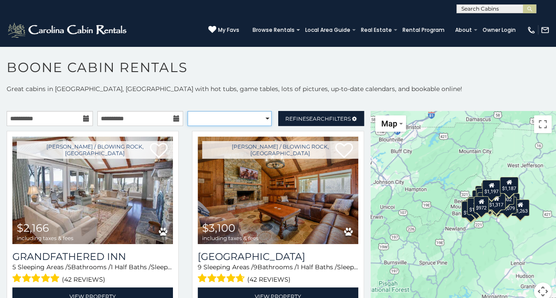
select select "*********"
click at [188, 111] on select "**********" at bounding box center [230, 118] width 84 height 15
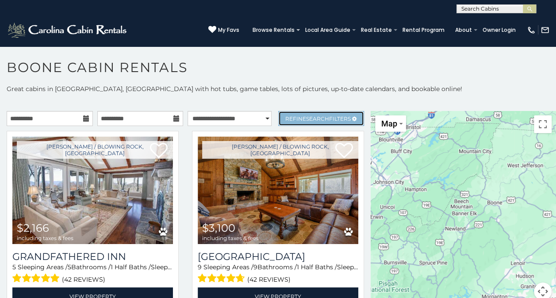
click at [307, 118] on span "Search" at bounding box center [317, 118] width 23 height 7
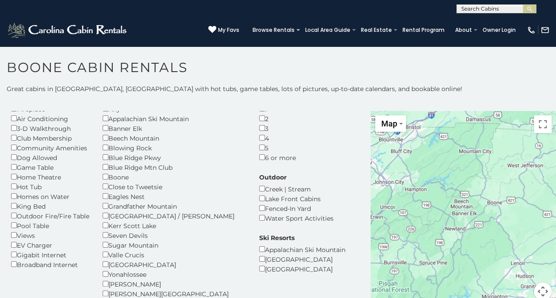
scroll to position [40, 0]
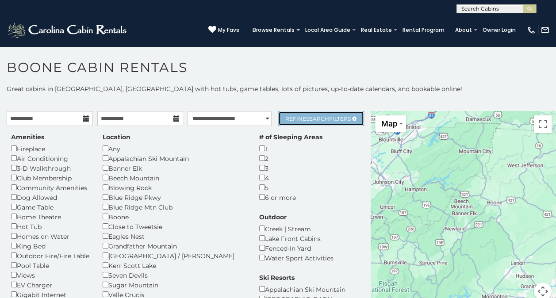
click at [333, 115] on span "Refine Search Filters" at bounding box center [317, 118] width 65 height 7
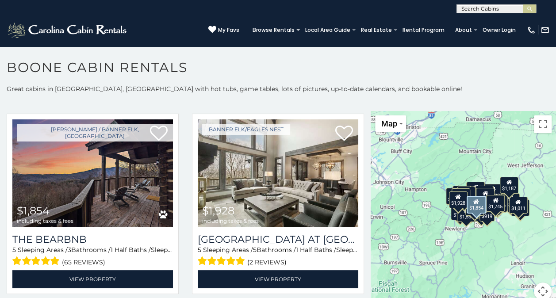
scroll to position [595, 0]
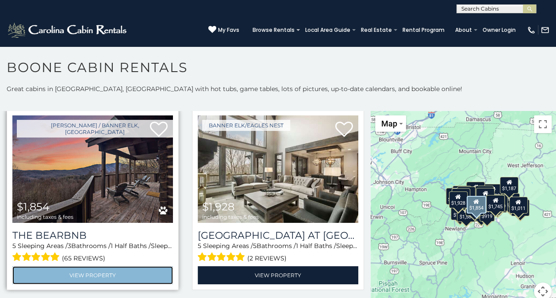
click at [104, 266] on link "View Property" at bounding box center [92, 275] width 161 height 18
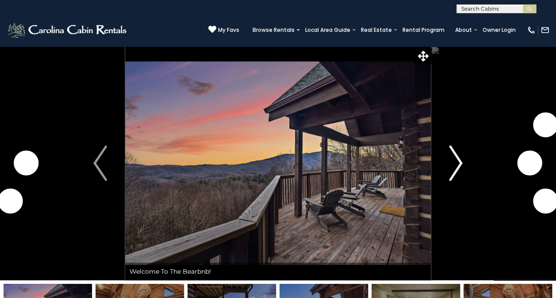
click at [452, 172] on img "Next" at bounding box center [455, 163] width 13 height 35
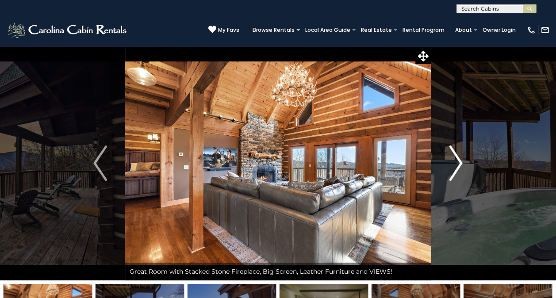
click at [452, 172] on img "Next" at bounding box center [455, 163] width 13 height 35
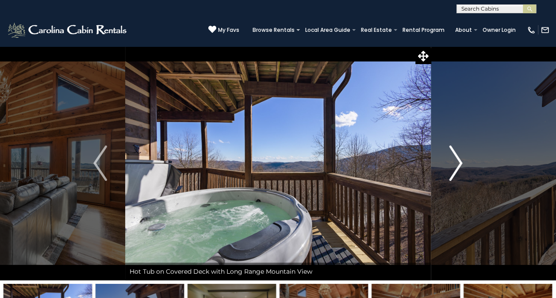
click at [452, 172] on img "Next" at bounding box center [455, 163] width 13 height 35
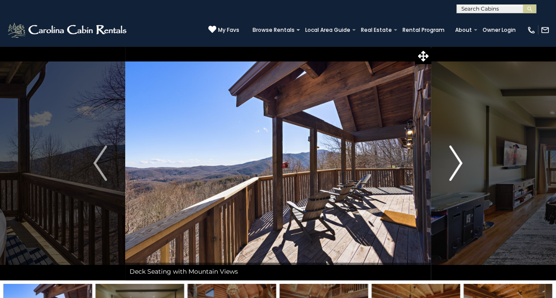
click at [452, 172] on img "Next" at bounding box center [455, 163] width 13 height 35
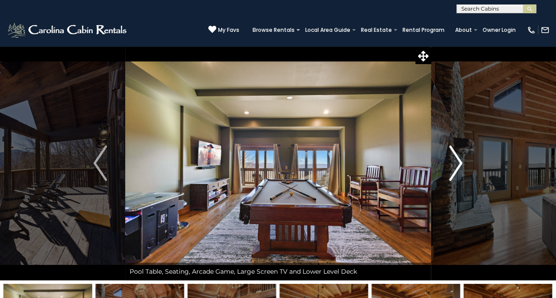
click at [452, 172] on img "Next" at bounding box center [455, 163] width 13 height 35
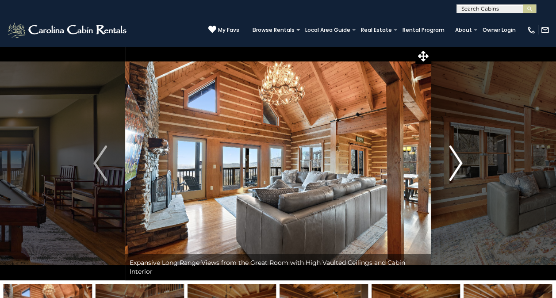
click at [452, 172] on img "Next" at bounding box center [455, 163] width 13 height 35
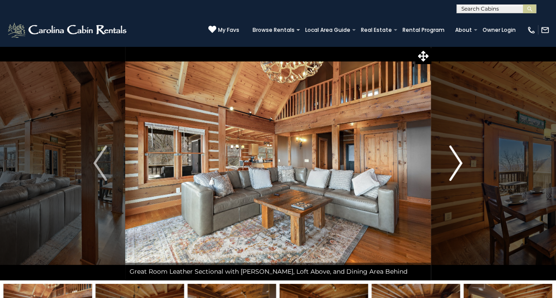
click at [452, 172] on img "Next" at bounding box center [455, 163] width 13 height 35
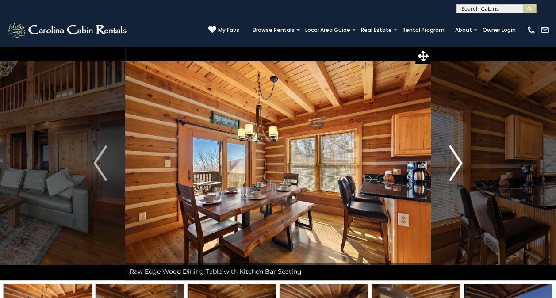
click at [452, 172] on img "Next" at bounding box center [455, 163] width 13 height 35
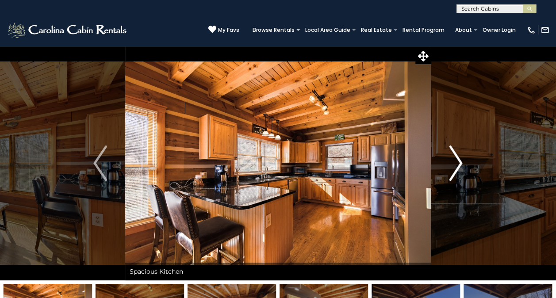
click at [452, 172] on img "Next" at bounding box center [455, 163] width 13 height 35
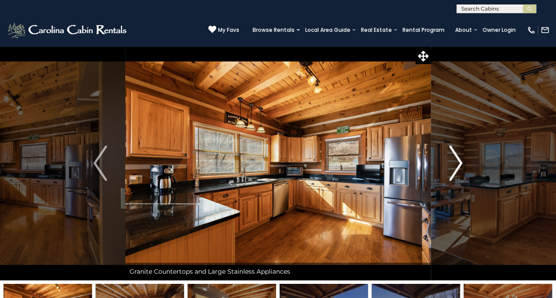
click at [452, 172] on img "Next" at bounding box center [455, 163] width 13 height 35
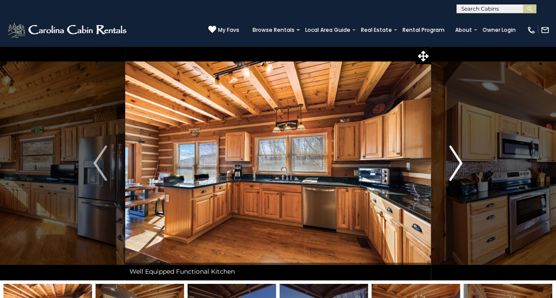
click at [452, 172] on img "Next" at bounding box center [455, 163] width 13 height 35
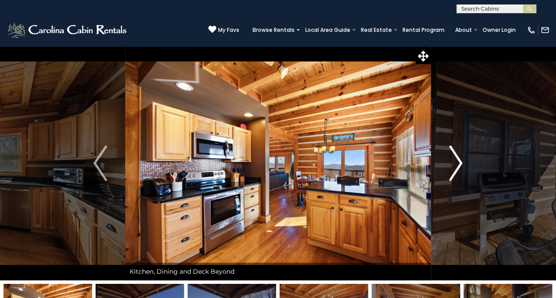
click at [452, 172] on img "Next" at bounding box center [455, 163] width 13 height 35
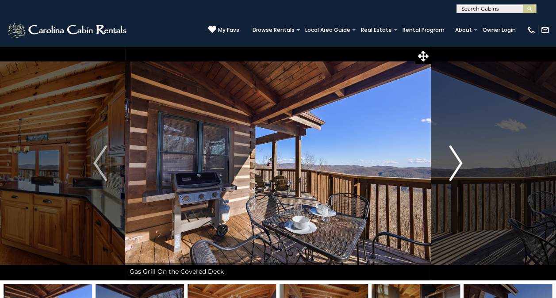
click at [452, 172] on img "Next" at bounding box center [455, 163] width 13 height 35
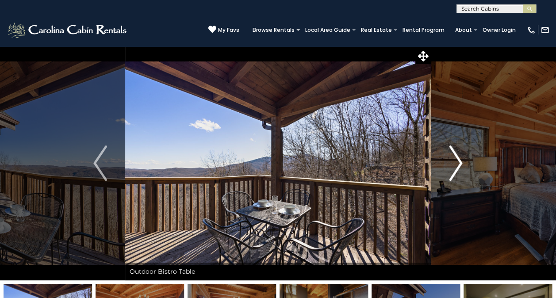
click at [452, 172] on img "Next" at bounding box center [455, 163] width 13 height 35
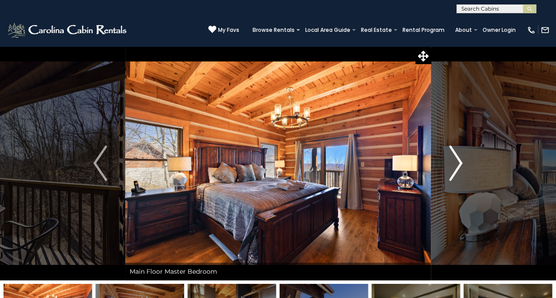
click at [452, 172] on img "Next" at bounding box center [455, 163] width 13 height 35
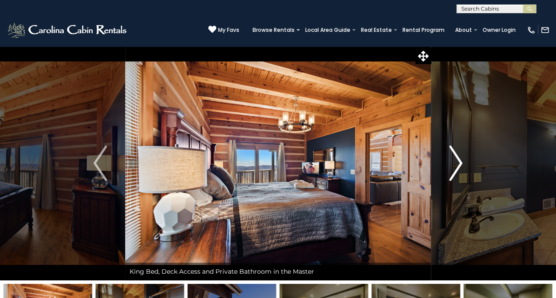
click at [452, 172] on img "Next" at bounding box center [455, 163] width 13 height 35
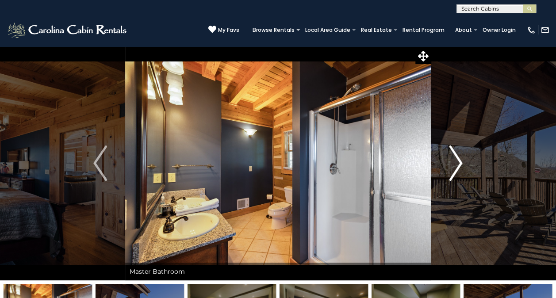
click at [452, 172] on img "Next" at bounding box center [455, 163] width 13 height 35
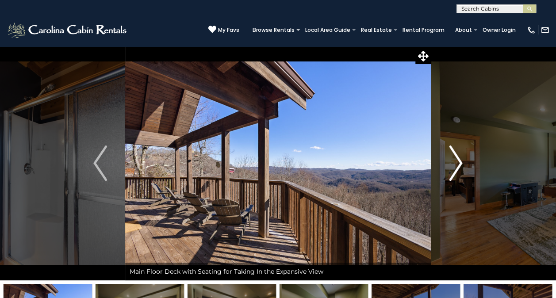
click at [452, 172] on img "Next" at bounding box center [455, 163] width 13 height 35
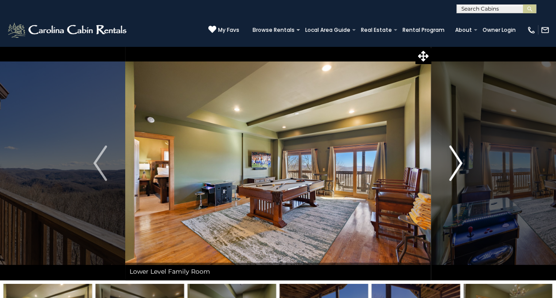
click at [452, 172] on img "Next" at bounding box center [455, 163] width 13 height 35
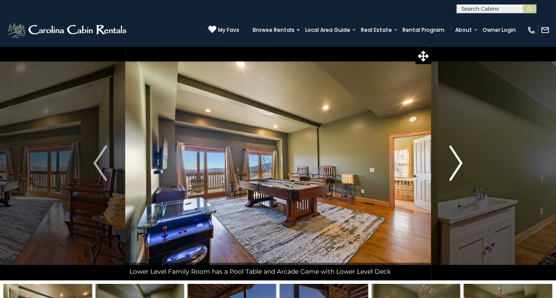
click at [452, 172] on img "Next" at bounding box center [455, 163] width 13 height 35
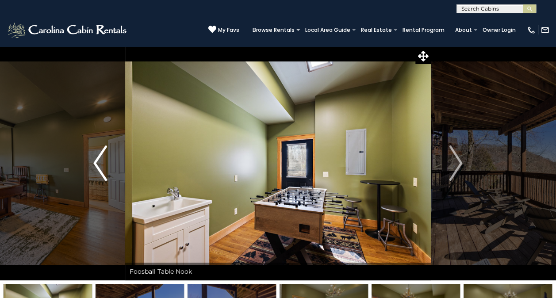
click at [102, 161] on img "Previous" at bounding box center [99, 163] width 13 height 35
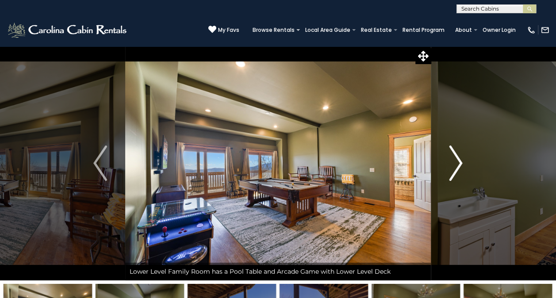
click at [460, 165] on img "Next" at bounding box center [455, 163] width 13 height 35
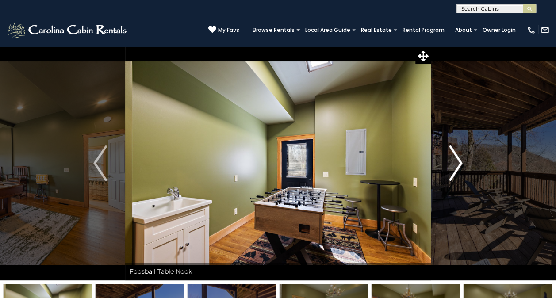
click at [460, 165] on img "Next" at bounding box center [455, 163] width 13 height 35
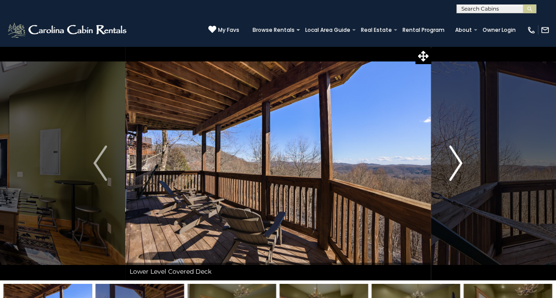
click at [460, 165] on img "Next" at bounding box center [455, 163] width 13 height 35
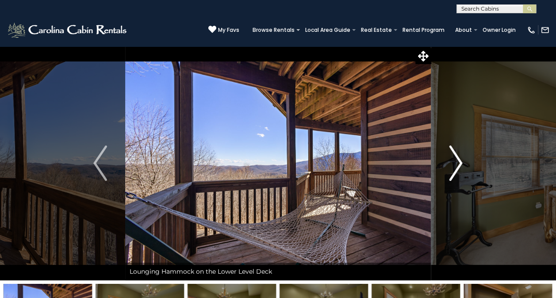
click at [460, 165] on img "Next" at bounding box center [455, 163] width 13 height 35
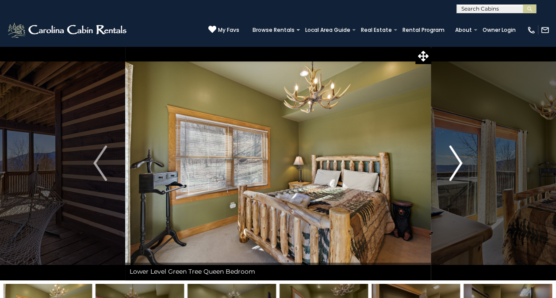
click at [460, 165] on img "Next" at bounding box center [455, 163] width 13 height 35
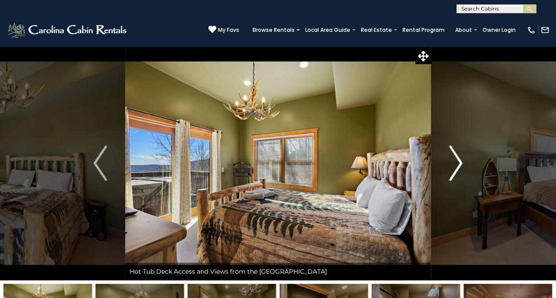
click at [460, 165] on img "Next" at bounding box center [455, 163] width 13 height 35
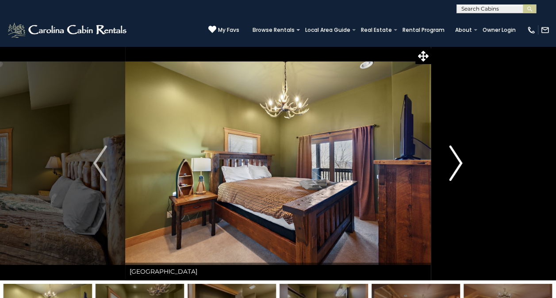
click at [460, 165] on img "Next" at bounding box center [455, 163] width 13 height 35
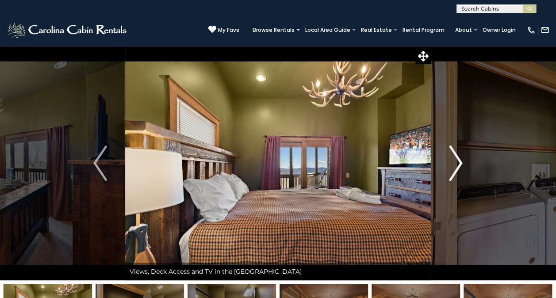
click at [460, 165] on img "Next" at bounding box center [455, 163] width 13 height 35
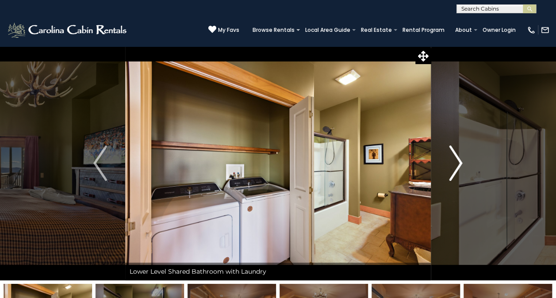
click at [460, 165] on img "Next" at bounding box center [455, 163] width 13 height 35
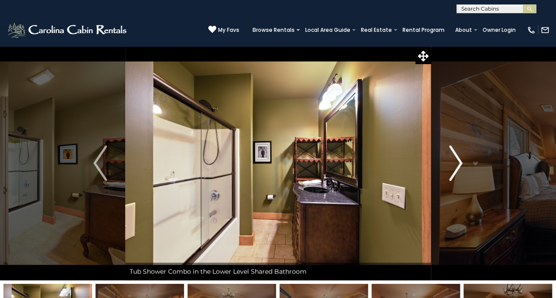
click at [460, 165] on img "Next" at bounding box center [455, 163] width 13 height 35
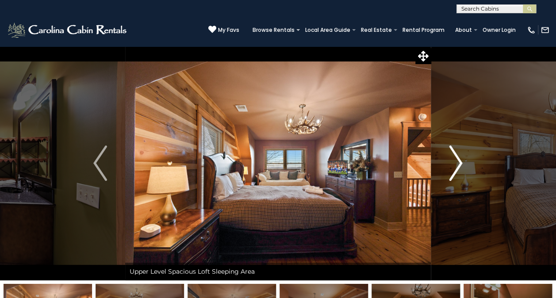
click at [460, 165] on img "Next" at bounding box center [455, 163] width 13 height 35
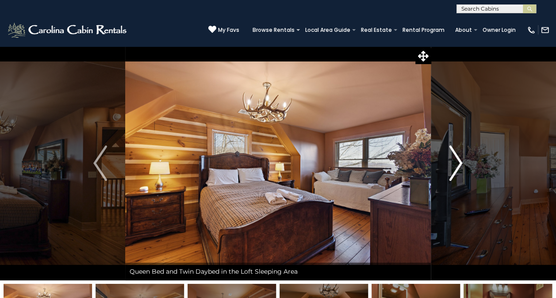
click at [460, 165] on img "Next" at bounding box center [455, 163] width 13 height 35
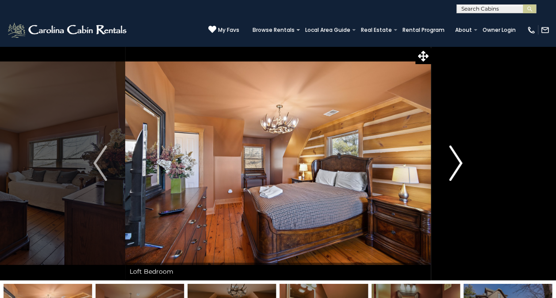
click at [460, 165] on img "Next" at bounding box center [455, 163] width 13 height 35
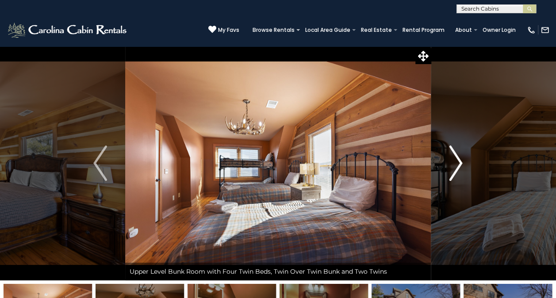
click at [460, 165] on img "Next" at bounding box center [455, 163] width 13 height 35
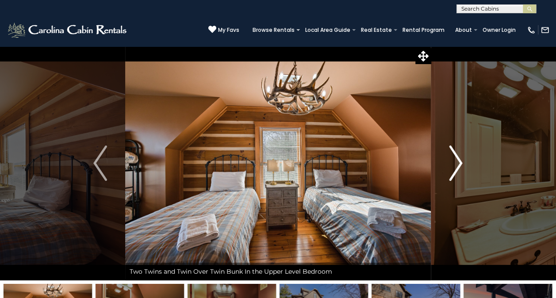
click at [460, 165] on img "Next" at bounding box center [455, 163] width 13 height 35
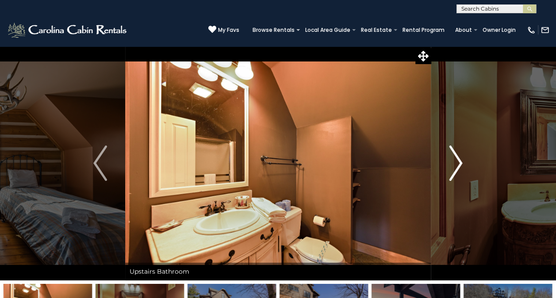
click at [460, 165] on img "Next" at bounding box center [455, 163] width 13 height 35
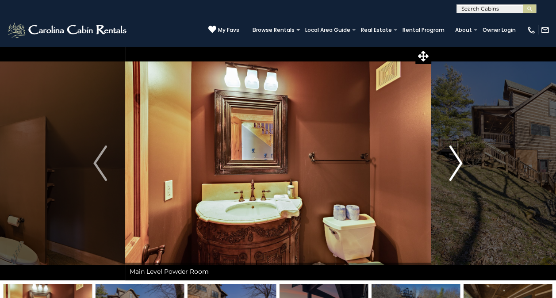
click at [460, 165] on img "Next" at bounding box center [455, 163] width 13 height 35
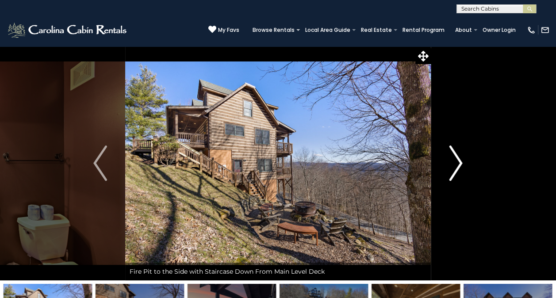
click at [460, 165] on img "Next" at bounding box center [455, 163] width 13 height 35
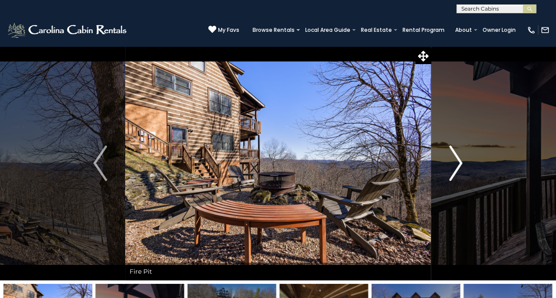
click at [460, 165] on img "Next" at bounding box center [455, 163] width 13 height 35
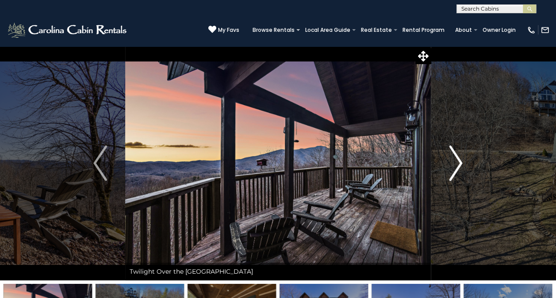
click at [460, 165] on img "Next" at bounding box center [455, 163] width 13 height 35
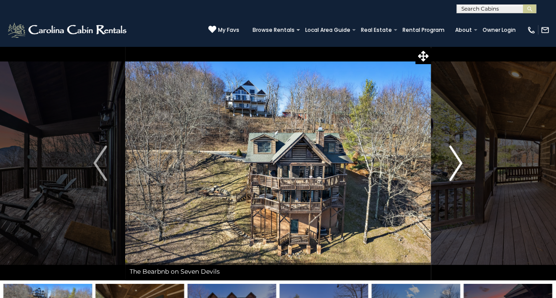
click at [460, 165] on img "Next" at bounding box center [455, 163] width 13 height 35
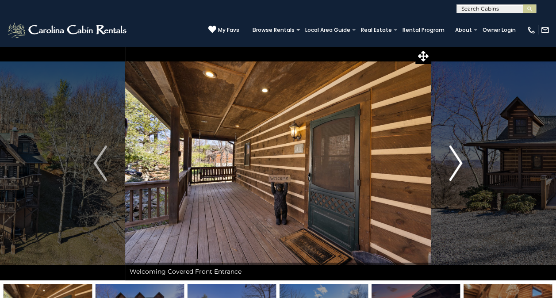
click at [460, 165] on img "Next" at bounding box center [455, 163] width 13 height 35
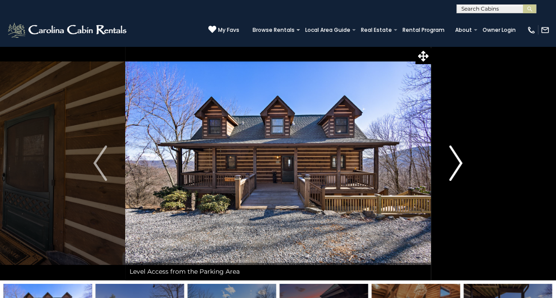
click at [460, 165] on img "Next" at bounding box center [455, 163] width 13 height 35
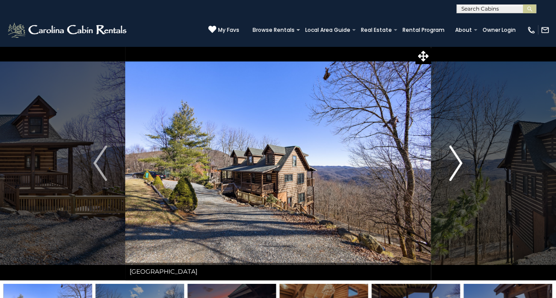
click at [460, 165] on img "Next" at bounding box center [455, 163] width 13 height 35
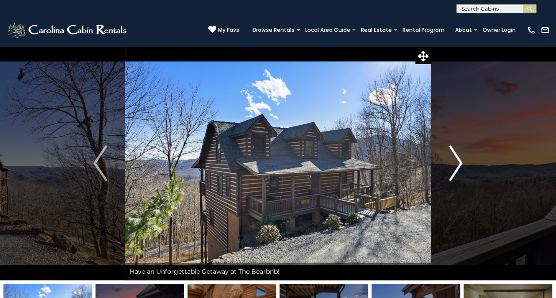
click at [460, 165] on img "Next" at bounding box center [455, 163] width 13 height 35
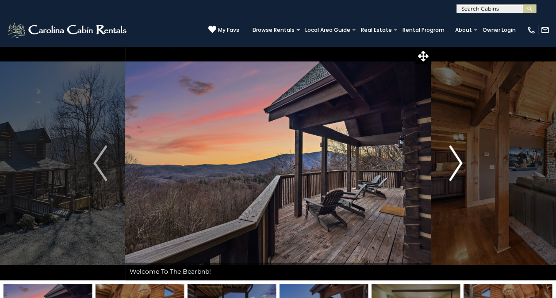
click at [460, 165] on img "Next" at bounding box center [455, 163] width 13 height 35
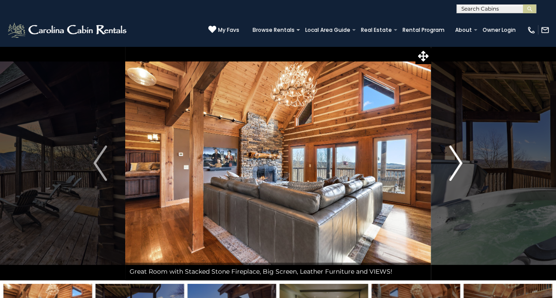
click at [460, 165] on img "Next" at bounding box center [455, 163] width 13 height 35
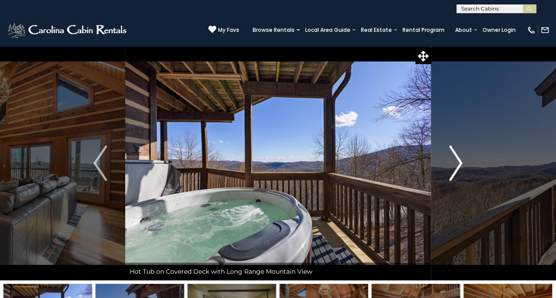
click at [460, 165] on img "Next" at bounding box center [455, 163] width 13 height 35
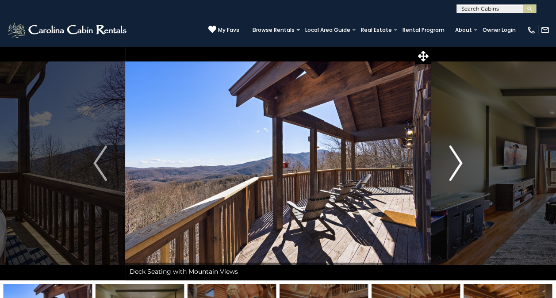
click at [460, 165] on img "Next" at bounding box center [455, 163] width 13 height 35
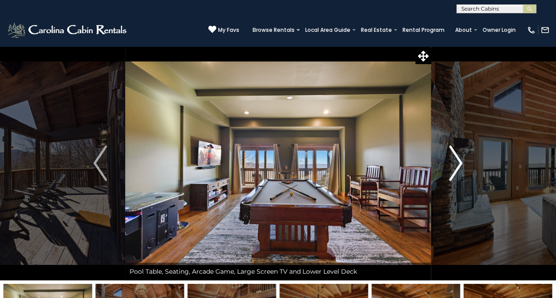
click at [460, 165] on img "Next" at bounding box center [455, 163] width 13 height 35
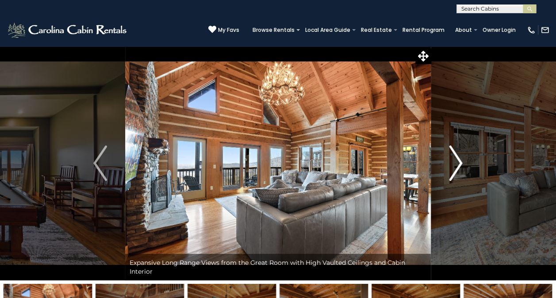
click at [460, 165] on img "Next" at bounding box center [455, 163] width 13 height 35
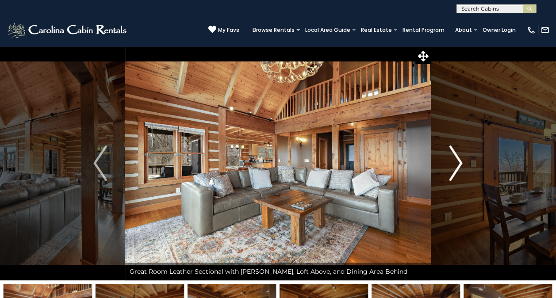
click at [460, 165] on img "Next" at bounding box center [455, 163] width 13 height 35
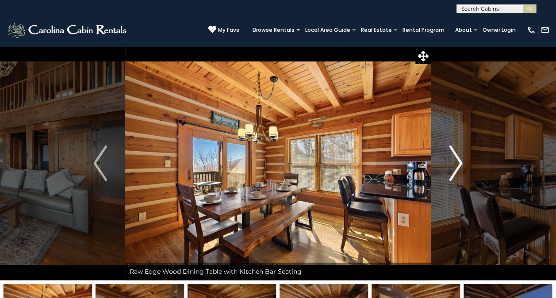
click at [460, 165] on img "Next" at bounding box center [455, 163] width 13 height 35
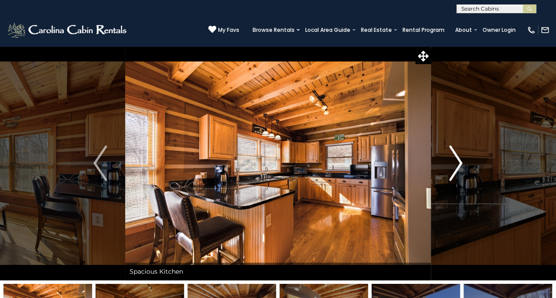
click at [460, 165] on img "Next" at bounding box center [455, 163] width 13 height 35
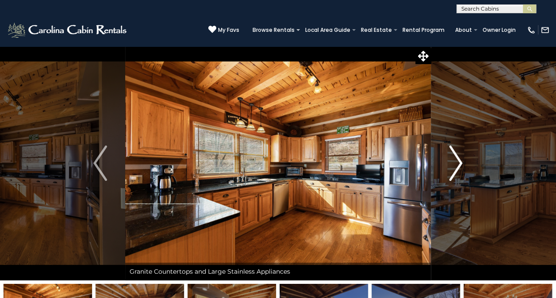
click at [460, 165] on img "Next" at bounding box center [455, 163] width 13 height 35
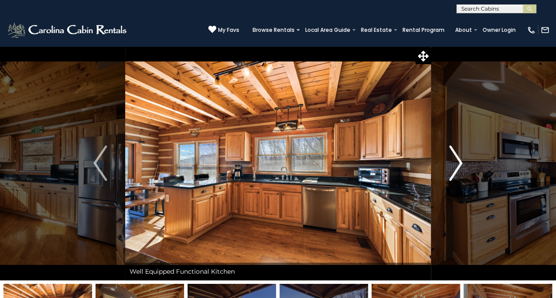
click at [460, 165] on img "Next" at bounding box center [455, 163] width 13 height 35
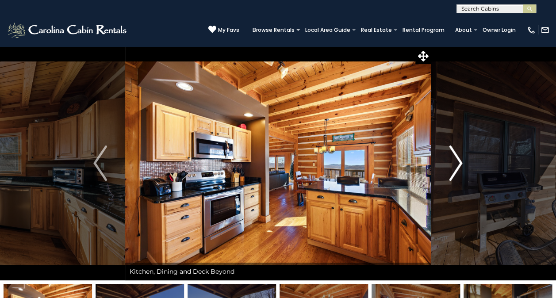
click at [460, 165] on img "Next" at bounding box center [455, 163] width 13 height 35
